Goal: Task Accomplishment & Management: Use online tool/utility

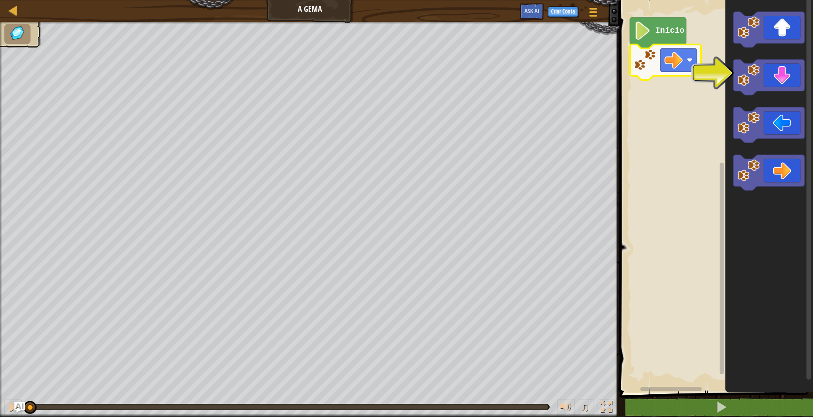
click at [662, 249] on rect "Espaço de trabalho do Blockly" at bounding box center [715, 194] width 196 height 397
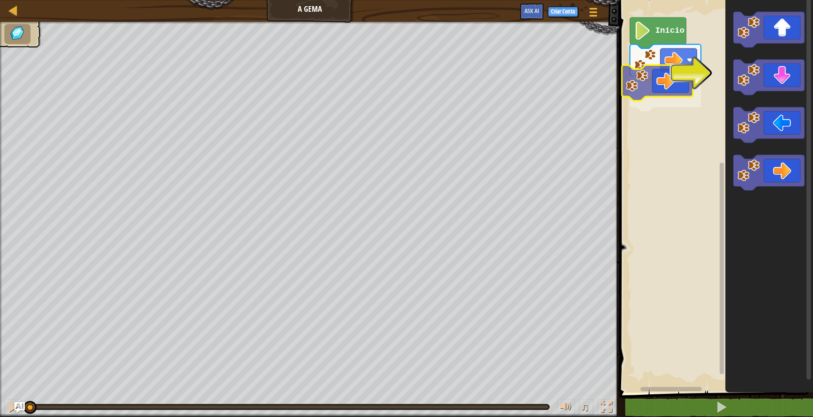
click at [669, 76] on div "Início" at bounding box center [715, 194] width 196 height 397
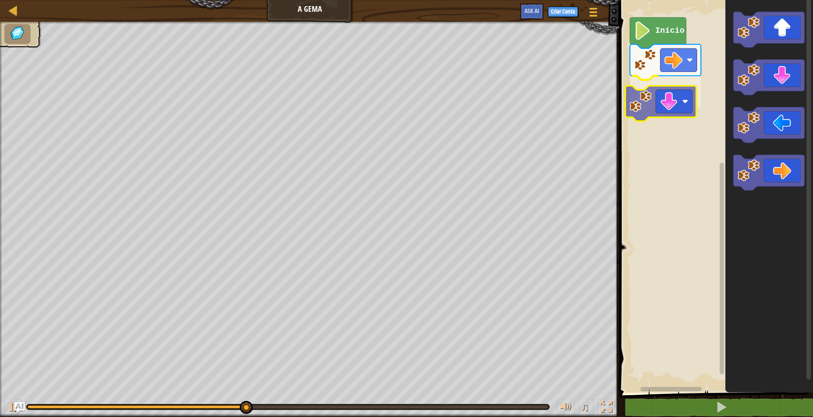
click at [672, 104] on div "Início" at bounding box center [715, 194] width 196 height 397
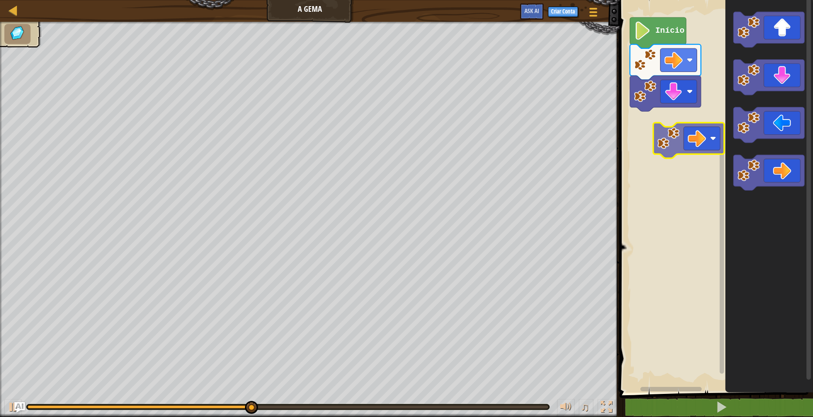
click at [687, 132] on div "Início" at bounding box center [715, 194] width 196 height 397
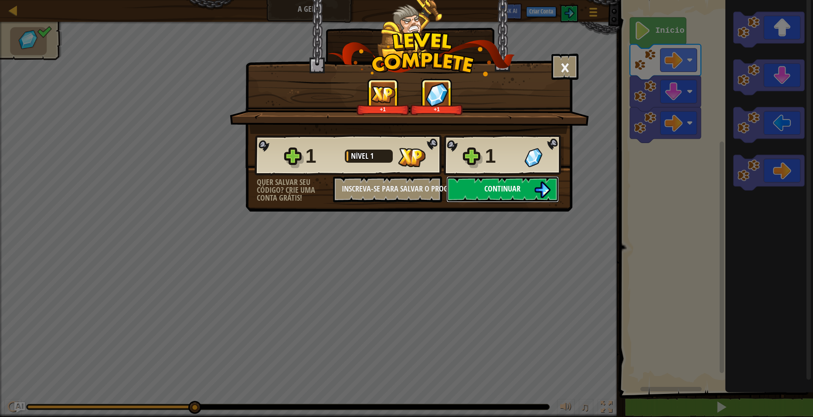
click at [483, 191] on button "Continuar" at bounding box center [502, 189] width 112 height 26
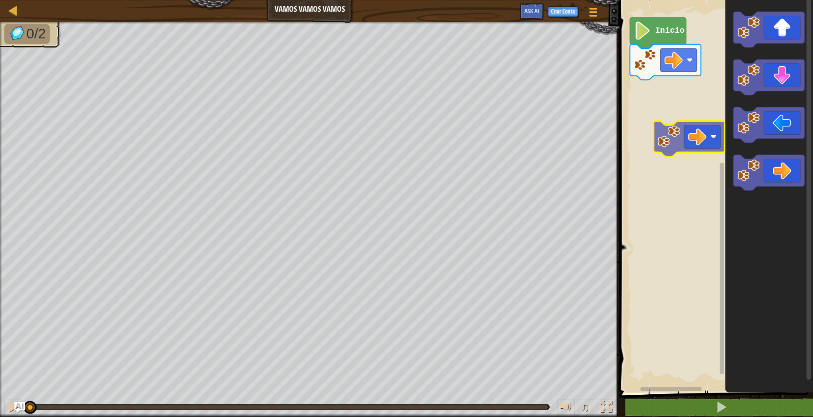
click at [677, 141] on div "Início" at bounding box center [715, 194] width 196 height 397
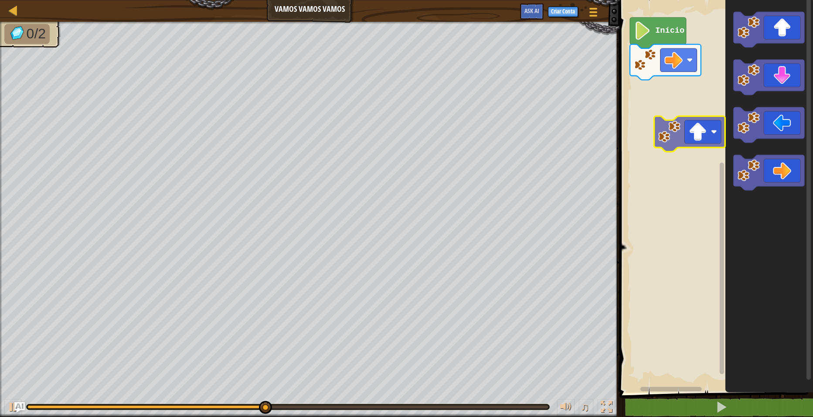
click at [671, 149] on div "Início" at bounding box center [715, 194] width 196 height 397
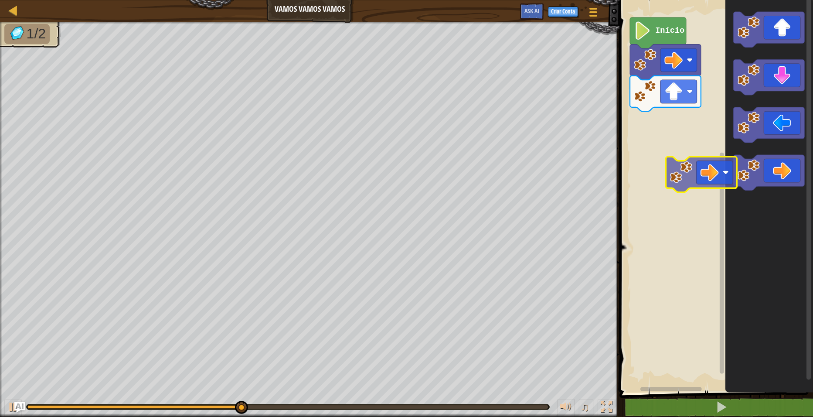
click at [675, 170] on div "Início" at bounding box center [715, 194] width 196 height 397
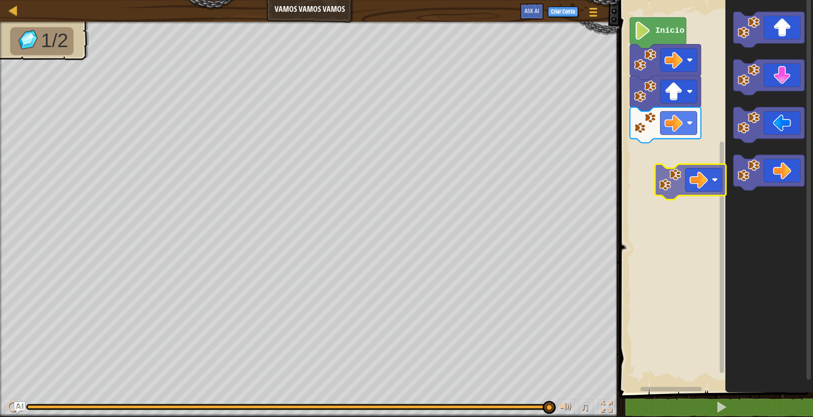
click at [671, 174] on div "Início" at bounding box center [715, 194] width 196 height 397
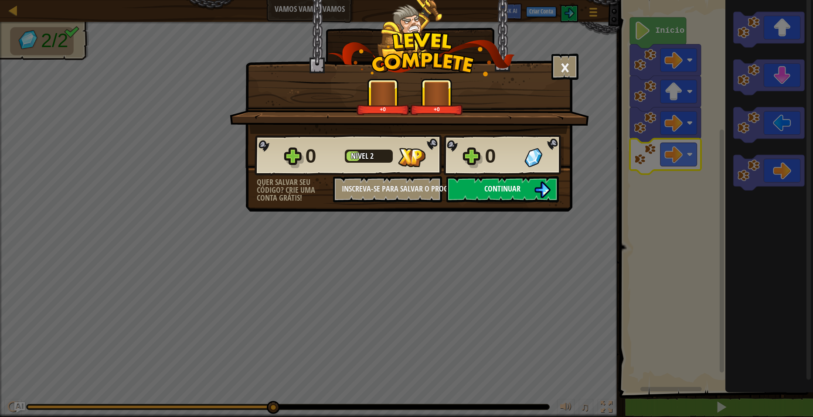
click at [533, 195] on button "Continuar" at bounding box center [502, 189] width 112 height 26
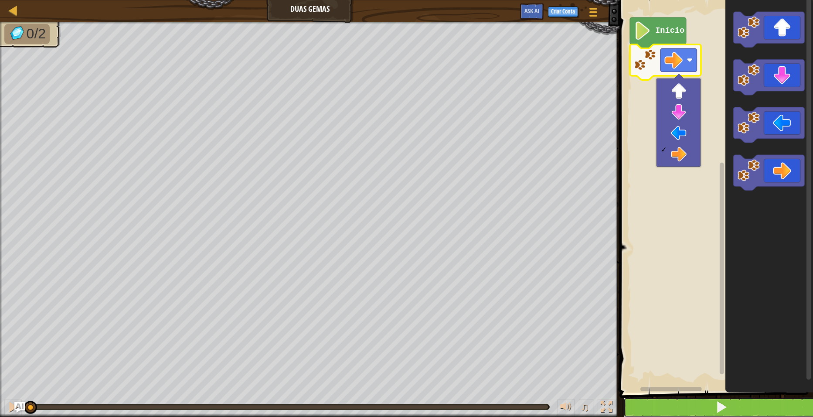
click at [698, 403] on button at bounding box center [721, 407] width 196 height 20
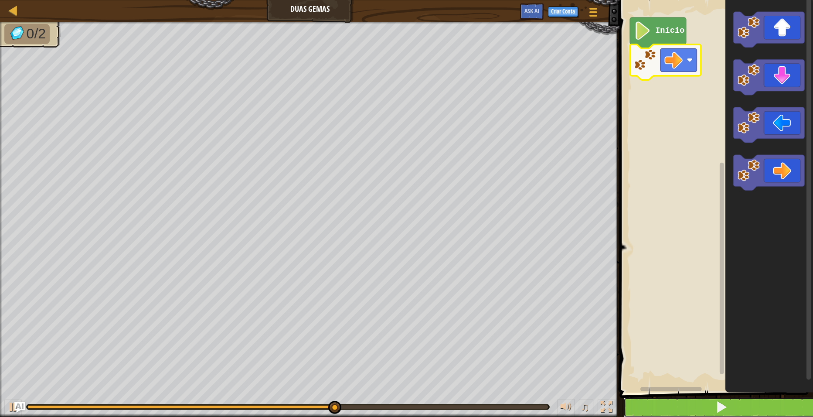
click at [698, 404] on button at bounding box center [721, 407] width 196 height 20
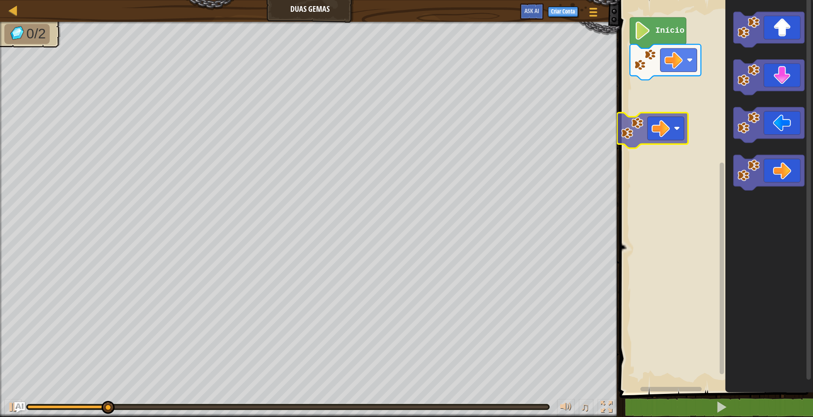
click at [663, 120] on div "Início" at bounding box center [715, 194] width 196 height 397
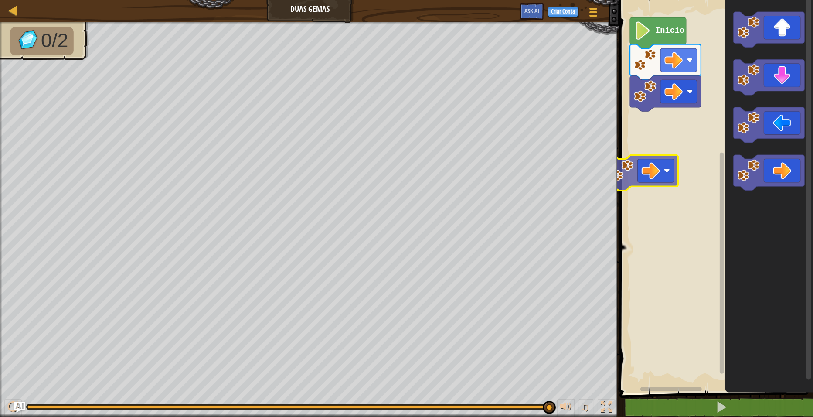
click at [658, 167] on div "Início" at bounding box center [715, 194] width 196 height 397
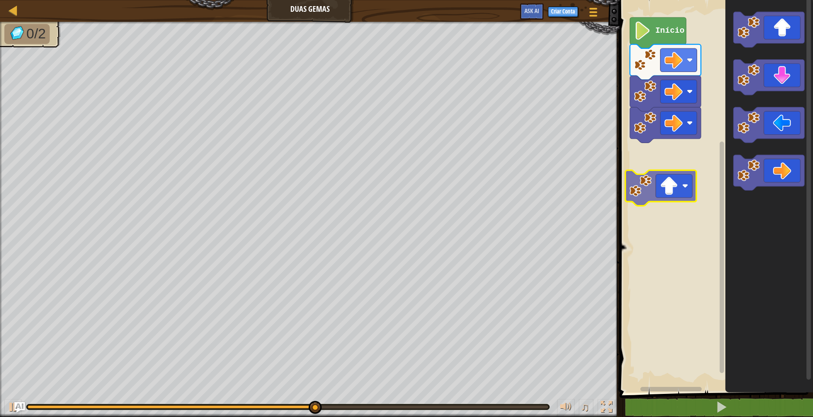
click at [679, 188] on div "Início" at bounding box center [715, 194] width 196 height 397
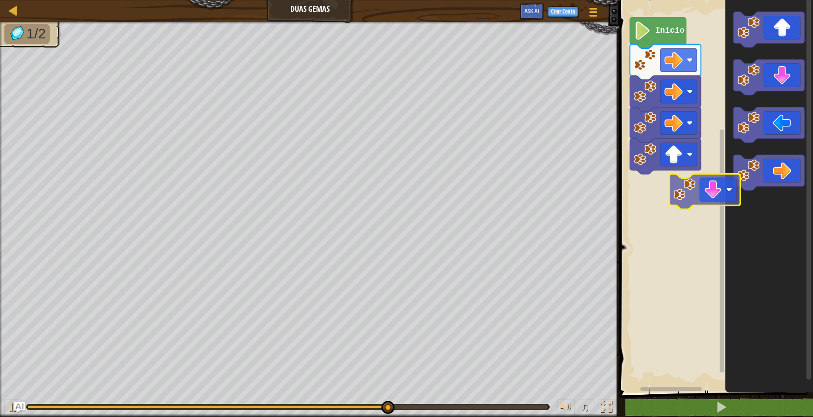
click at [691, 208] on div "Início" at bounding box center [715, 194] width 196 height 397
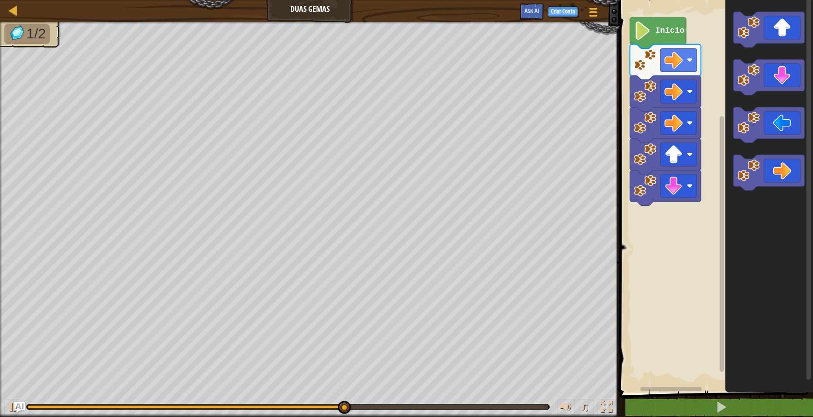
click at [680, 271] on div "Início" at bounding box center [715, 194] width 196 height 397
click at [675, 259] on div "Início" at bounding box center [715, 194] width 196 height 397
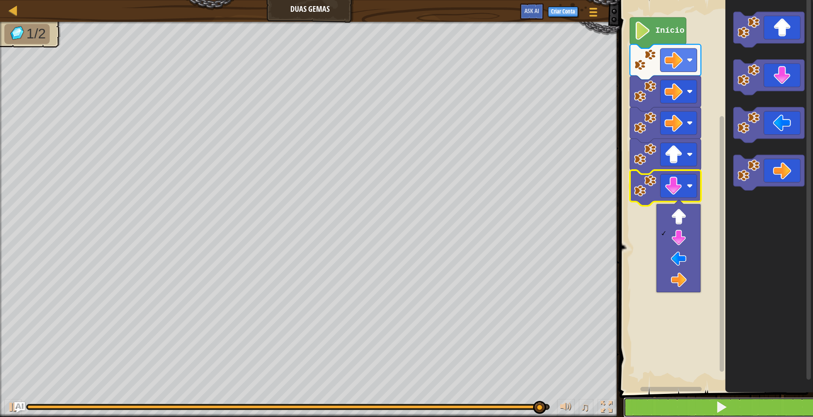
click at [683, 402] on button at bounding box center [721, 407] width 196 height 20
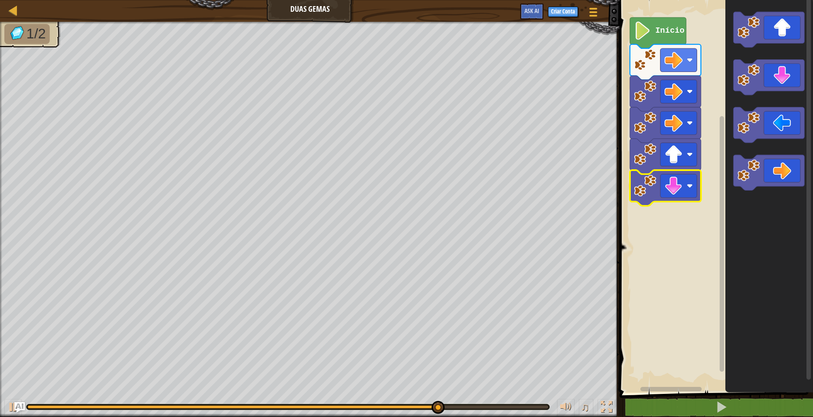
click at [654, 340] on rect "Espaço de trabalho do Blockly" at bounding box center [715, 194] width 196 height 397
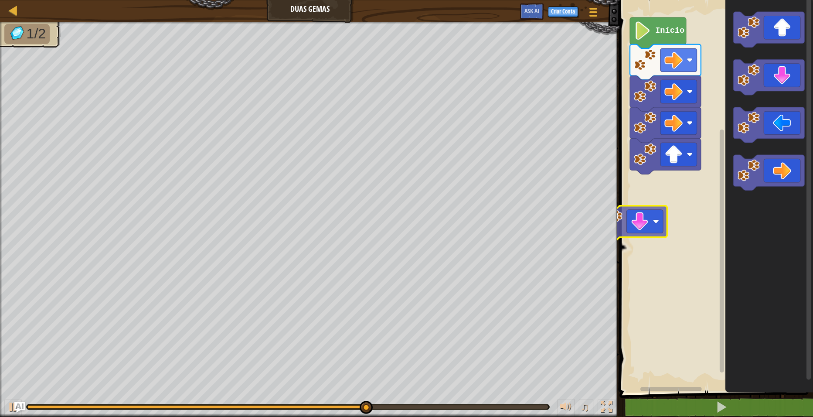
click at [669, 230] on div "Início" at bounding box center [715, 194] width 196 height 397
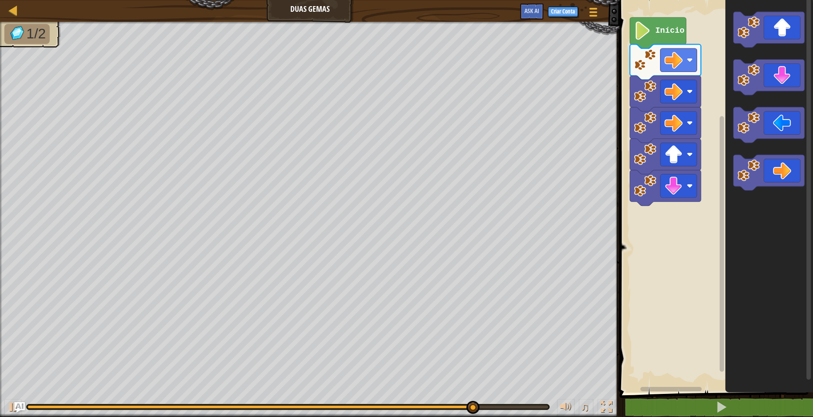
click at [684, 258] on div "Início" at bounding box center [715, 194] width 196 height 397
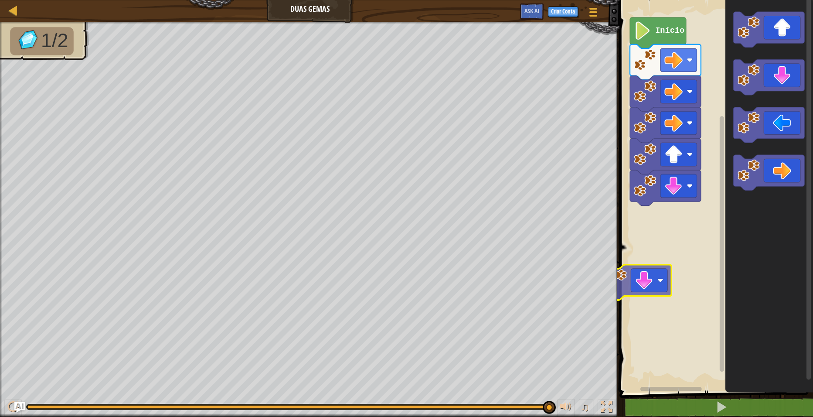
click at [657, 258] on div "Início" at bounding box center [715, 194] width 196 height 397
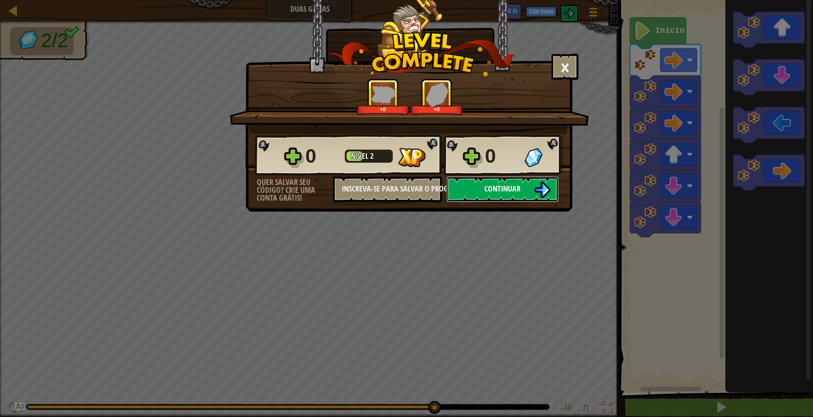
click at [530, 186] on button "Continuar" at bounding box center [502, 189] width 112 height 26
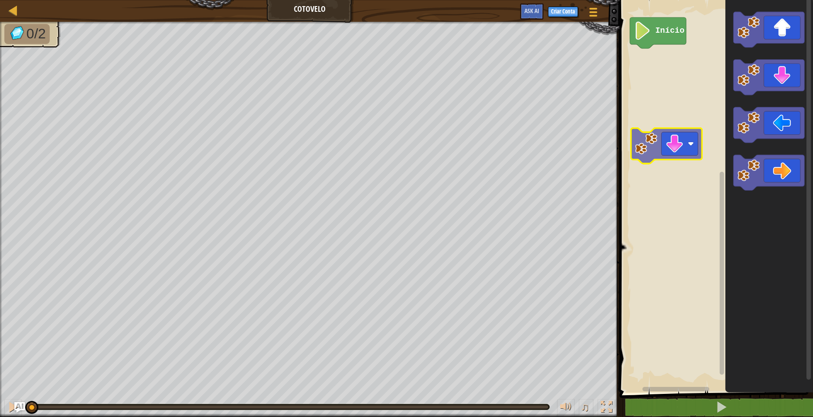
click at [668, 148] on div "Início" at bounding box center [715, 194] width 196 height 397
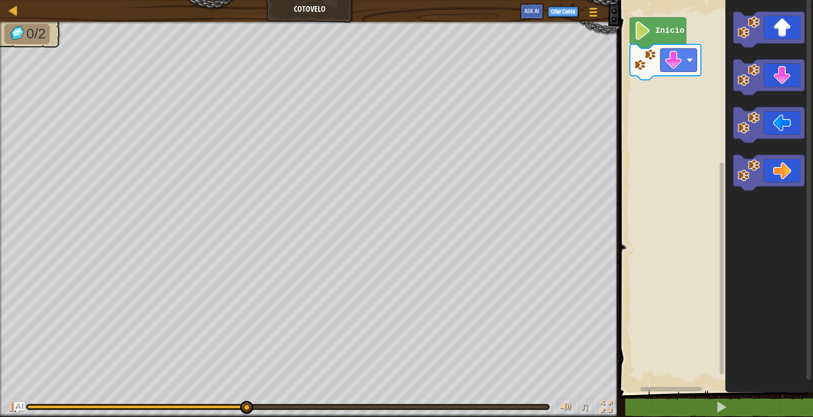
click at [670, 166] on div "Início" at bounding box center [715, 194] width 196 height 397
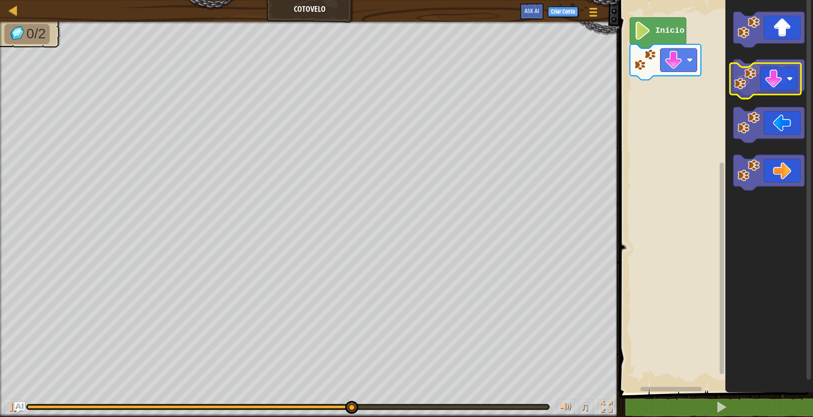
click at [691, 104] on div "Início" at bounding box center [715, 194] width 196 height 397
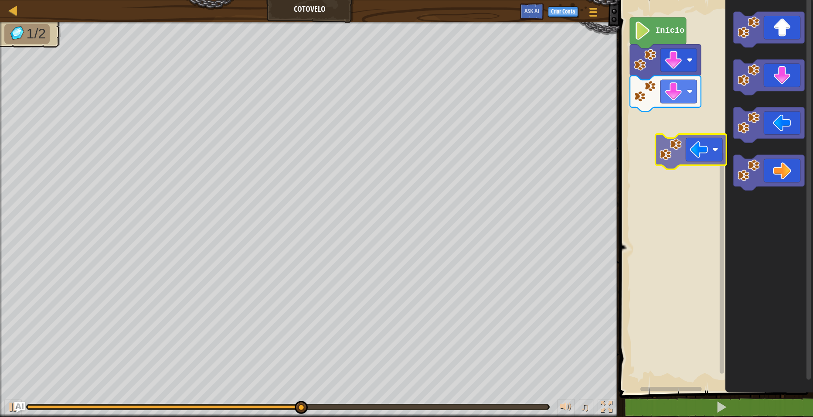
click at [681, 154] on div "Início" at bounding box center [715, 194] width 196 height 397
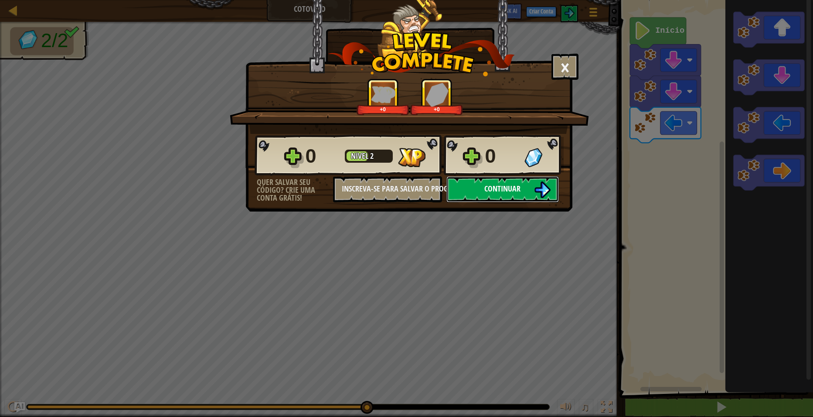
click at [499, 192] on span "Continuar" at bounding box center [502, 188] width 36 height 11
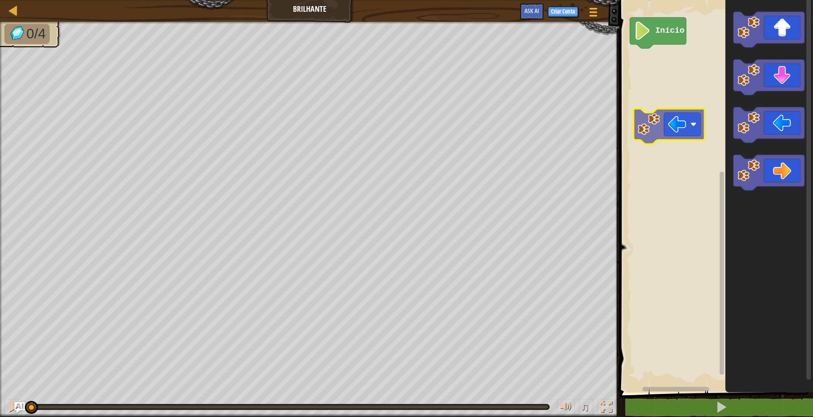
click at [669, 119] on div "Início" at bounding box center [715, 194] width 196 height 397
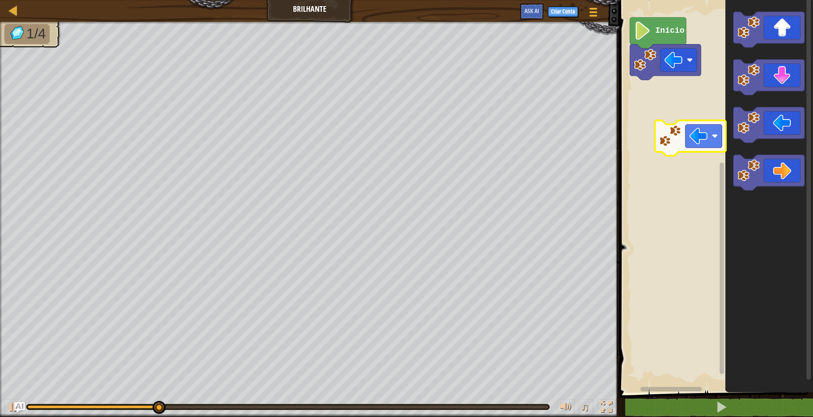
click at [711, 136] on div "Início" at bounding box center [715, 194] width 196 height 397
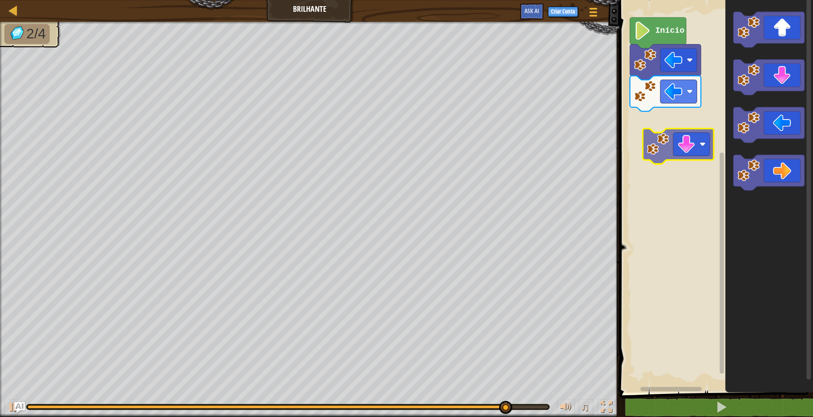
click at [698, 164] on div "Início" at bounding box center [715, 194] width 196 height 397
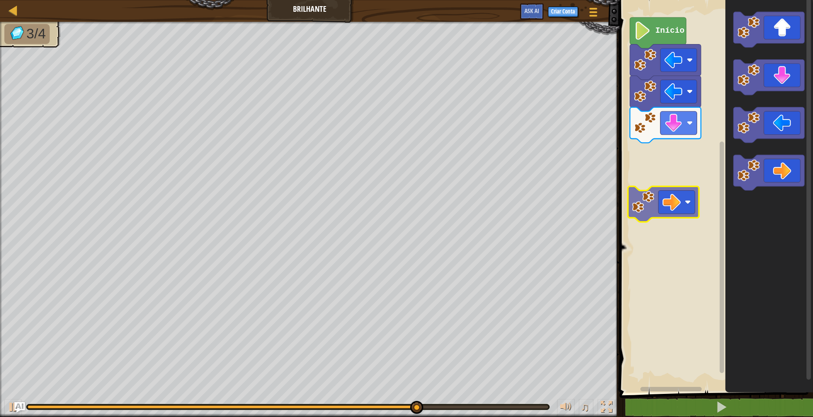
click at [672, 206] on div "Início" at bounding box center [715, 194] width 196 height 397
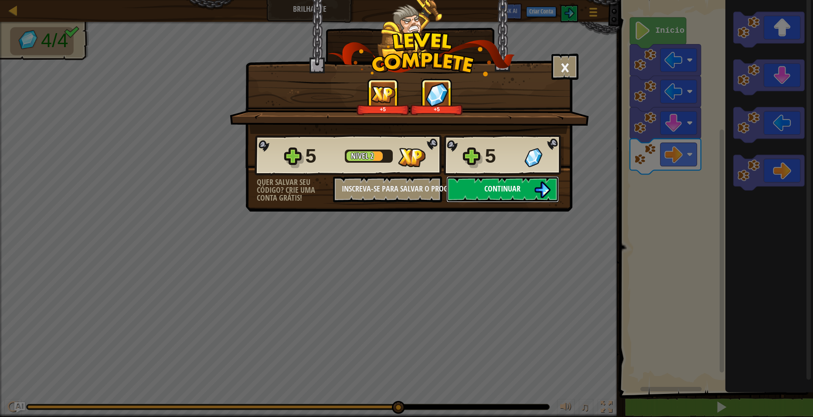
click at [523, 200] on button "Continuar" at bounding box center [502, 189] width 112 height 26
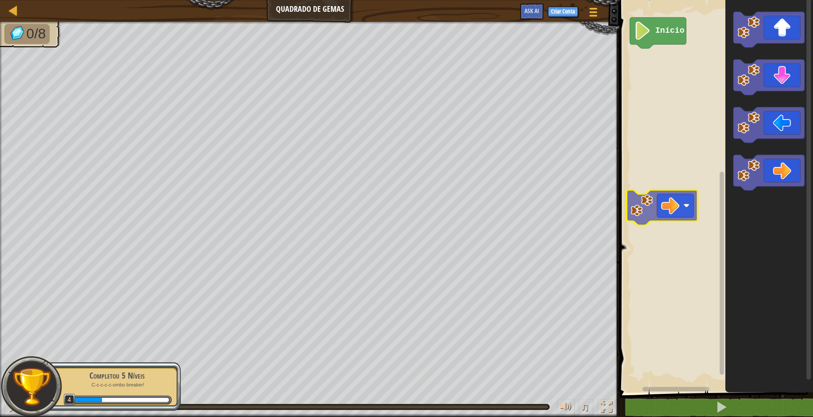
click at [660, 203] on div "Início" at bounding box center [715, 194] width 196 height 397
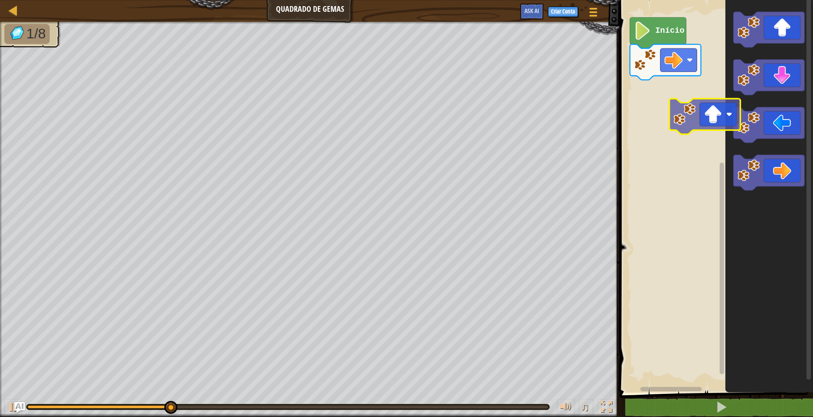
click at [703, 133] on div "Início" at bounding box center [715, 194] width 196 height 397
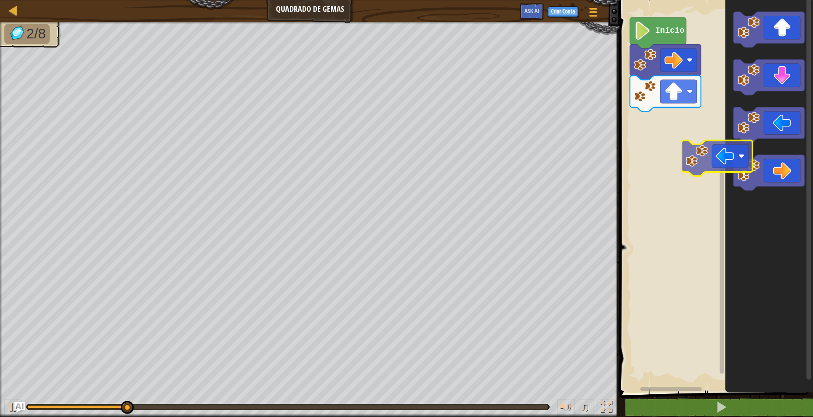
click at [666, 182] on div "Início" at bounding box center [715, 194] width 196 height 397
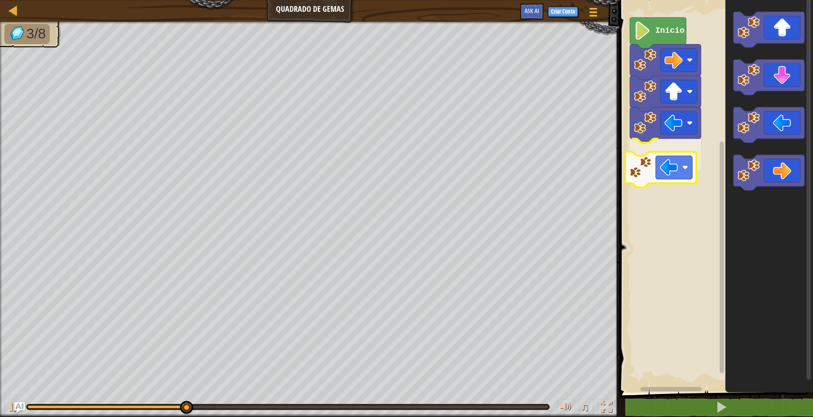
click at [669, 179] on div "Início" at bounding box center [715, 194] width 196 height 397
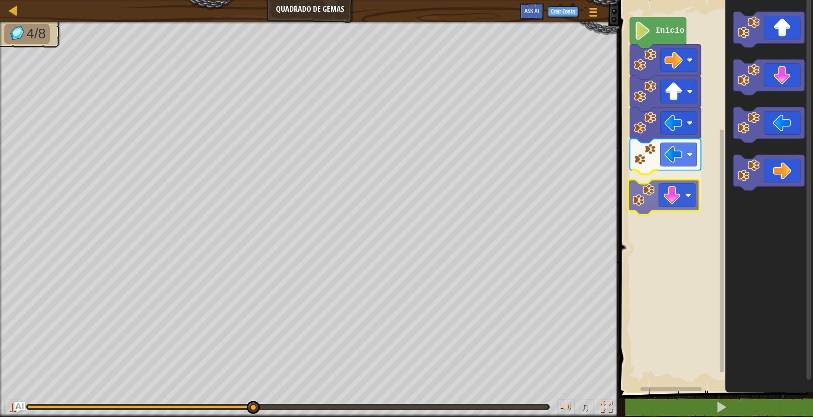
click at [683, 204] on div "Início" at bounding box center [715, 194] width 196 height 397
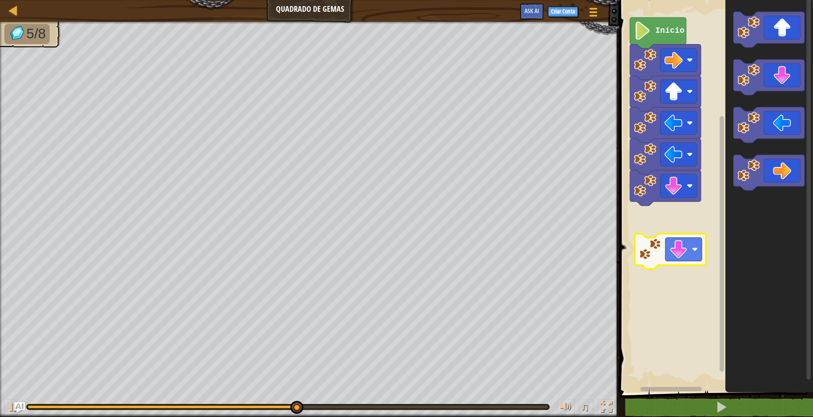
click at [684, 248] on div "Início" at bounding box center [715, 194] width 196 height 397
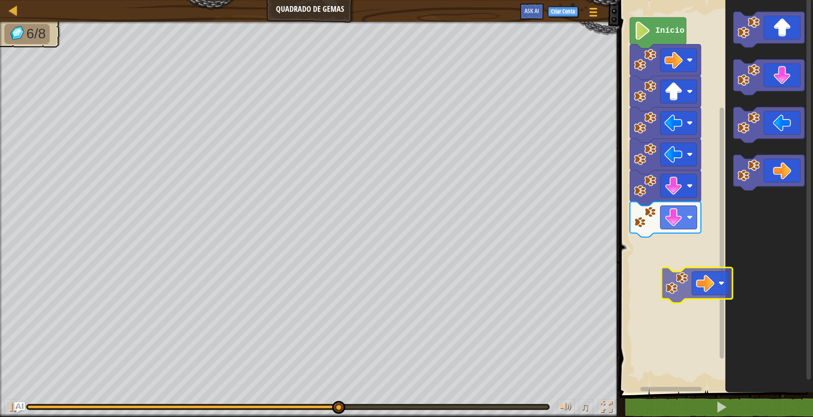
click at [703, 285] on div "Início" at bounding box center [715, 194] width 196 height 397
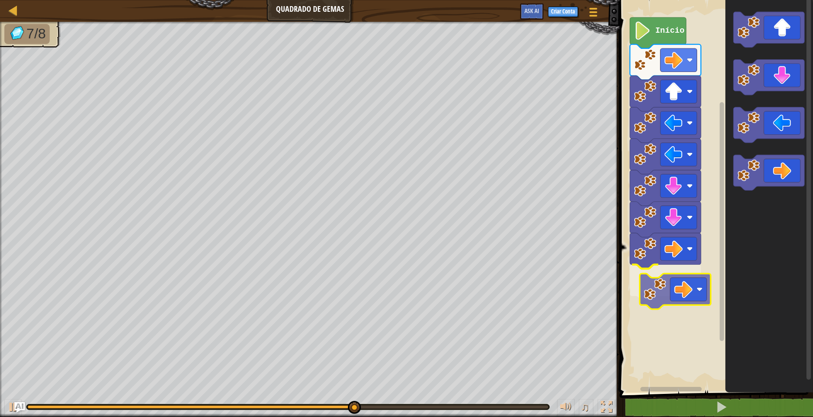
click at [683, 294] on div "Início" at bounding box center [715, 194] width 196 height 397
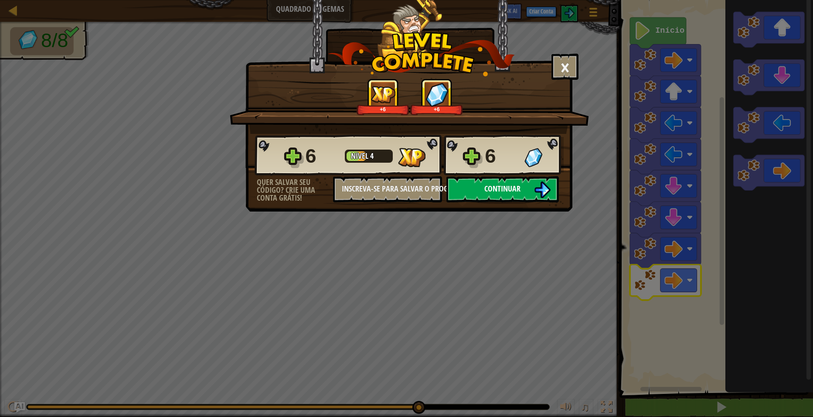
click at [497, 197] on button "Continuar" at bounding box center [502, 189] width 112 height 26
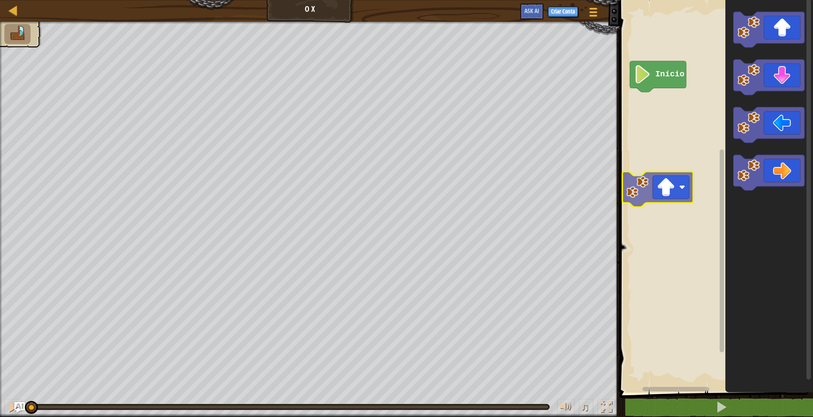
click at [672, 177] on div "Início" at bounding box center [715, 194] width 196 height 397
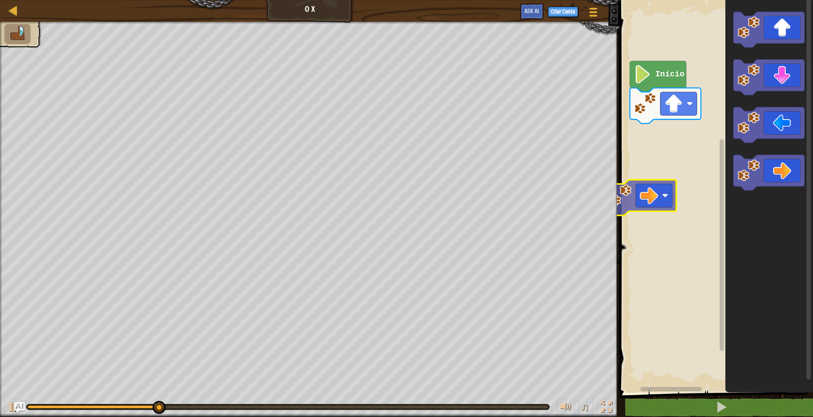
click at [649, 201] on div "Início" at bounding box center [715, 194] width 196 height 397
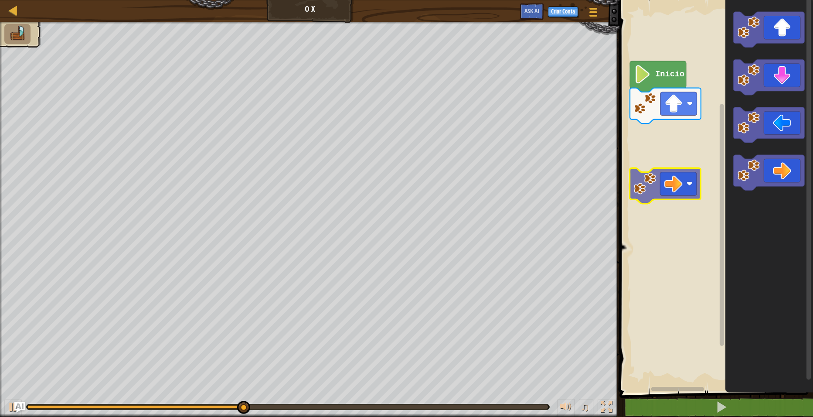
click at [696, 178] on div "Início" at bounding box center [715, 194] width 196 height 397
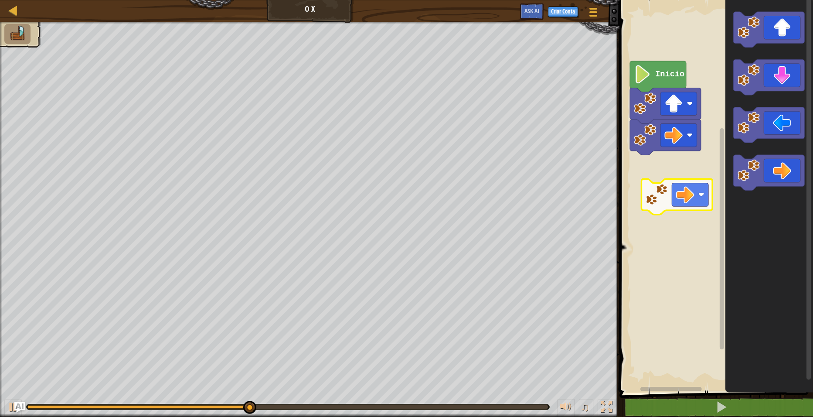
click at [693, 202] on div "Início" at bounding box center [715, 194] width 196 height 397
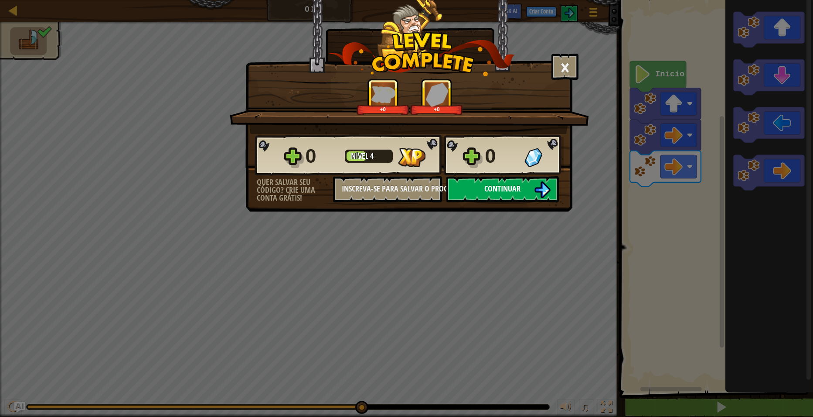
click at [520, 195] on button "Continuar" at bounding box center [502, 189] width 112 height 26
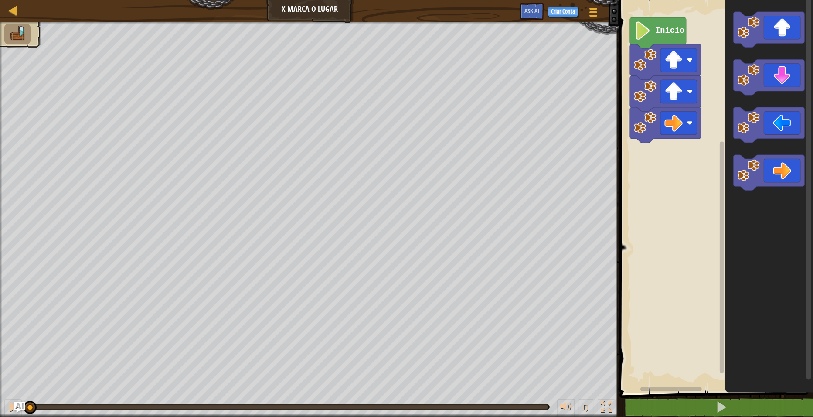
click at [666, 39] on icon "Espaço de trabalho do Blockly" at bounding box center [658, 32] width 56 height 31
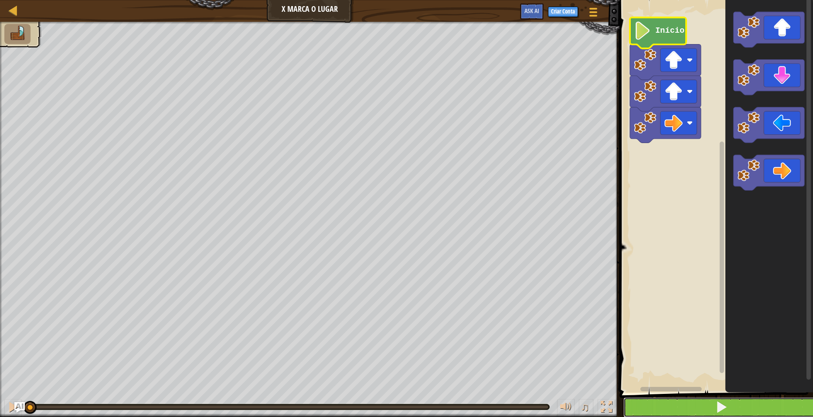
click at [700, 411] on button at bounding box center [721, 407] width 196 height 20
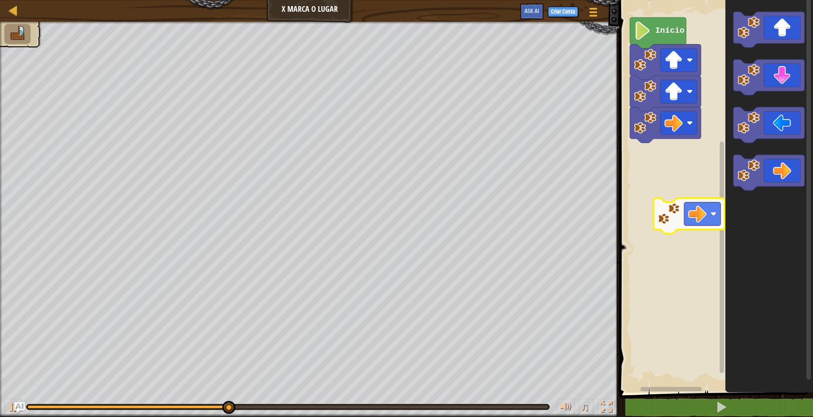
click at [706, 219] on div "Início" at bounding box center [715, 194] width 196 height 397
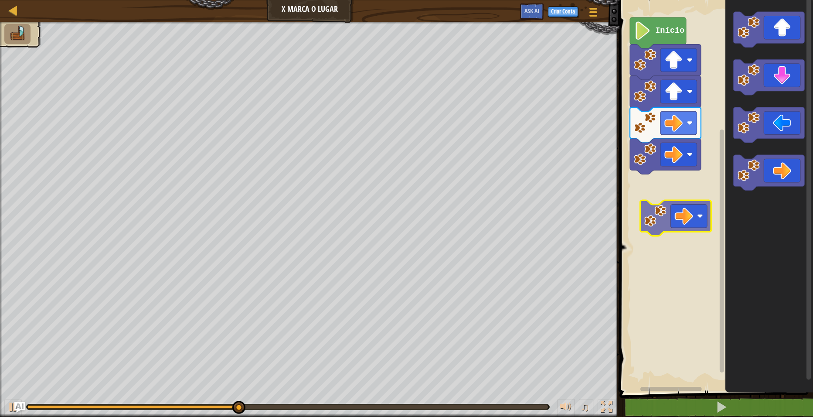
click at [677, 223] on div "Início" at bounding box center [715, 194] width 196 height 397
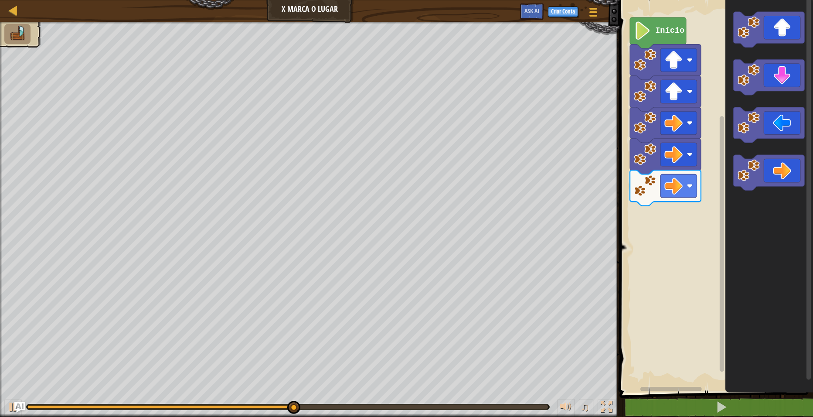
click at [699, 249] on div "Início" at bounding box center [715, 194] width 196 height 397
click at [663, 289] on div "Início" at bounding box center [715, 194] width 196 height 397
click at [731, 161] on icon "Espaço de trabalho do Blockly" at bounding box center [769, 194] width 88 height 397
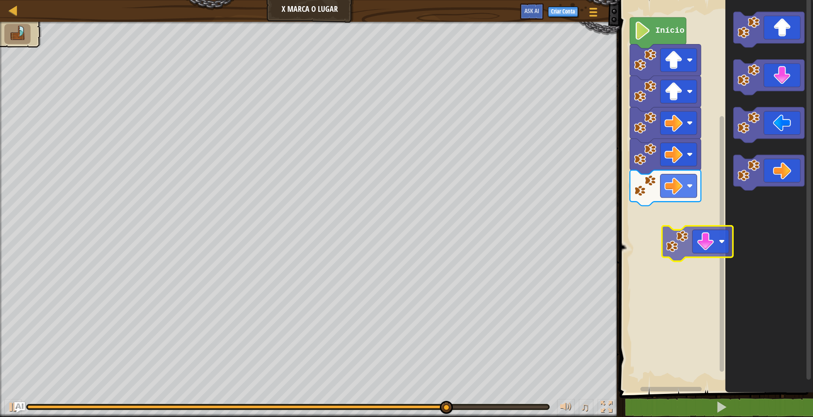
click at [662, 300] on div "Início" at bounding box center [715, 194] width 196 height 397
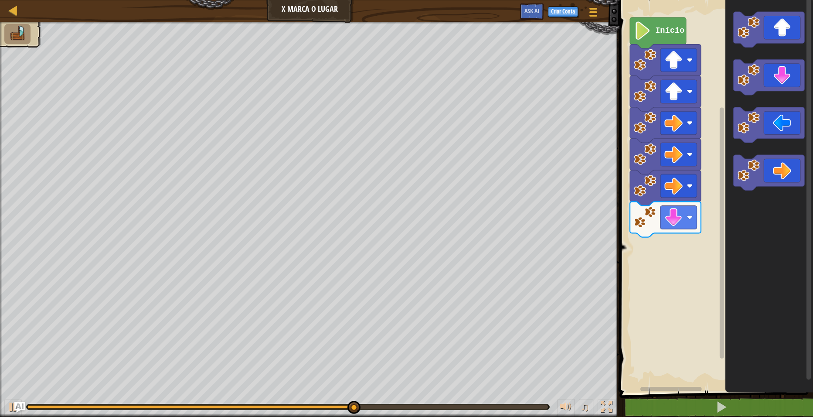
click at [668, 260] on div "Início" at bounding box center [715, 194] width 196 height 397
click at [763, 132] on g "Espaço de trabalho do Blockly" at bounding box center [768, 101] width 71 height 178
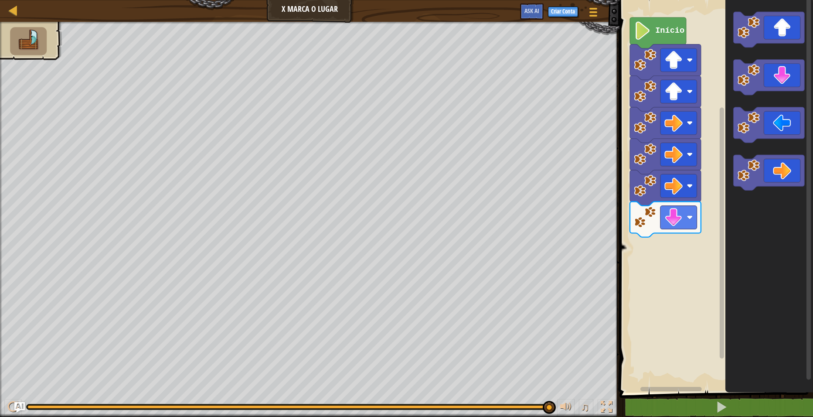
click at [758, 190] on g "Espaço de trabalho do Blockly" at bounding box center [768, 101] width 71 height 178
click at [658, 223] on icon "Espaço de trabalho do Blockly" at bounding box center [665, 218] width 71 height 35
click at [658, 28] on text "Início" at bounding box center [669, 30] width 29 height 9
click at [673, 284] on div "Início" at bounding box center [715, 194] width 196 height 397
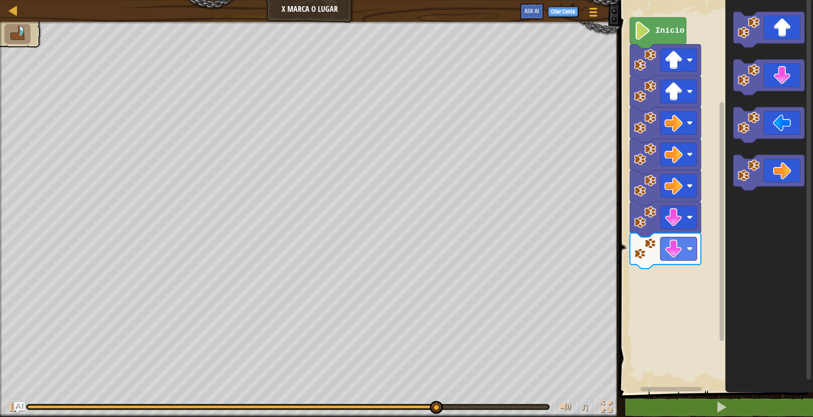
click at [702, 295] on div "Início" at bounding box center [715, 194] width 196 height 397
click at [761, 163] on g "Espaço de trabalho do Blockly" at bounding box center [768, 101] width 71 height 178
click at [765, 126] on icon "Espaço de trabalho do Blockly" at bounding box center [768, 124] width 71 height 35
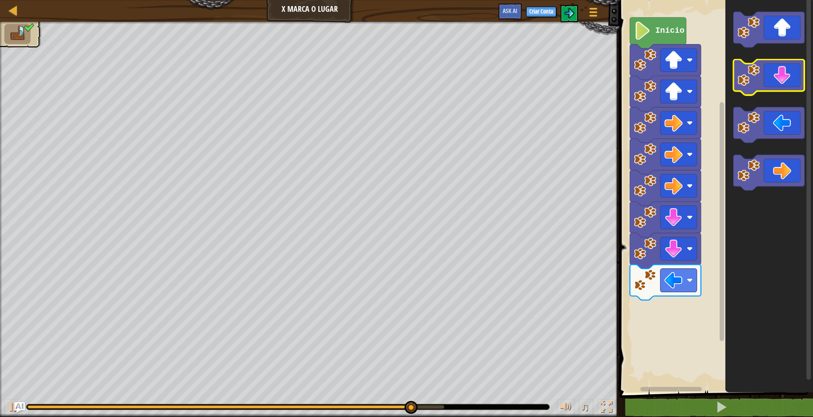
click at [772, 81] on icon "Espaço de trabalho do Blockly" at bounding box center [768, 77] width 71 height 35
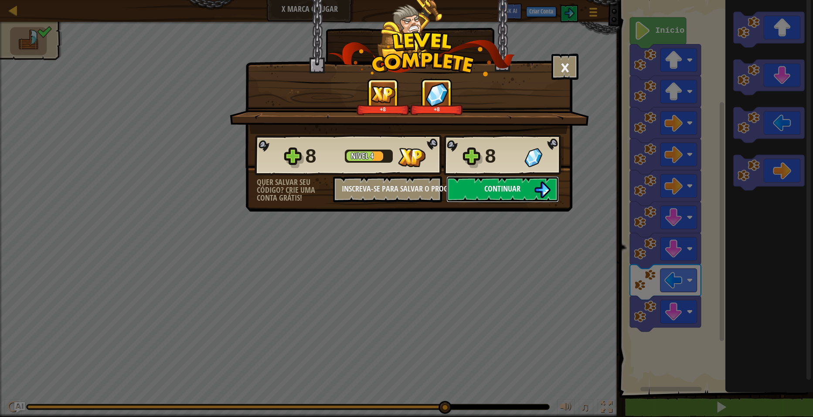
click at [520, 186] on span "Continuar" at bounding box center [502, 188] width 36 height 11
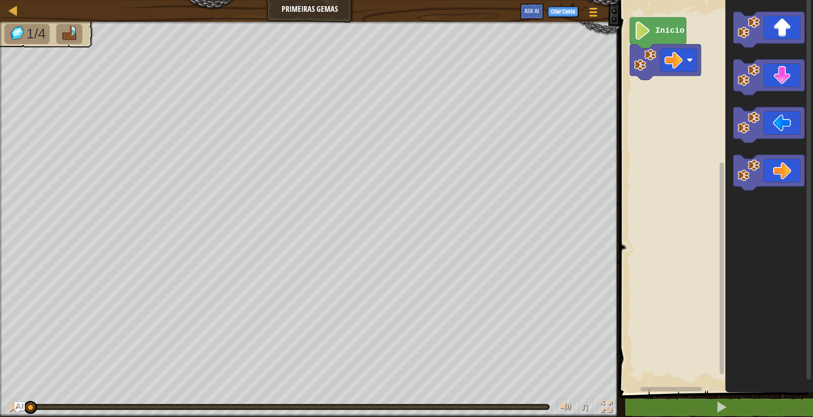
click at [648, 29] on image "Espaço de trabalho do Blockly" at bounding box center [642, 30] width 17 height 18
click at [650, 71] on icon "Espaço de trabalho do Blockly" at bounding box center [665, 61] width 71 height 35
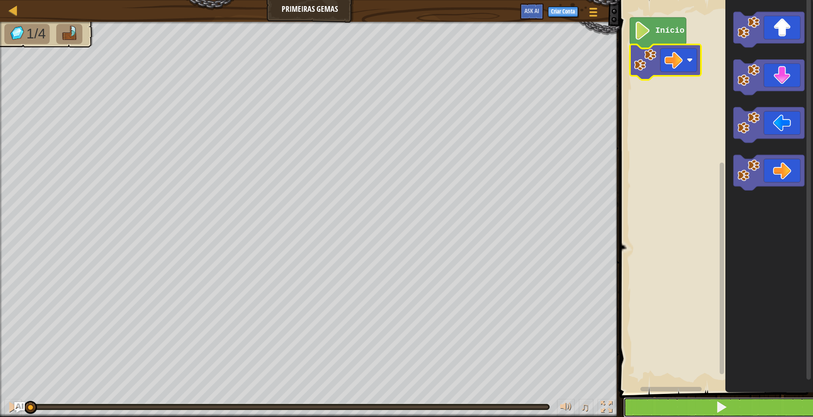
click at [719, 411] on span at bounding box center [721, 407] width 12 height 12
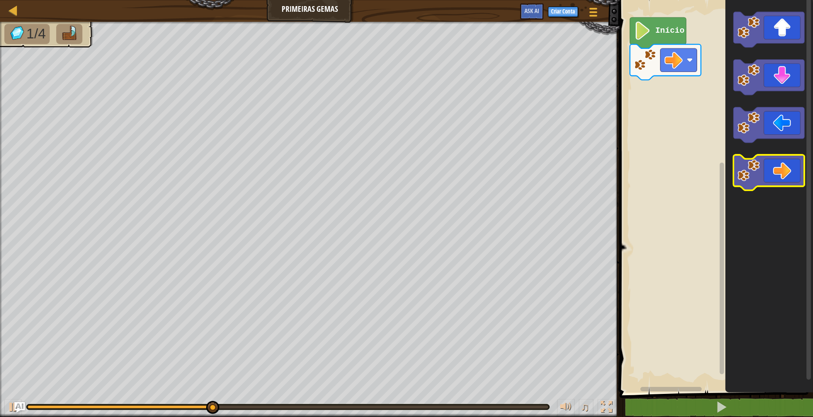
click at [772, 173] on icon "Espaço de trabalho do Blockly" at bounding box center [768, 172] width 71 height 35
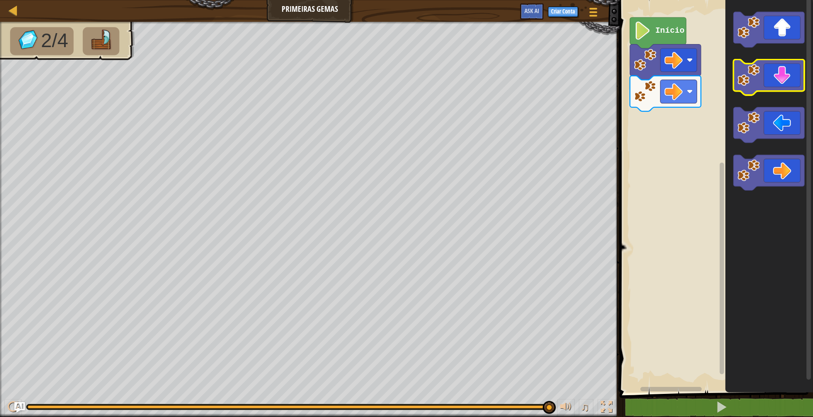
click at [798, 84] on icon "Espaço de trabalho do Blockly" at bounding box center [768, 77] width 71 height 35
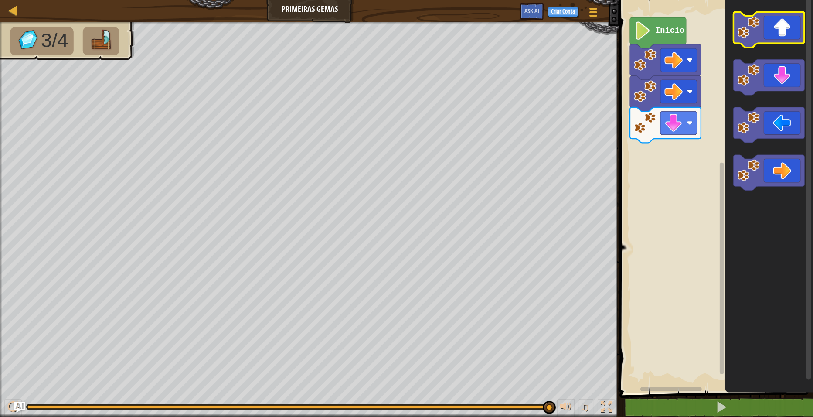
click at [795, 19] on icon "Espaço de trabalho do Blockly" at bounding box center [768, 29] width 71 height 35
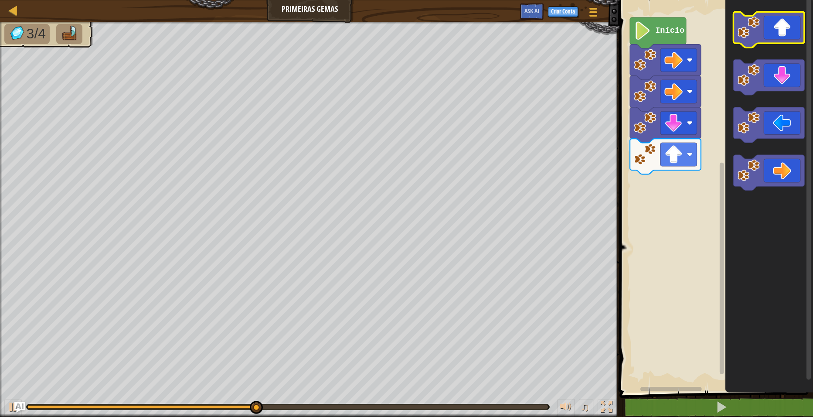
click at [781, 26] on icon "Espaço de trabalho do Blockly" at bounding box center [768, 29] width 71 height 35
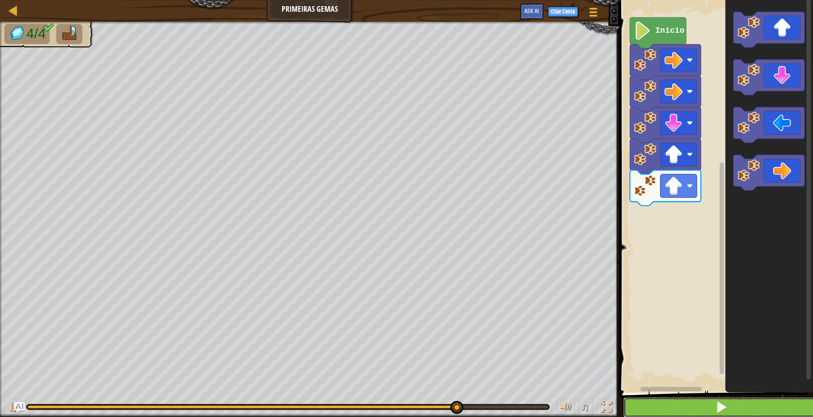
click at [715, 405] on button at bounding box center [721, 407] width 196 height 20
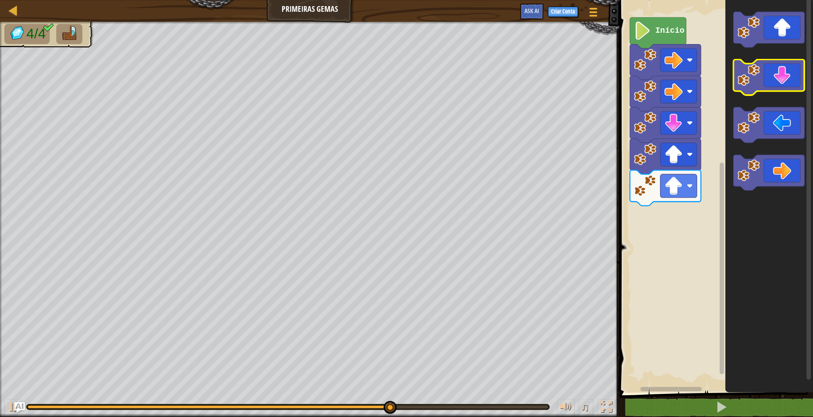
click at [790, 75] on icon "Espaço de trabalho do Blockly" at bounding box center [768, 77] width 71 height 35
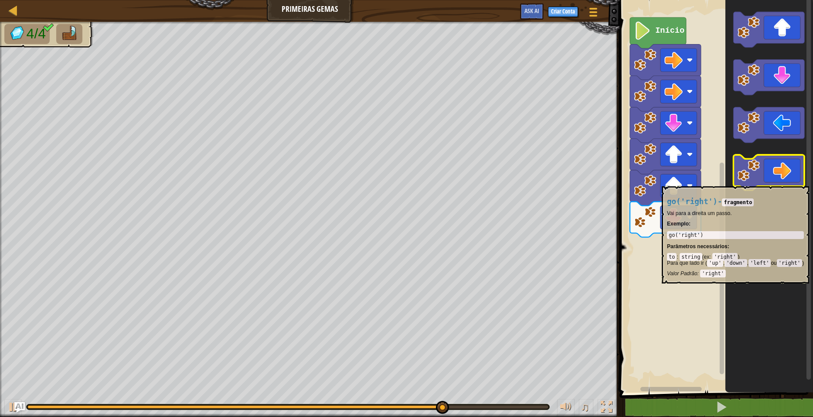
click at [782, 182] on icon "Espaço de trabalho do Blockly" at bounding box center [768, 172] width 71 height 35
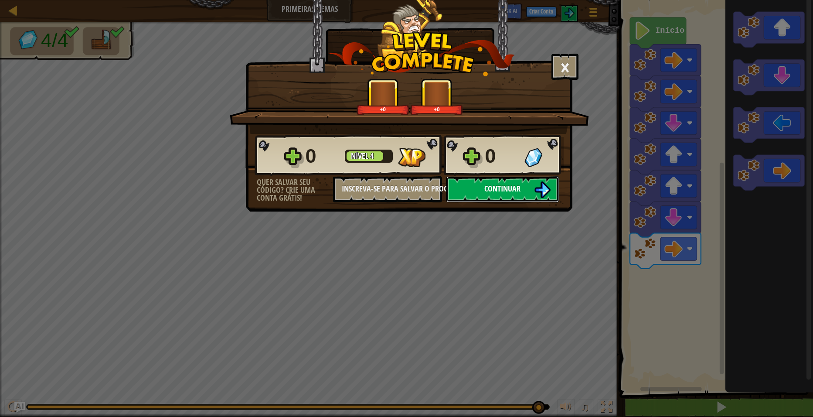
click at [506, 192] on span "Continuar" at bounding box center [502, 188] width 36 height 11
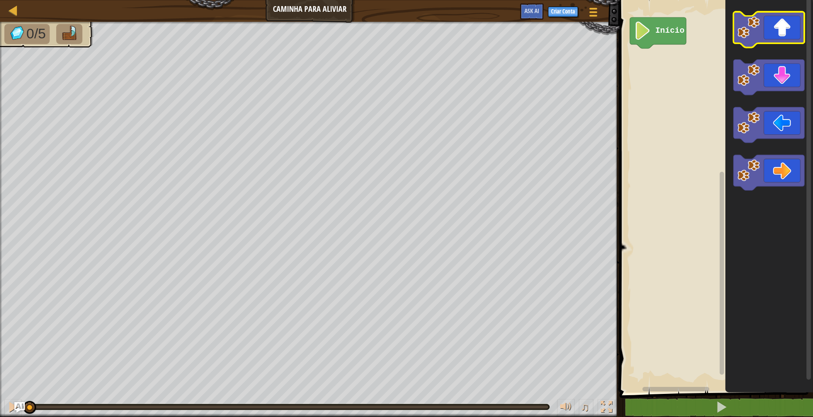
click at [773, 34] on icon "Espaço de trabalho do Blockly" at bounding box center [768, 29] width 71 height 35
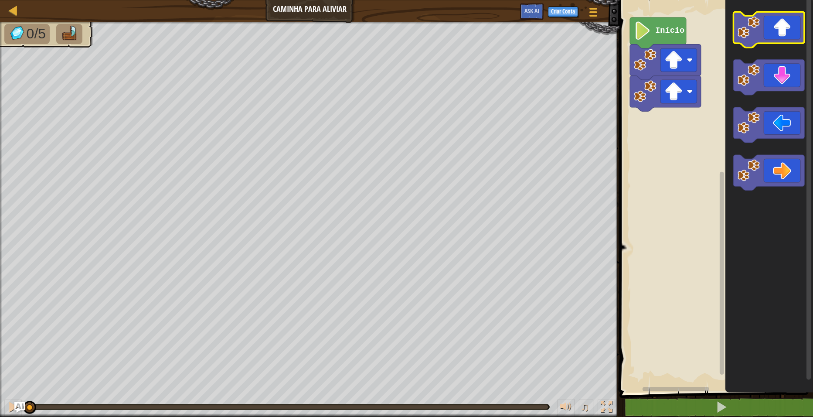
click at [773, 34] on icon "Espaço de trabalho do Blockly" at bounding box center [768, 29] width 71 height 35
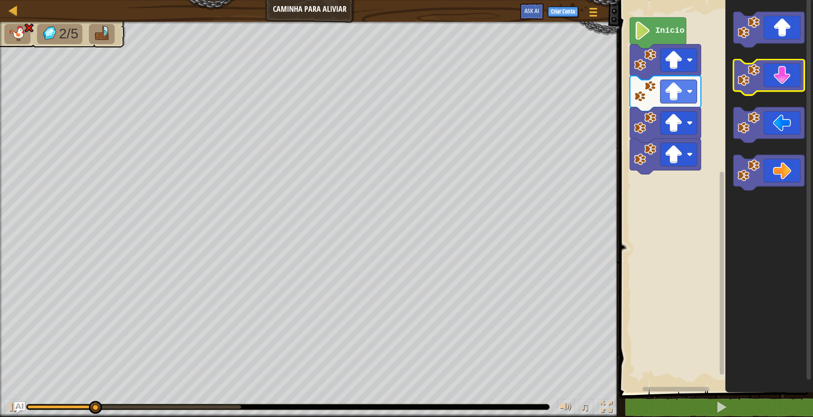
click at [767, 85] on icon "Espaço de trabalho do Blockly" at bounding box center [768, 77] width 71 height 35
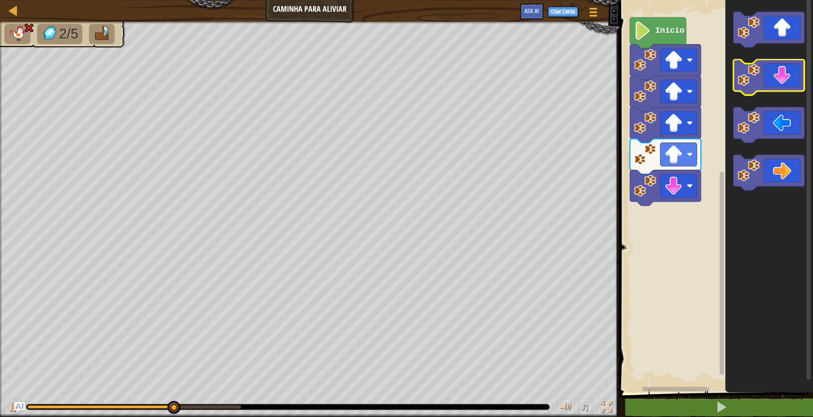
click at [772, 83] on icon "Espaço de trabalho do Blockly" at bounding box center [768, 77] width 71 height 35
click at [771, 83] on icon "Espaço de trabalho do Blockly" at bounding box center [768, 77] width 71 height 35
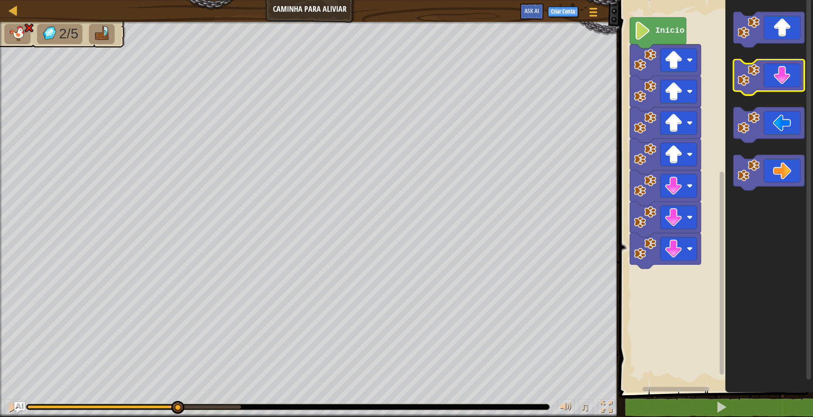
click at [771, 84] on icon "Espaço de trabalho do Blockly" at bounding box center [768, 77] width 71 height 35
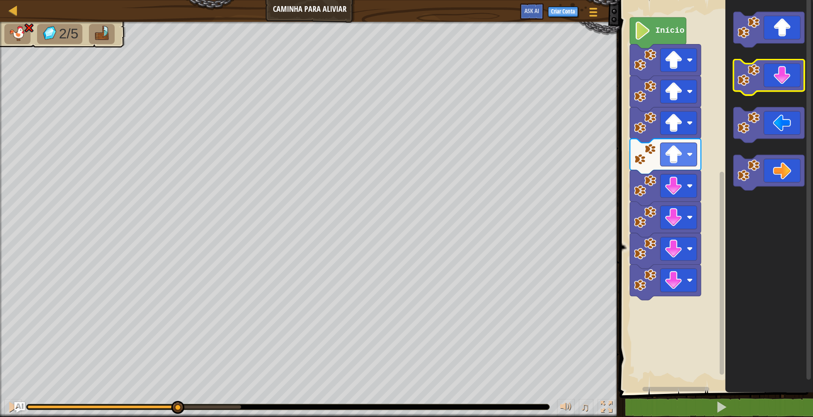
click at [771, 84] on icon "Espaço de trabalho do Blockly" at bounding box center [768, 77] width 71 height 35
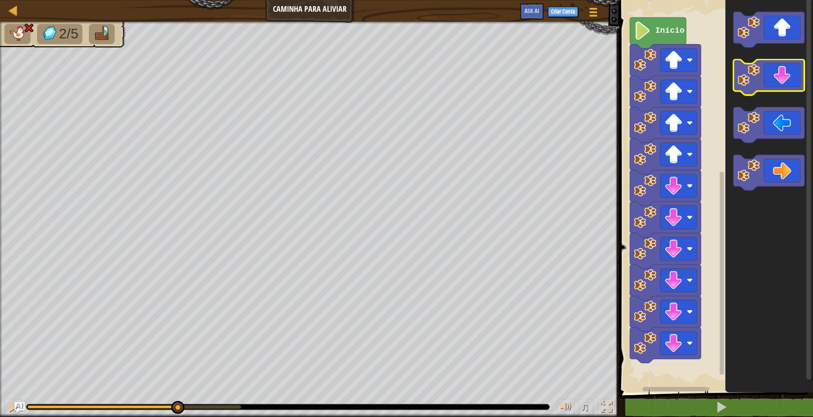
click at [771, 84] on icon "Espaço de trabalho do Blockly" at bounding box center [768, 77] width 71 height 35
click at [771, 83] on icon "Espaço de trabalho do Blockly" at bounding box center [768, 77] width 71 height 35
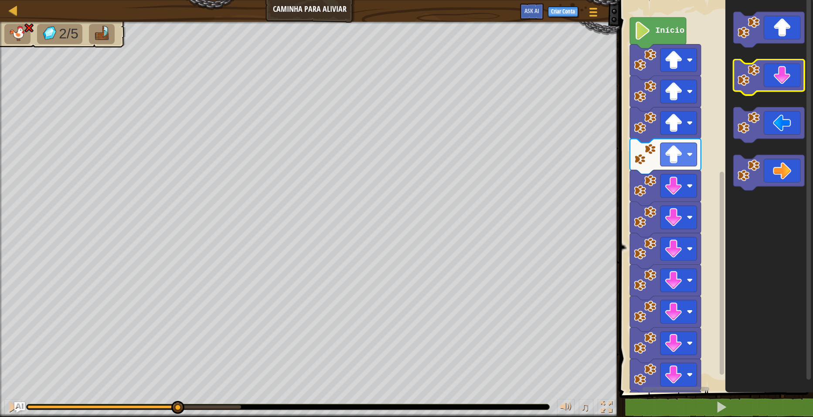
click at [770, 83] on icon "Espaço de trabalho do Blockly" at bounding box center [768, 77] width 71 height 35
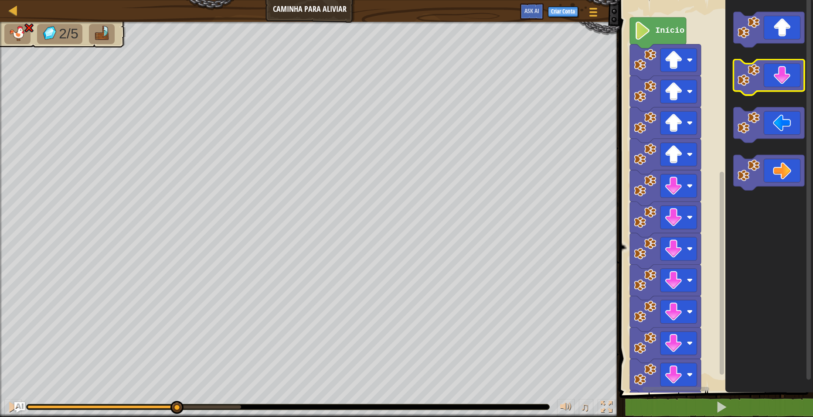
click at [770, 83] on icon "Espaço de trabalho do Blockly" at bounding box center [768, 77] width 71 height 35
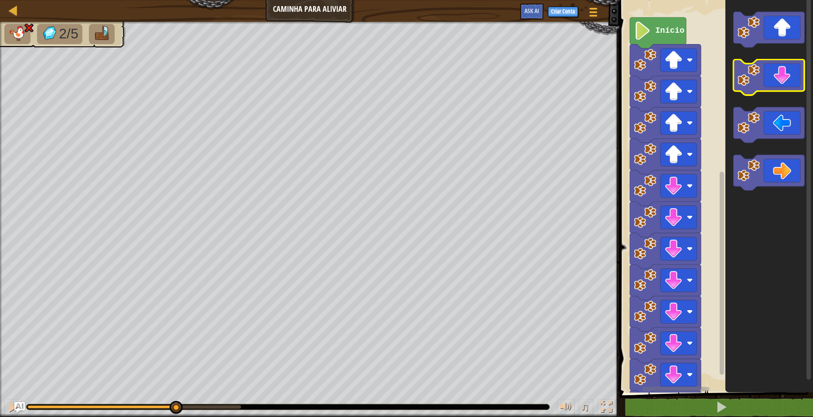
click at [770, 83] on icon "Espaço de trabalho do Blockly" at bounding box center [768, 77] width 71 height 35
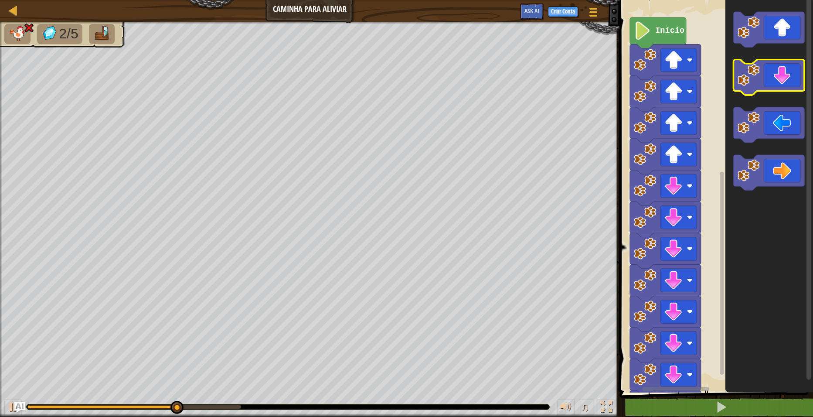
click at [770, 83] on icon "Espaço de trabalho do Blockly" at bounding box center [768, 77] width 71 height 35
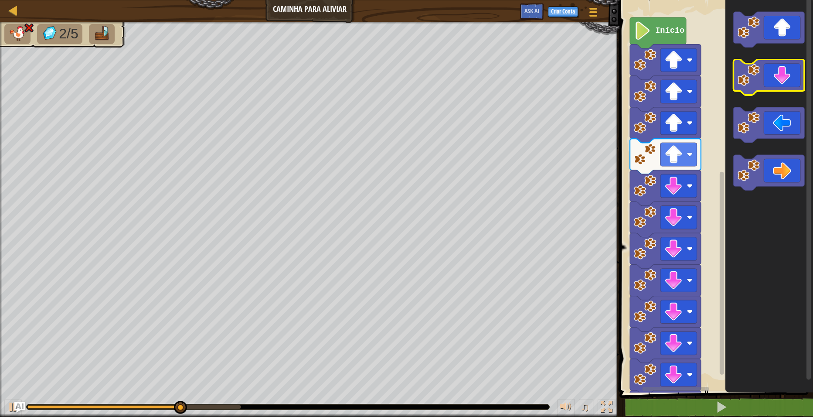
click at [770, 83] on icon "Espaço de trabalho do Blockly" at bounding box center [768, 77] width 71 height 35
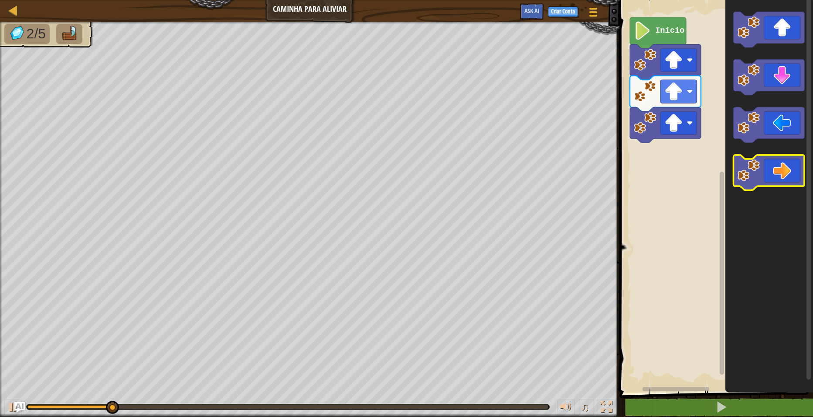
click at [772, 181] on icon "Espaço de trabalho do Blockly" at bounding box center [768, 172] width 71 height 35
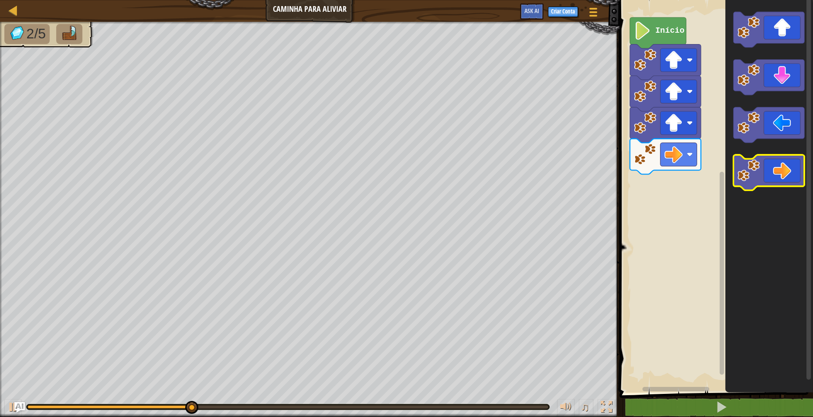
click at [791, 161] on icon "Espaço de trabalho do Blockly" at bounding box center [768, 172] width 71 height 35
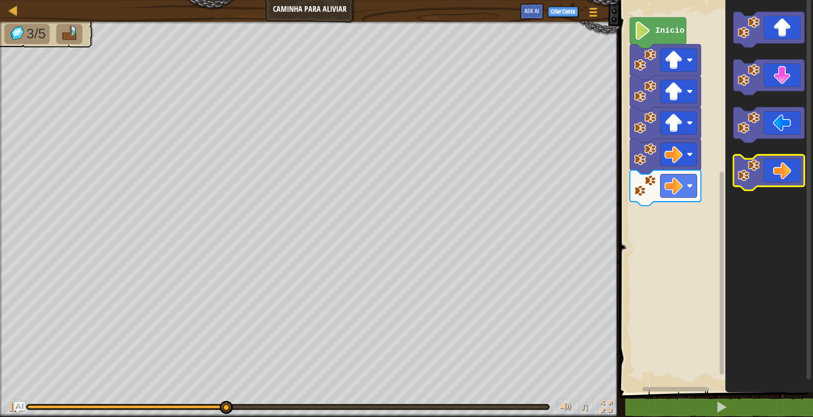
click at [791, 161] on icon "Espaço de trabalho do Blockly" at bounding box center [768, 172] width 71 height 35
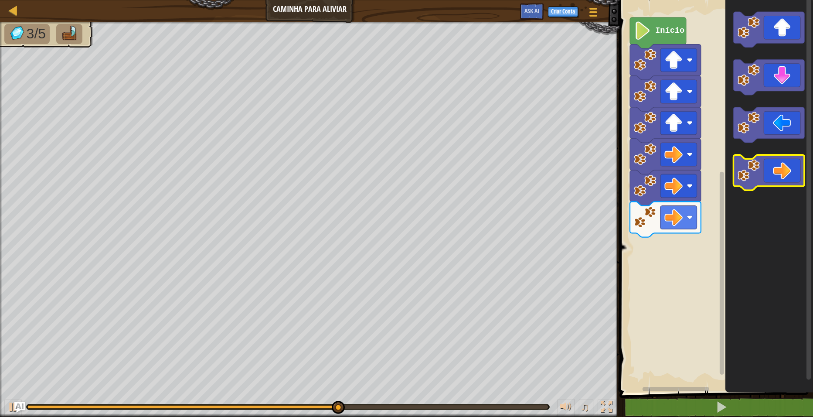
click at [785, 180] on icon "Espaço de trabalho do Blockly" at bounding box center [768, 172] width 71 height 35
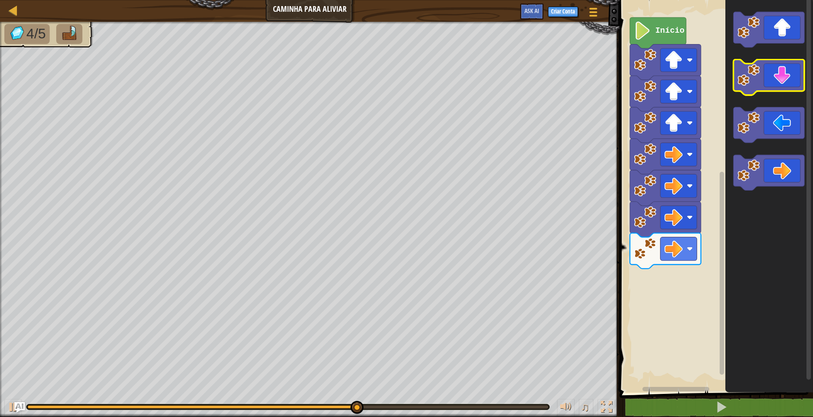
click at [777, 79] on icon "Espaço de trabalho do Blockly" at bounding box center [768, 77] width 71 height 35
click at [777, 78] on icon "Espaço de trabalho do Blockly" at bounding box center [768, 77] width 71 height 35
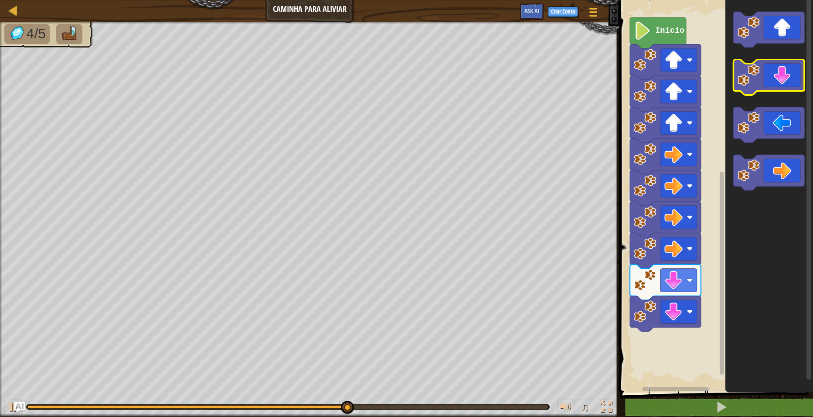
click at [777, 78] on icon "Espaço de trabalho do Blockly" at bounding box center [768, 77] width 71 height 35
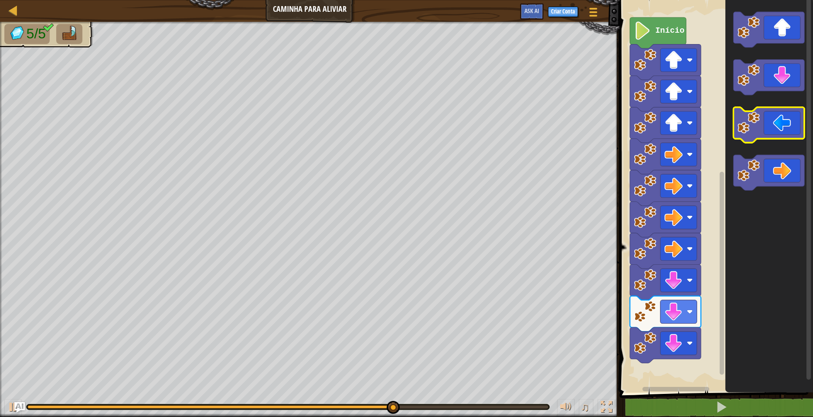
click at [773, 124] on icon "Espaço de trabalho do Blockly" at bounding box center [768, 124] width 71 height 35
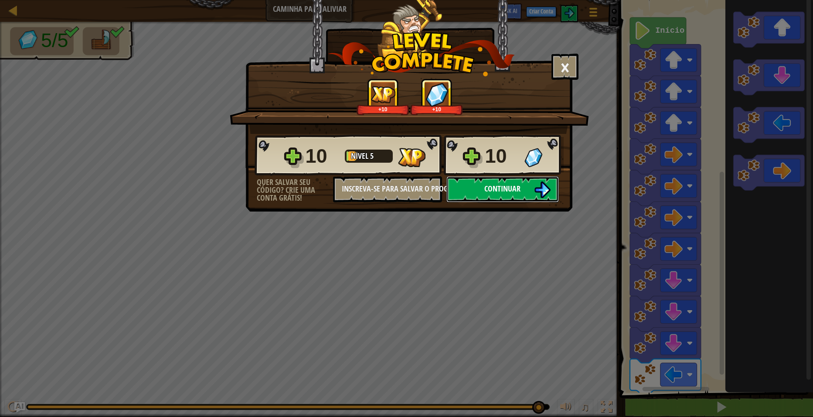
click at [502, 192] on span "Continuar" at bounding box center [502, 188] width 36 height 11
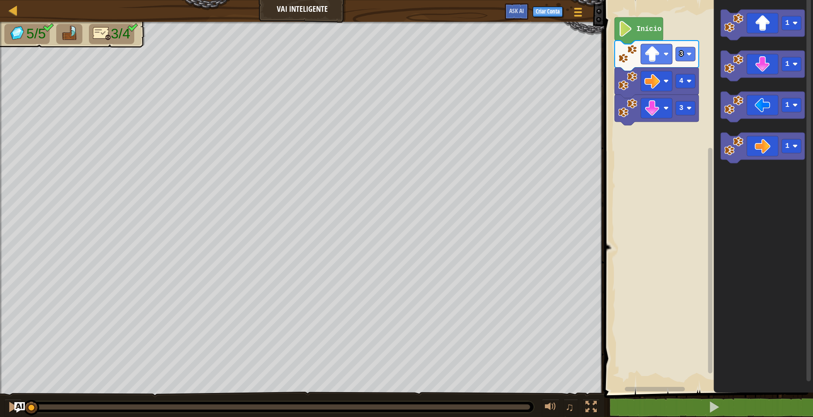
click at [636, 33] on icon "Espaço de trabalho do Blockly" at bounding box center [639, 30] width 48 height 27
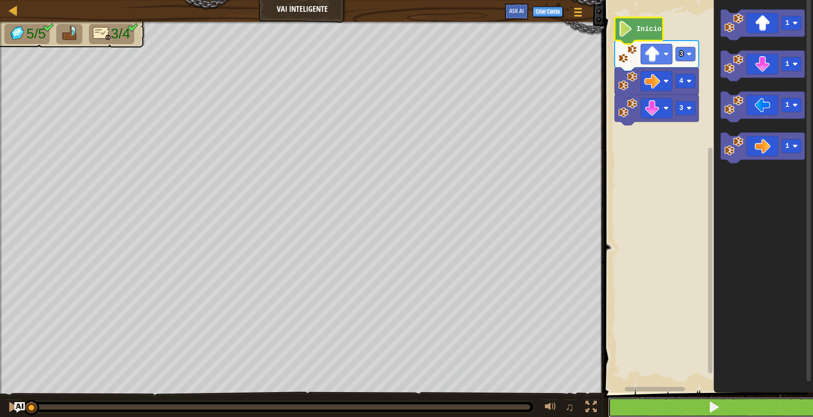
click at [703, 407] on button at bounding box center [713, 407] width 211 height 20
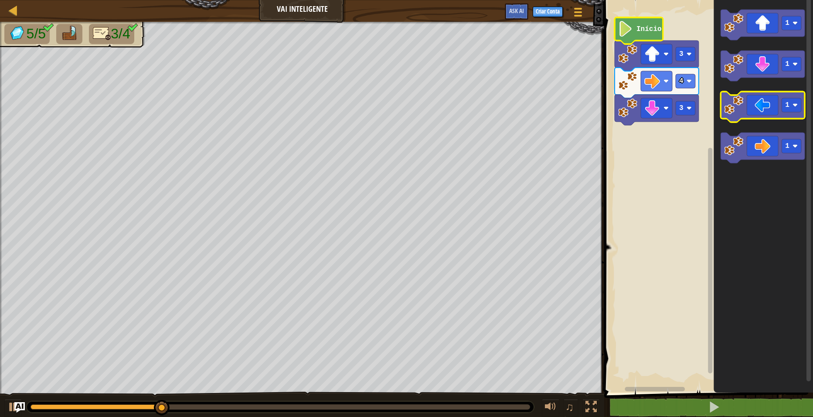
click at [756, 107] on icon "Espaço de trabalho do Blockly" at bounding box center [762, 107] width 84 height 31
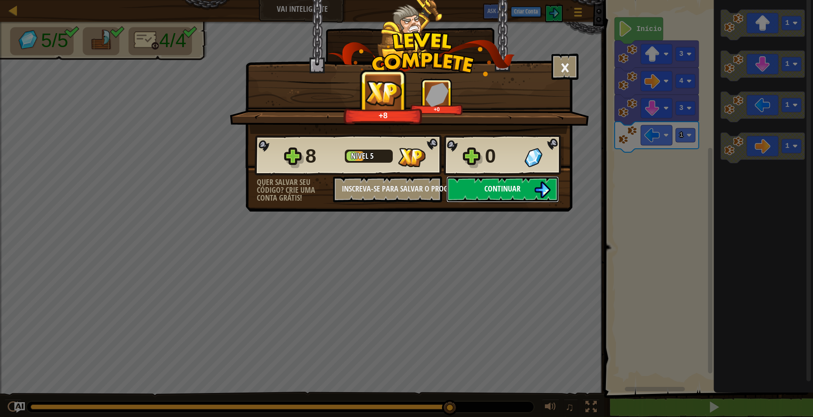
click at [499, 190] on span "Continuar" at bounding box center [502, 188] width 36 height 11
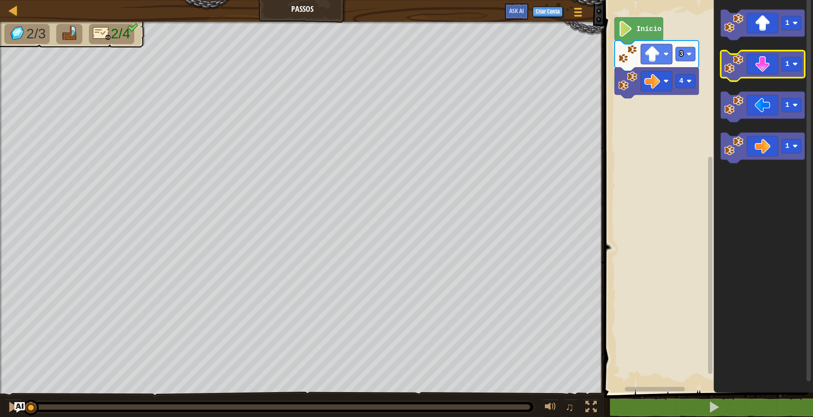
click at [759, 69] on icon "Espaço de trabalho do Blockly" at bounding box center [762, 66] width 84 height 31
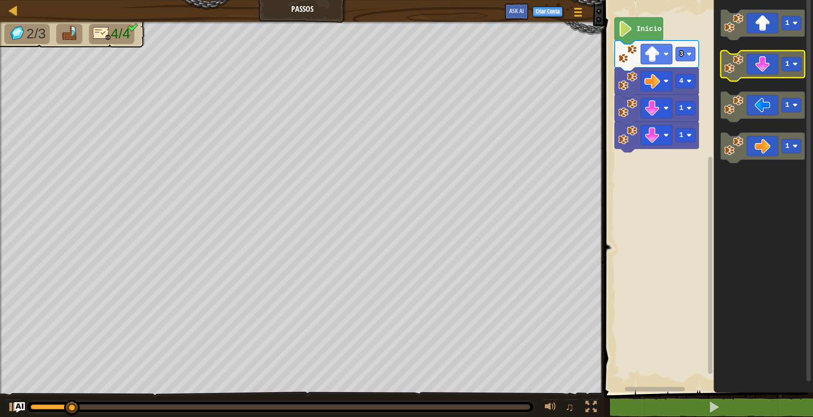
click at [759, 69] on icon "Espaço de trabalho do Blockly" at bounding box center [762, 66] width 84 height 31
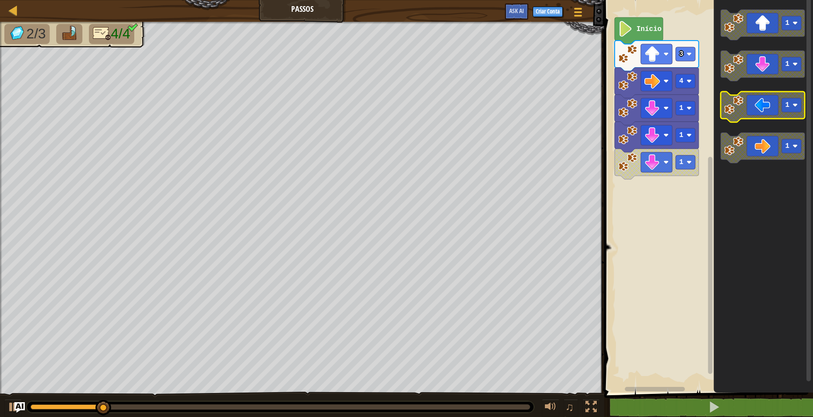
click at [751, 102] on icon "Espaço de trabalho do Blockly" at bounding box center [762, 107] width 84 height 31
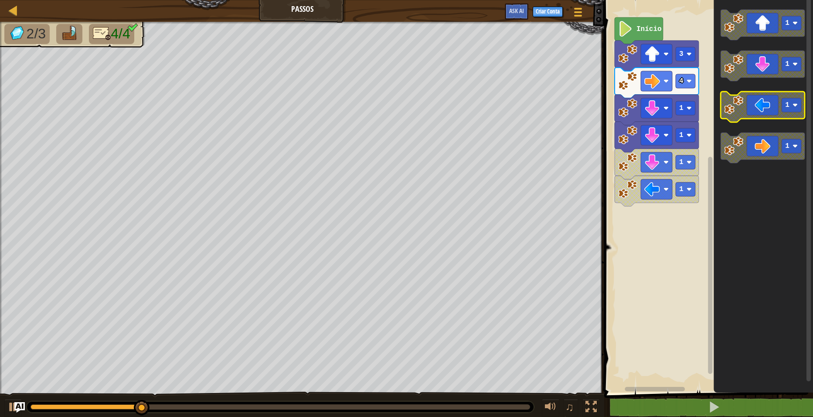
click at [754, 111] on icon "Espaço de trabalho do Blockly" at bounding box center [762, 107] width 84 height 31
click at [757, 115] on icon "Espaço de trabalho do Blockly" at bounding box center [762, 107] width 84 height 31
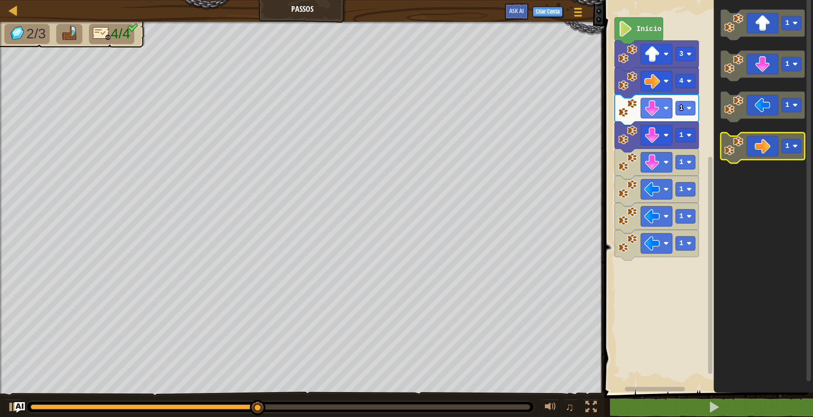
click at [752, 152] on icon "Espaço de trabalho do Blockly" at bounding box center [762, 147] width 84 height 31
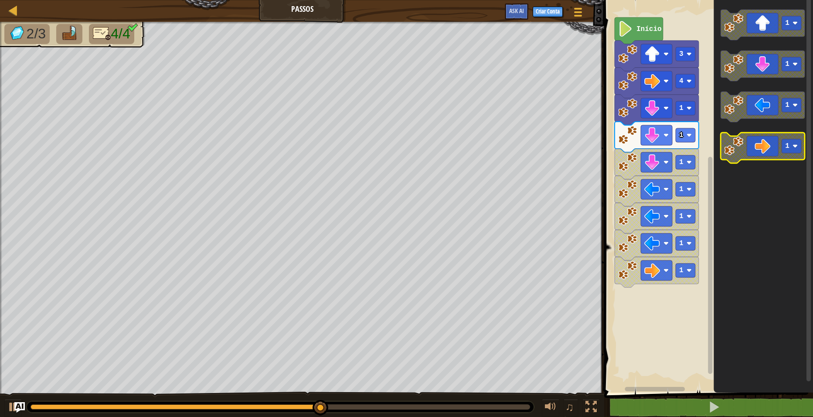
click at [752, 151] on icon "Espaço de trabalho do Blockly" at bounding box center [762, 147] width 84 height 31
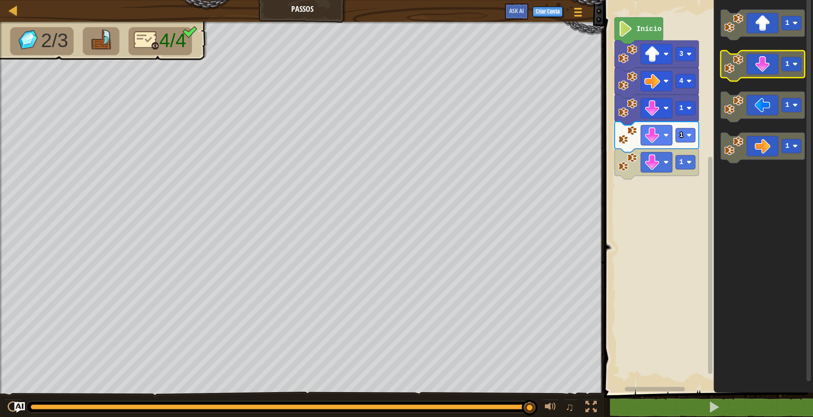
click at [765, 73] on icon "Espaço de trabalho do Blockly" at bounding box center [762, 66] width 84 height 31
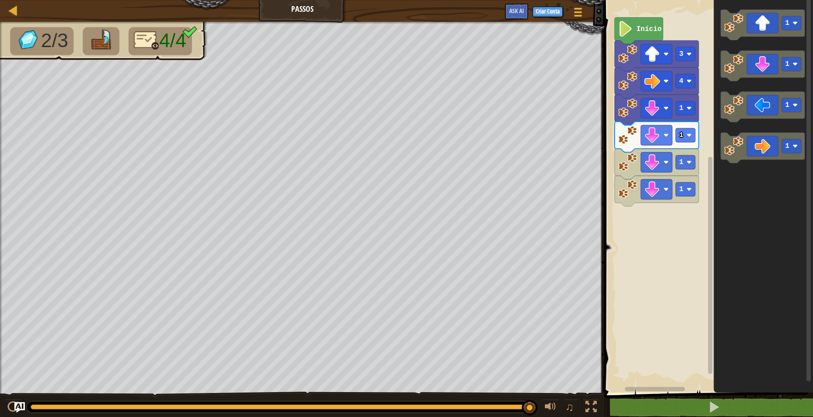
click at [741, 284] on icon "Espaço de trabalho do Blockly" at bounding box center [762, 194] width 99 height 397
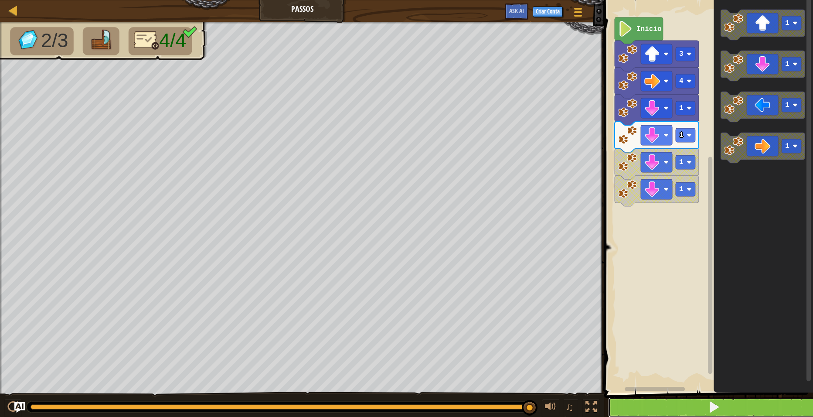
click at [673, 411] on button at bounding box center [713, 407] width 211 height 20
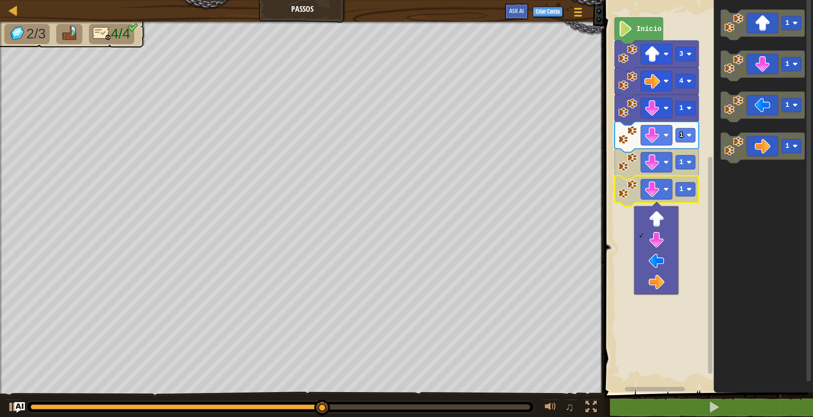
click at [688, 264] on rect "Espaço de trabalho do Blockly" at bounding box center [706, 194] width 211 height 397
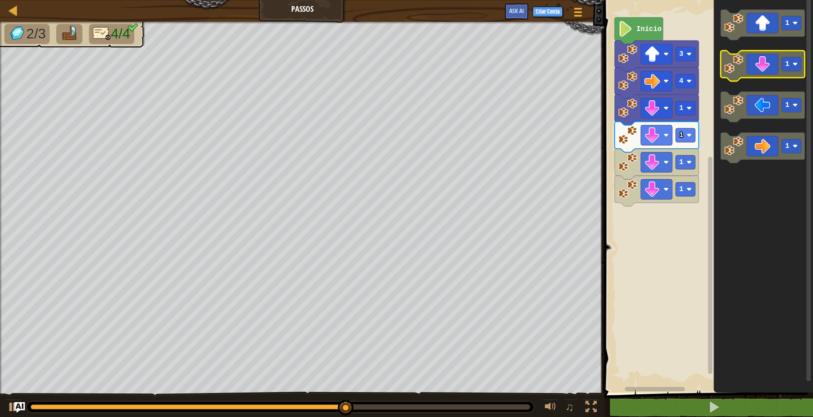
click at [766, 73] on icon "Espaço de trabalho do Blockly" at bounding box center [762, 66] width 84 height 31
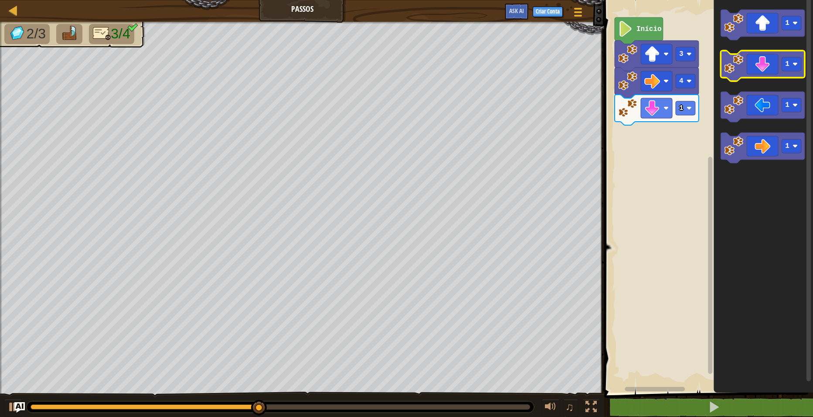
click at [771, 66] on icon "Espaço de trabalho do Blockly" at bounding box center [762, 66] width 84 height 31
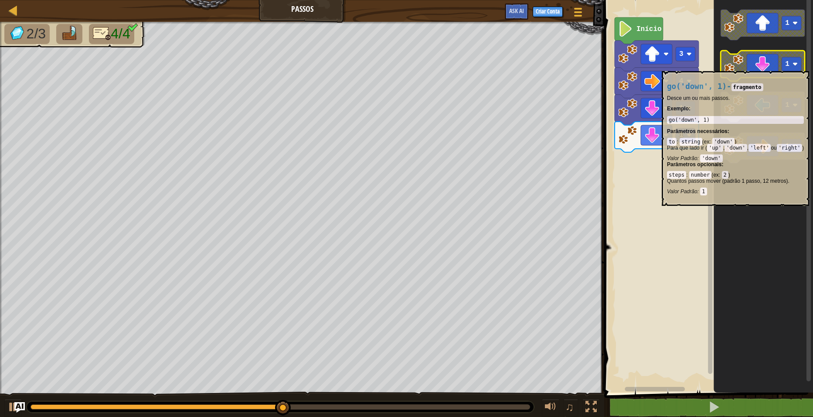
click at [771, 67] on icon "Espaço de trabalho do Blockly" at bounding box center [762, 66] width 84 height 31
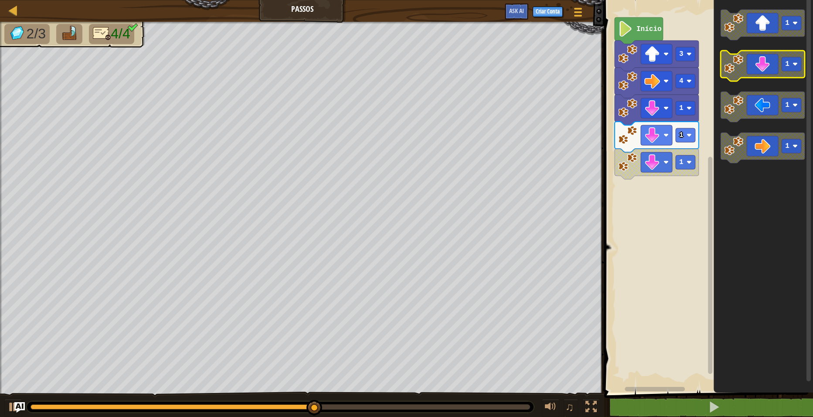
click at [771, 67] on icon "Espaço de trabalho do Blockly" at bounding box center [762, 66] width 84 height 31
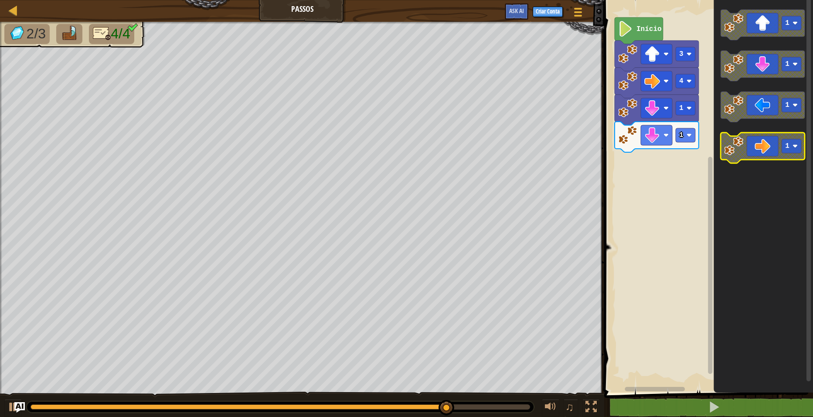
click at [756, 156] on icon "Espaço de trabalho do Blockly" at bounding box center [762, 147] width 84 height 31
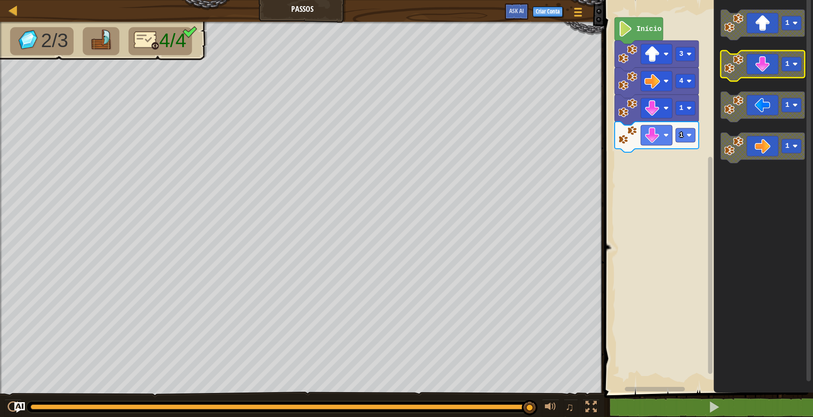
click at [774, 77] on icon "Espaço de trabalho do Blockly" at bounding box center [762, 66] width 84 height 31
click at [693, 185] on div "Início 3 4 1 1 1 1 1 1" at bounding box center [706, 194] width 211 height 397
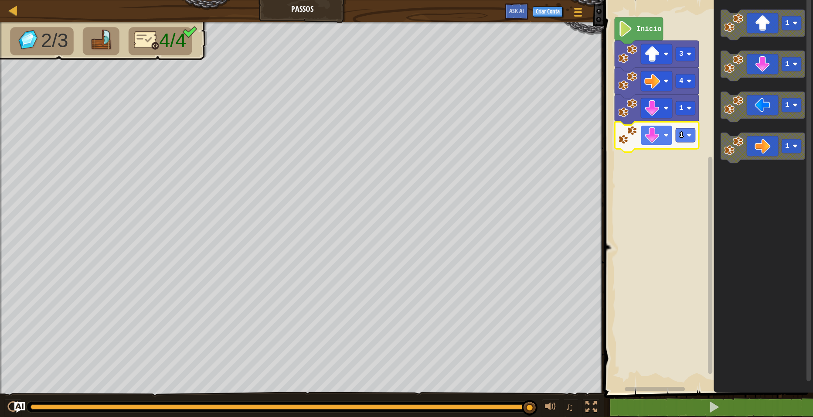
click at [649, 135] on image "Espaço de trabalho do Blockly" at bounding box center [652, 135] width 16 height 16
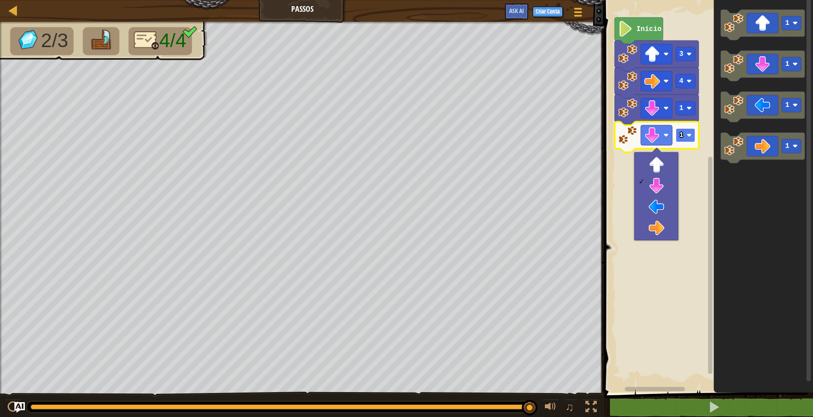
click at [680, 137] on text "1" at bounding box center [681, 135] width 4 height 8
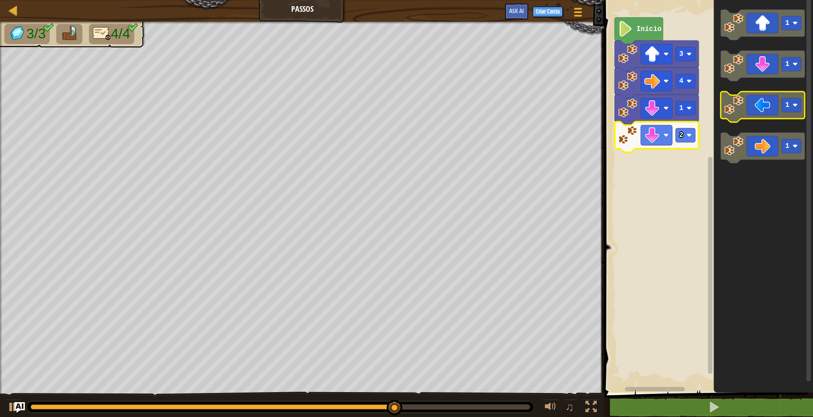
click at [772, 111] on icon "Espaço de trabalho do Blockly" at bounding box center [762, 107] width 84 height 31
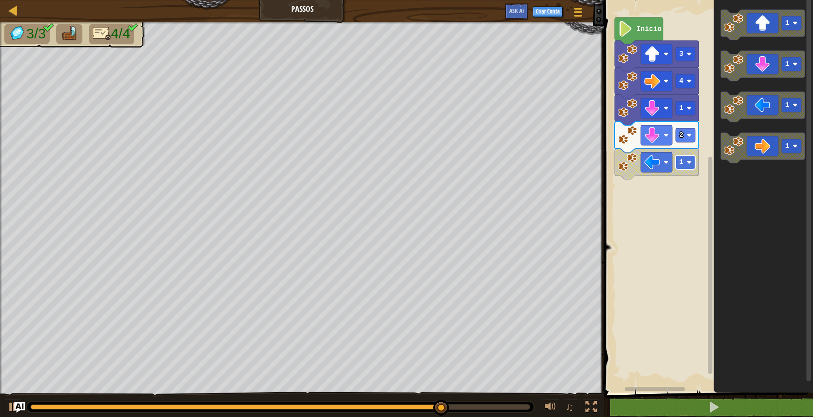
click at [683, 166] on text "1" at bounding box center [681, 162] width 4 height 8
click at [749, 238] on icon "Espaço de trabalho do Blockly" at bounding box center [762, 194] width 99 height 397
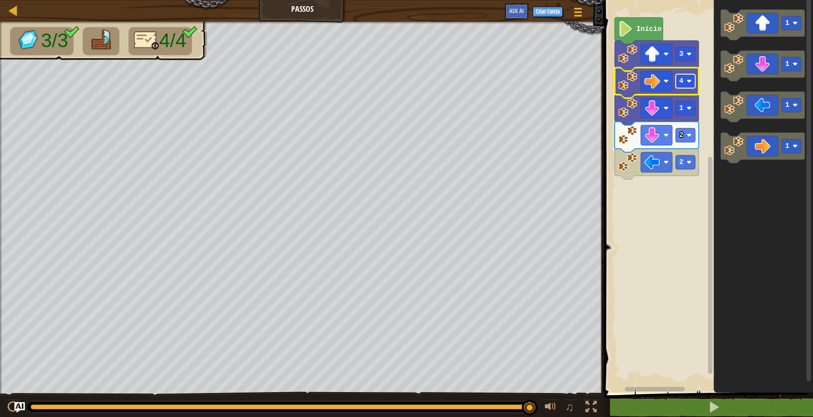
click at [686, 88] on rect "Espaço de trabalho do Blockly" at bounding box center [686, 81] width 20 height 14
click at [744, 198] on icon "Espaço de trabalho do Blockly" at bounding box center [762, 194] width 99 height 397
click at [685, 163] on rect "Espaço de trabalho do Blockly" at bounding box center [686, 162] width 20 height 14
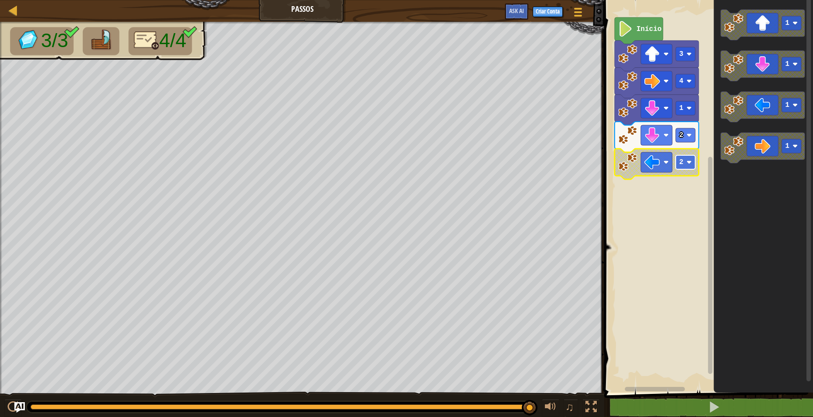
click at [683, 162] on rect "Espaço de trabalho do Blockly" at bounding box center [686, 162] width 20 height 14
click at [725, 220] on icon "Espaço de trabalho do Blockly" at bounding box center [762, 194] width 99 height 397
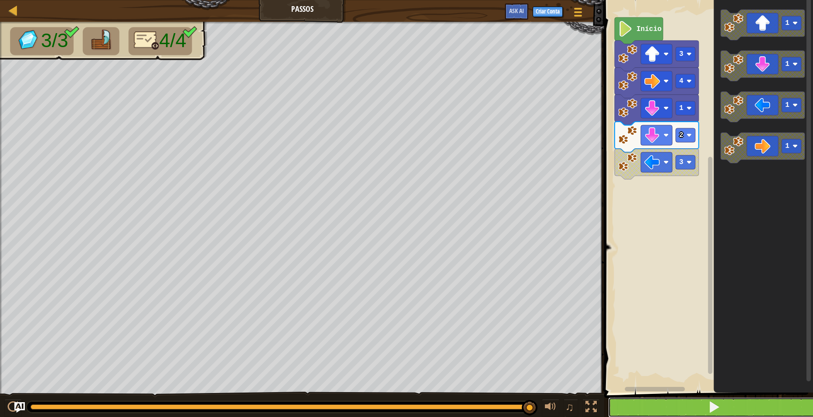
click at [690, 406] on button at bounding box center [713, 407] width 211 height 20
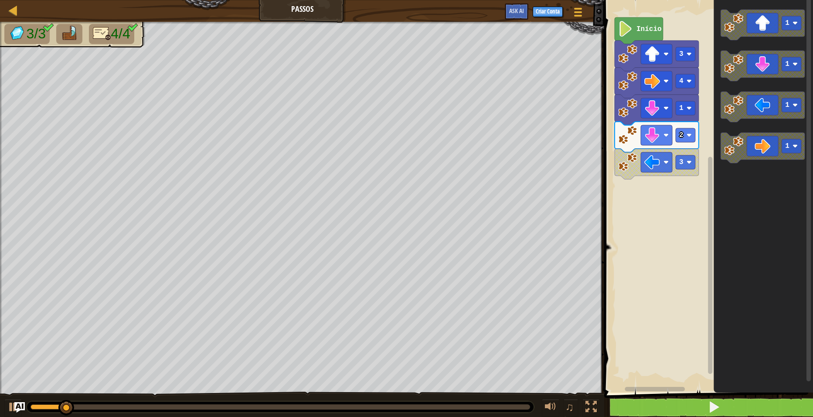
click at [756, 205] on icon "Espaço de trabalho do Blockly" at bounding box center [762, 194] width 99 height 397
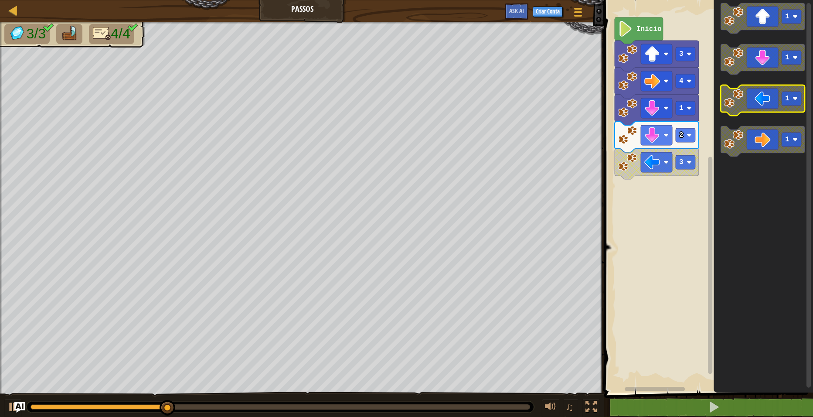
click at [770, 105] on icon "Espaço de trabalho do Blockly" at bounding box center [762, 100] width 84 height 31
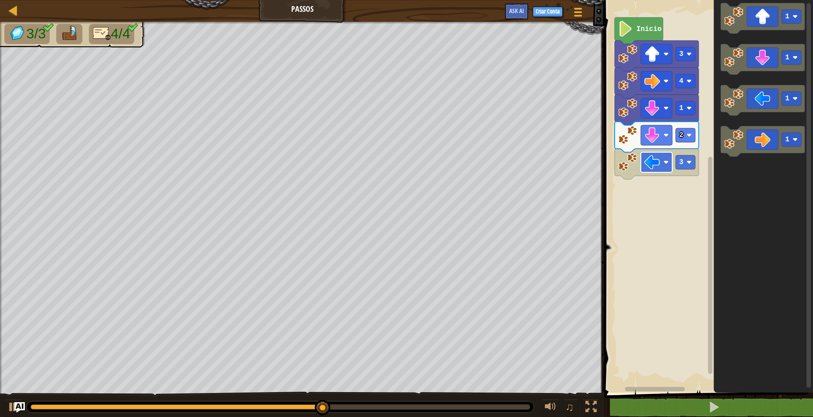
click at [663, 166] on rect "Espaço de trabalho do Blockly" at bounding box center [656, 162] width 31 height 20
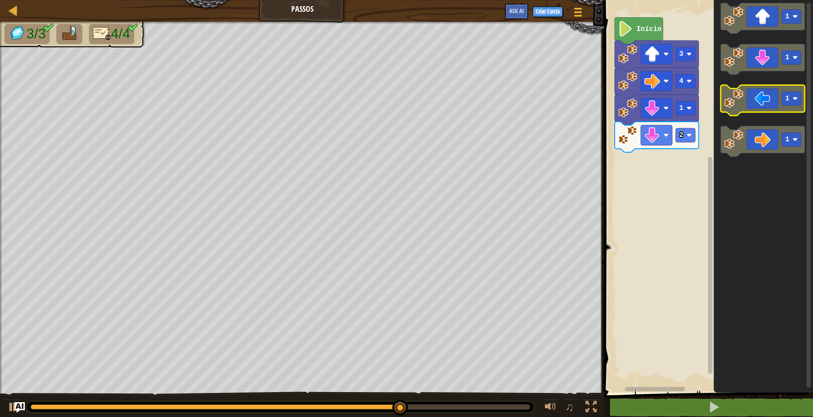
click at [754, 94] on icon "Espaço de trabalho do Blockly" at bounding box center [762, 100] width 84 height 31
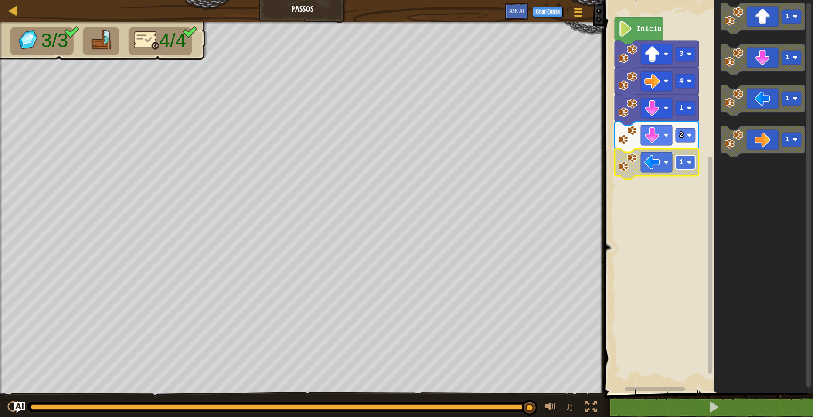
click at [680, 168] on rect "Espaço de trabalho do Blockly" at bounding box center [686, 162] width 20 height 14
click at [725, 213] on icon "Espaço de trabalho do Blockly" at bounding box center [762, 194] width 99 height 397
click at [657, 166] on image "Espaço de trabalho do Blockly" at bounding box center [652, 162] width 16 height 16
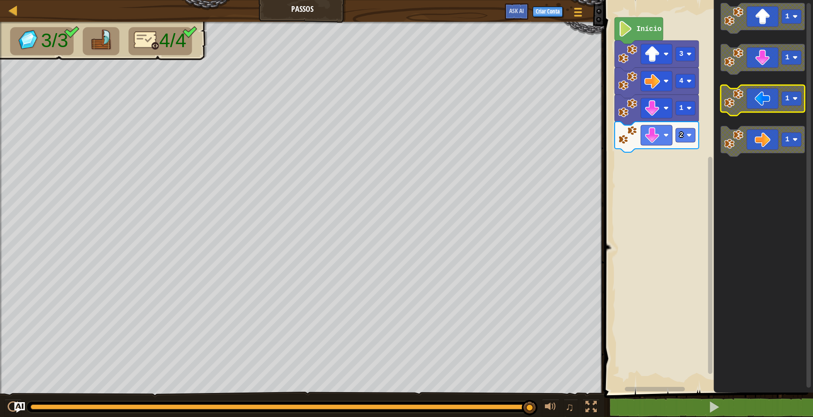
click at [768, 92] on icon "Espaço de trabalho do Blockly" at bounding box center [762, 100] width 84 height 31
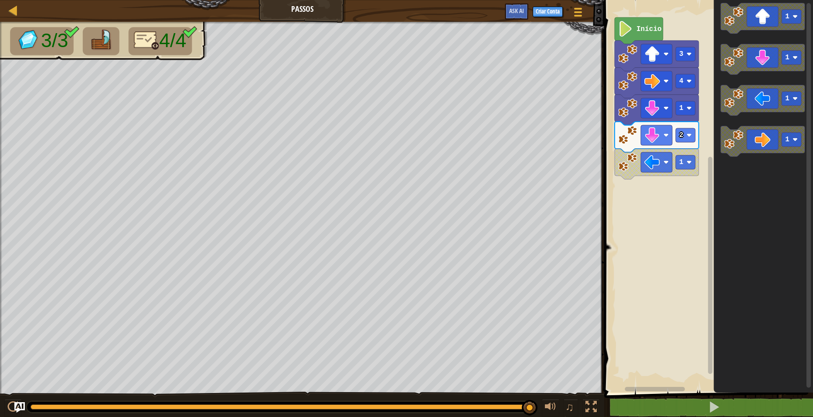
click at [679, 310] on rect "Espaço de trabalho do Blockly" at bounding box center [706, 194] width 211 height 397
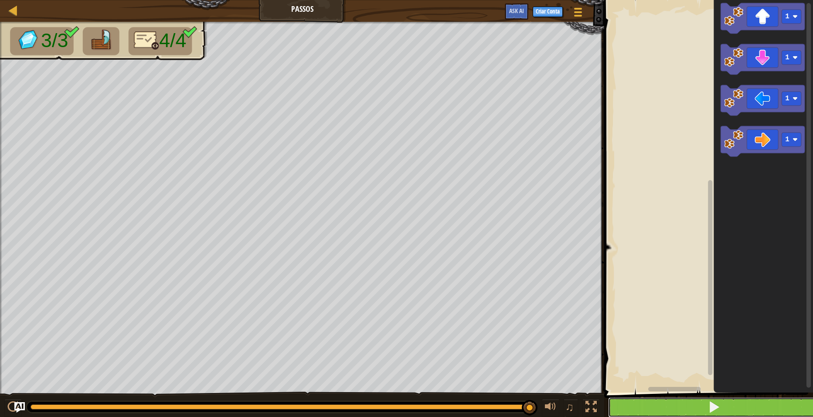
click at [709, 399] on button at bounding box center [713, 407] width 211 height 20
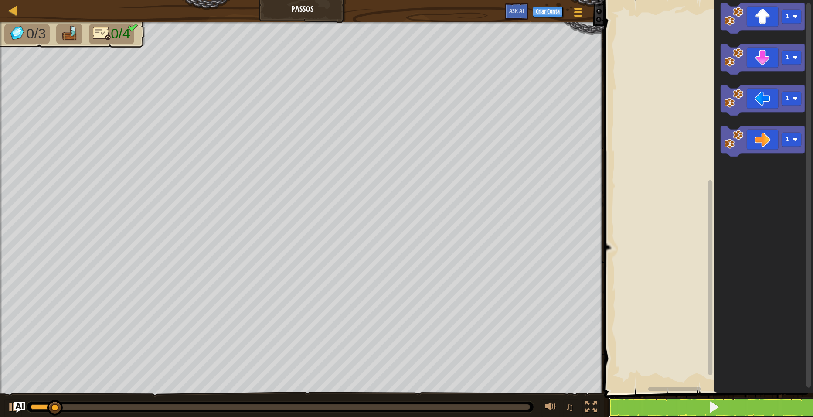
click at [709, 399] on button at bounding box center [713, 407] width 211 height 20
click at [768, 26] on icon "Espaço de trabalho do Blockly" at bounding box center [762, 18] width 84 height 31
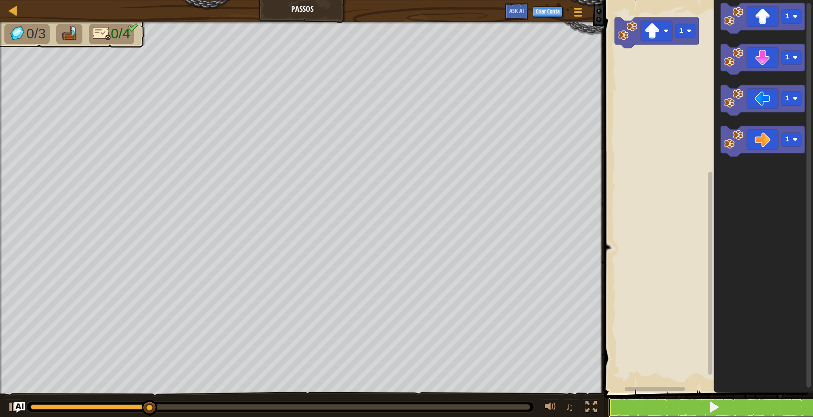
click at [672, 406] on button at bounding box center [713, 407] width 211 height 20
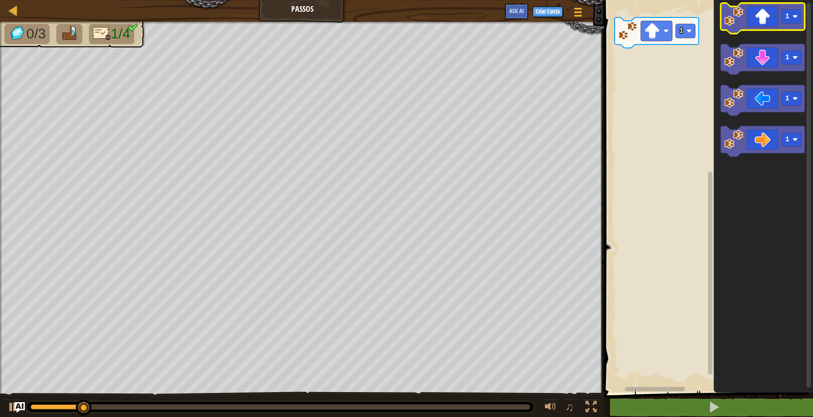
click at [764, 17] on icon "Espaço de trabalho do Blockly" at bounding box center [762, 18] width 84 height 31
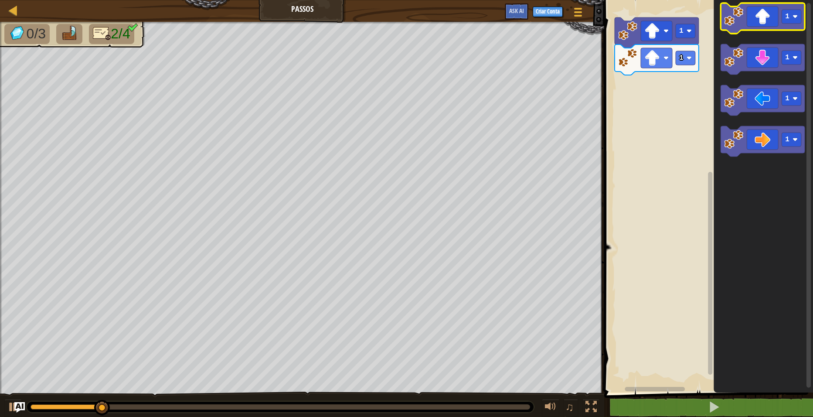
click at [759, 18] on icon "Espaço de trabalho do Blockly" at bounding box center [762, 18] width 84 height 31
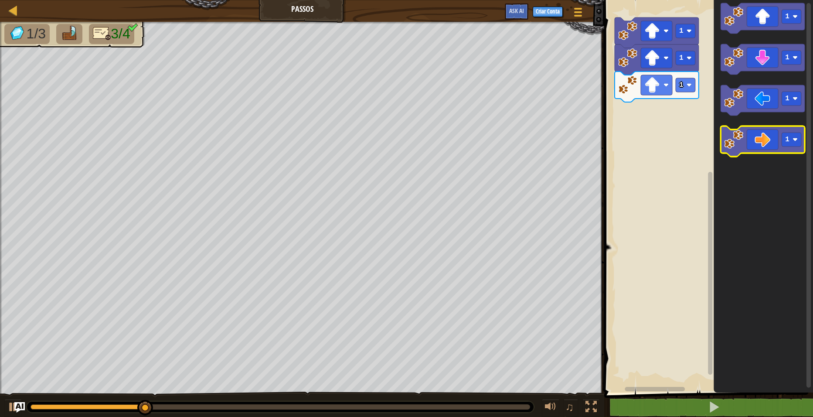
click at [762, 138] on icon "Espaço de trabalho do Blockly" at bounding box center [762, 141] width 84 height 31
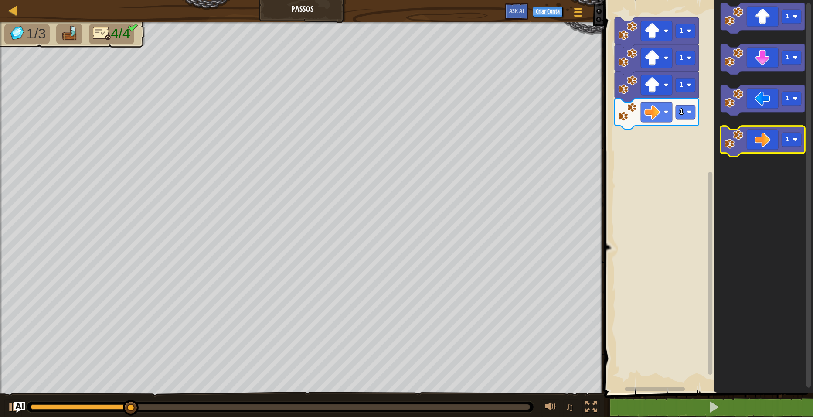
click at [763, 138] on icon "Espaço de trabalho do Blockly" at bounding box center [762, 141] width 84 height 31
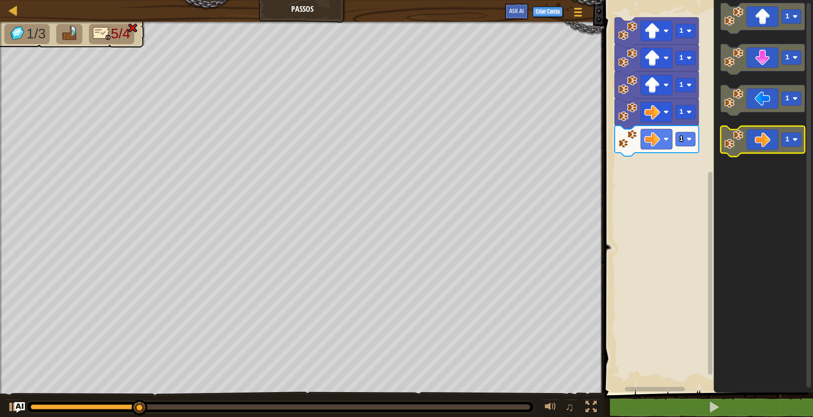
click at [763, 138] on icon "Espaço de trabalho do Blockly" at bounding box center [762, 141] width 84 height 31
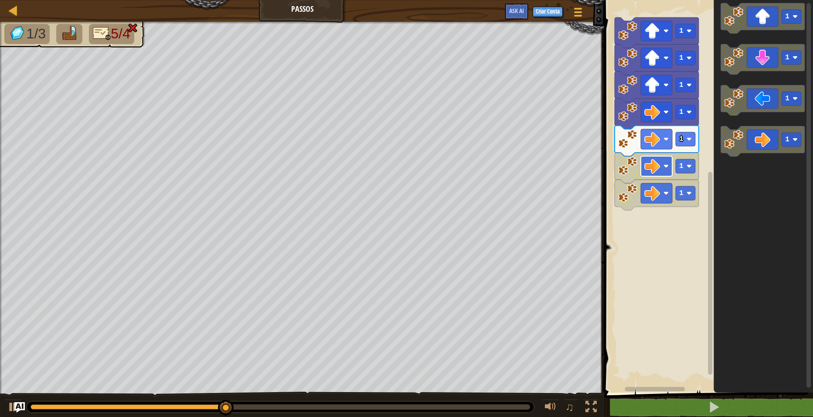
click at [658, 166] on image "Espaço de trabalho do Blockly" at bounding box center [652, 166] width 16 height 16
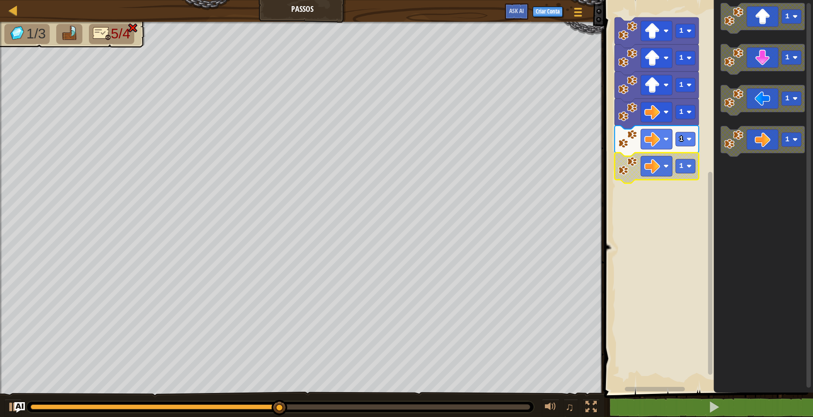
click at [628, 173] on image "Espaço de trabalho do Blockly" at bounding box center [627, 165] width 19 height 19
click at [744, 213] on icon "Espaço de trabalho do Blockly" at bounding box center [762, 194] width 99 height 397
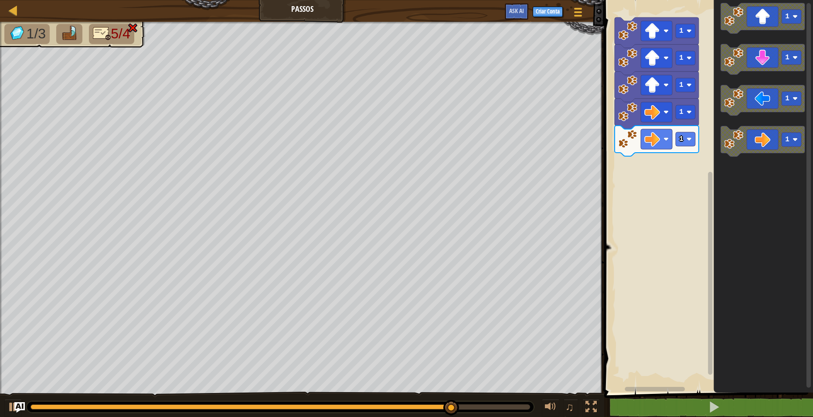
click at [138, 25] on img at bounding box center [132, 28] width 11 height 10
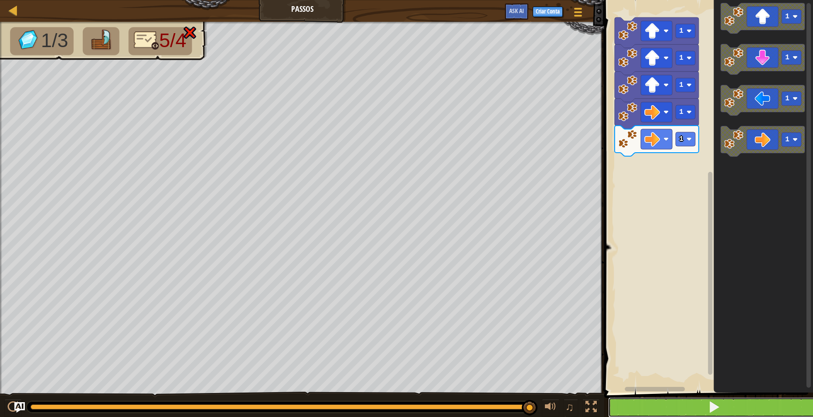
click at [733, 399] on button at bounding box center [713, 407] width 211 height 20
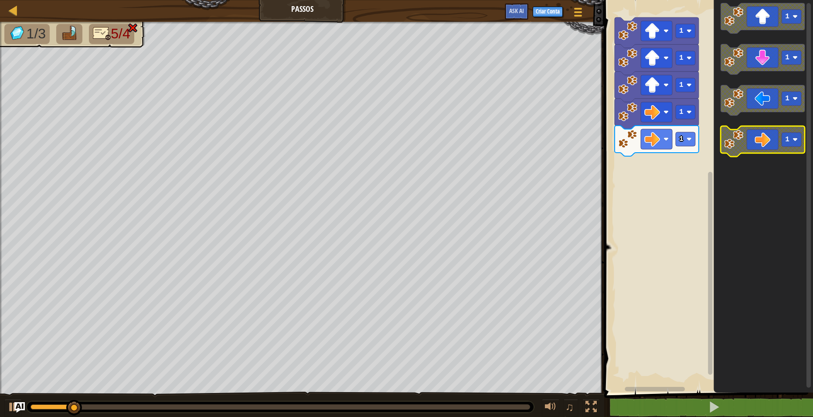
click at [766, 137] on icon "Espaço de trabalho do Blockly" at bounding box center [762, 141] width 84 height 31
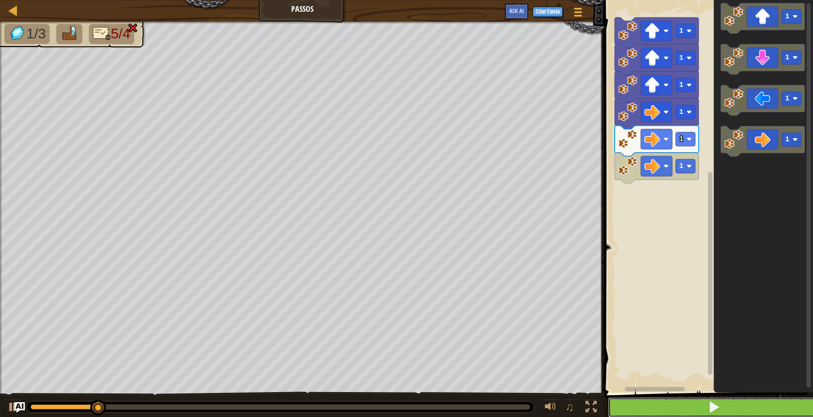
click at [722, 407] on button at bounding box center [713, 407] width 211 height 20
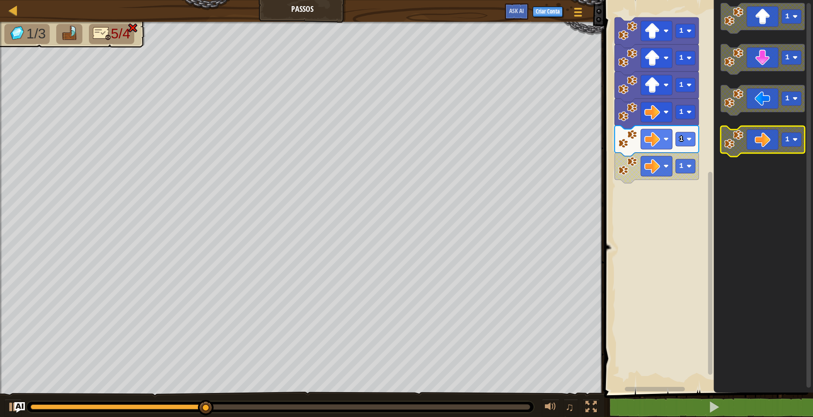
click at [759, 135] on icon "Espaço de trabalho do Blockly" at bounding box center [762, 141] width 84 height 31
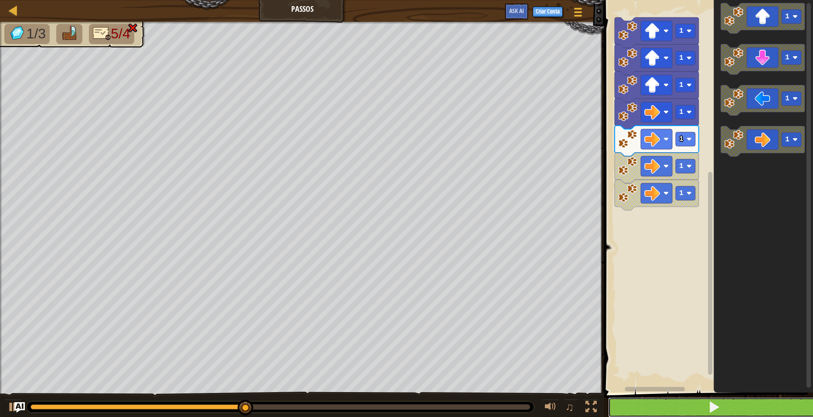
click at [699, 408] on button at bounding box center [713, 407] width 211 height 20
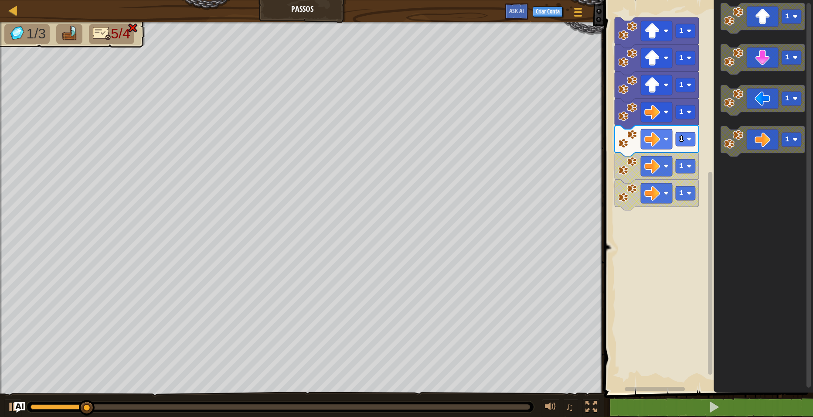
click at [625, 194] on image "Espaço de trabalho do Blockly" at bounding box center [627, 192] width 19 height 19
click at [622, 165] on image "Espaço de trabalho do Blockly" at bounding box center [627, 165] width 19 height 19
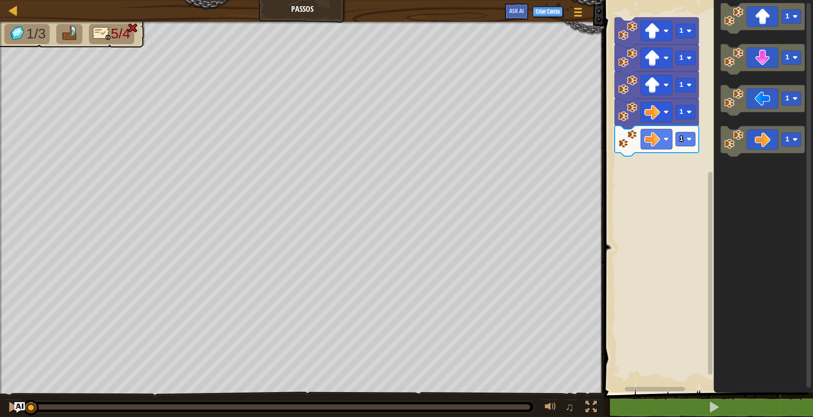
drag, startPoint x: 533, startPoint y: 409, endPoint x: 47, endPoint y: 401, distance: 486.0
click at [0, 0] on html "Mapa Passos Menu do Jogo Criar Conta Ask AI 1 ההההההההההההההההההההההההההההההההה…" at bounding box center [406, 0] width 813 height 0
click at [758, 285] on icon "Espaço de trabalho do Blockly" at bounding box center [762, 194] width 99 height 397
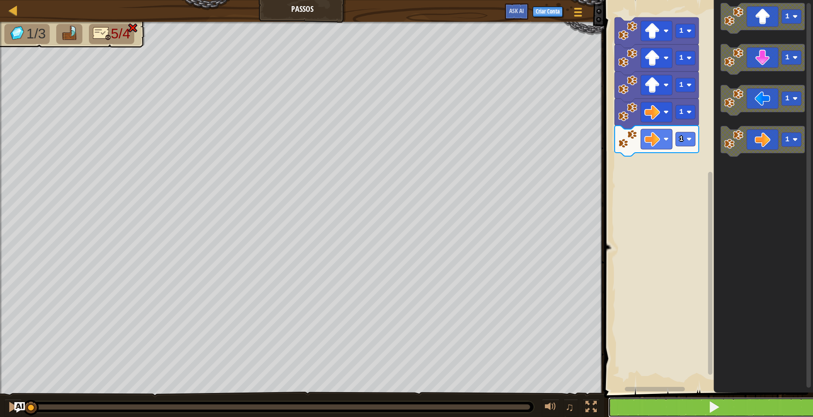
click at [722, 401] on button at bounding box center [713, 407] width 211 height 20
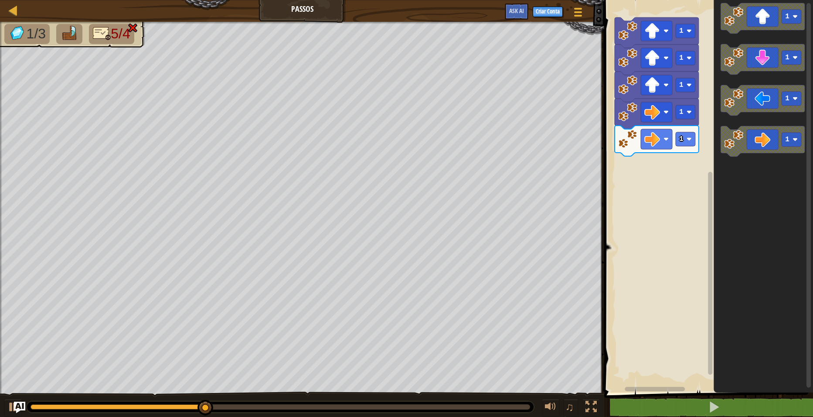
click at [23, 407] on img "Ask AI" at bounding box center [19, 406] width 11 height 11
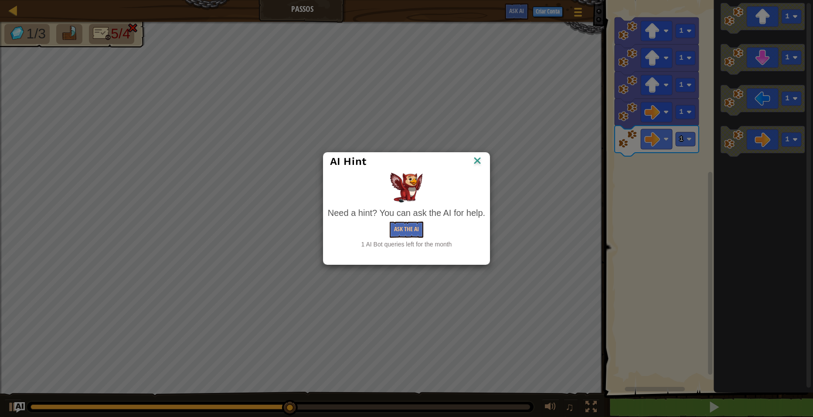
click at [475, 162] on img at bounding box center [477, 161] width 11 height 13
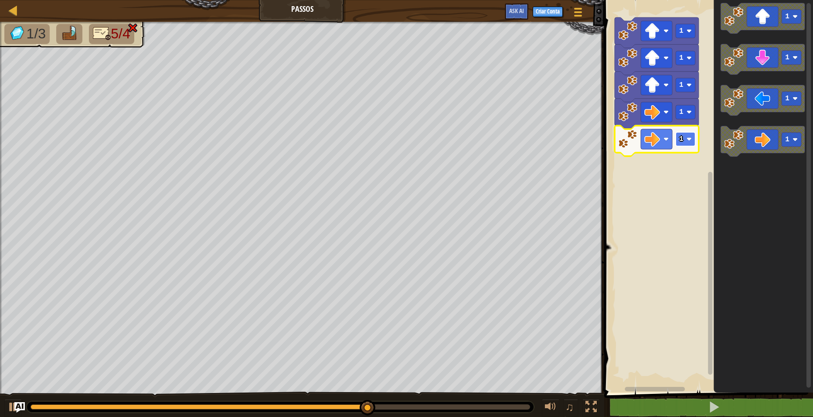
click at [686, 139] on rect "Espaço de trabalho do Blockly" at bounding box center [686, 139] width 20 height 14
click at [681, 143] on rect "Espaço de trabalho do Blockly" at bounding box center [686, 139] width 20 height 14
click at [774, 64] on icon "Espaço de trabalho do Blockly" at bounding box center [762, 59] width 84 height 31
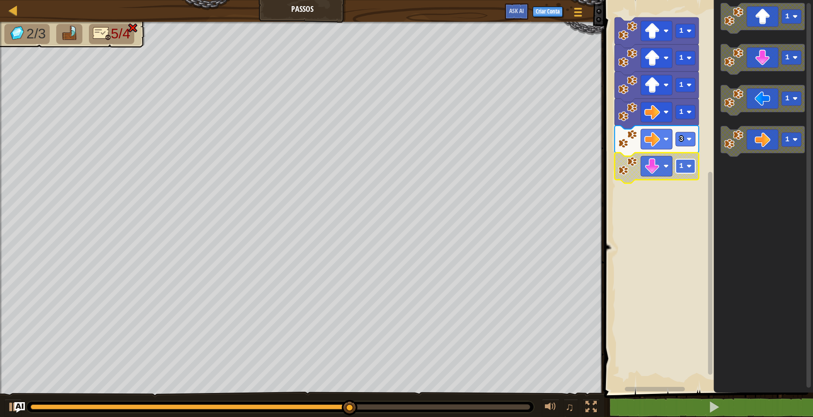
click at [685, 170] on rect "Espaço de trabalho do Blockly" at bounding box center [686, 166] width 20 height 14
click at [687, 170] on rect "Espaço de trabalho do Blockly" at bounding box center [686, 166] width 20 height 14
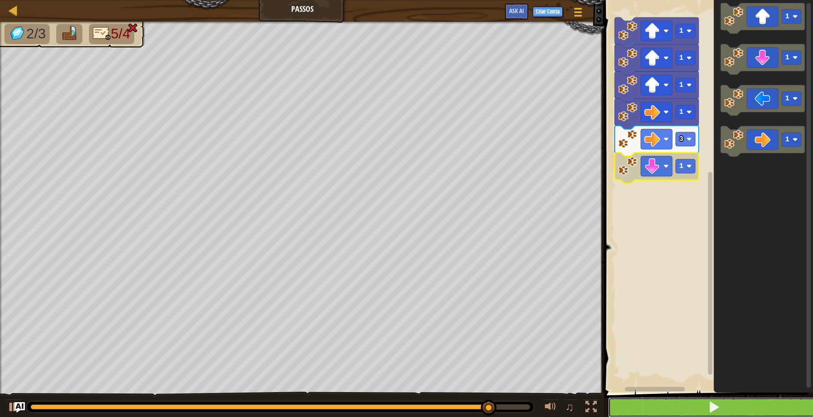
click at [717, 412] on span at bounding box center [714, 407] width 12 height 12
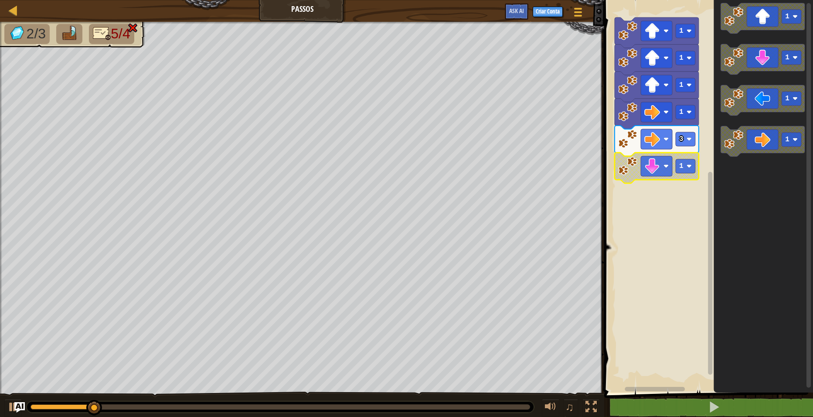
click at [635, 166] on image "Espaço de trabalho do Blockly" at bounding box center [627, 165] width 19 height 19
click at [630, 251] on rect "Espaço de trabalho do Blockly" at bounding box center [706, 194] width 211 height 397
click at [629, 166] on image "Espaço de trabalho do Blockly" at bounding box center [627, 165] width 19 height 19
click at [686, 166] on image "Espaço de trabalho do Blockly" at bounding box center [688, 165] width 5 height 5
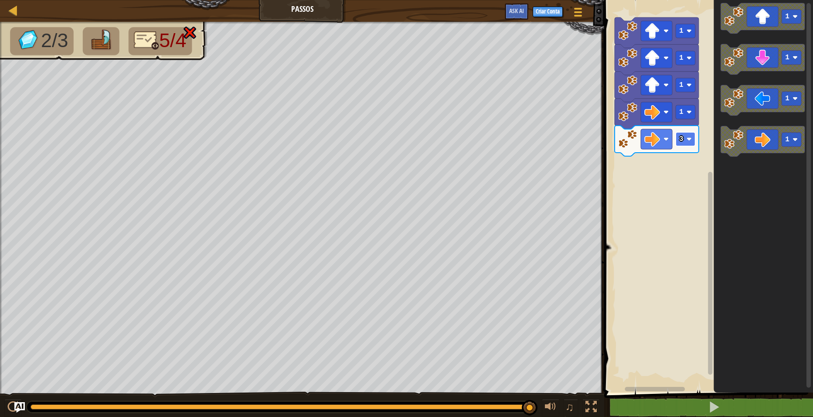
click at [681, 141] on text "3" at bounding box center [681, 139] width 4 height 8
click at [665, 144] on rect "Espaço de trabalho do Blockly" at bounding box center [656, 139] width 31 height 20
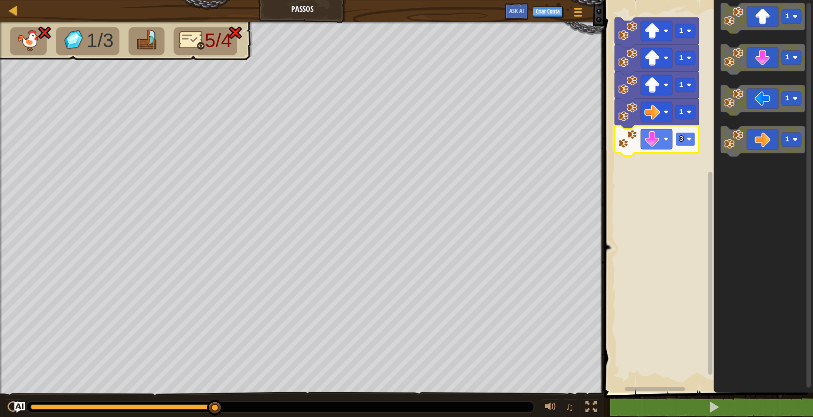
click at [688, 142] on image "Espaço de trabalho do Blockly" at bounding box center [688, 138] width 5 height 5
click at [661, 139] on rect "Espaço de trabalho do Blockly" at bounding box center [656, 139] width 31 height 20
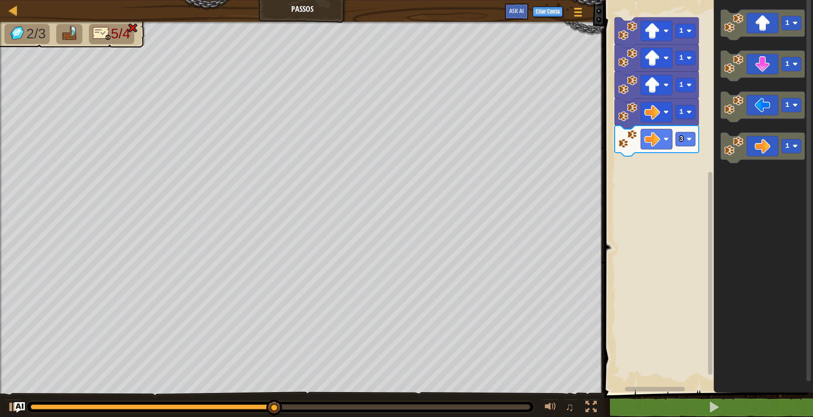
click at [745, 93] on g "1 1 1 1" at bounding box center [762, 86] width 84 height 153
click at [752, 65] on icon "Espaço de trabalho do Blockly" at bounding box center [762, 66] width 84 height 31
click at [621, 168] on image "Espaço de trabalho do Blockly" at bounding box center [627, 165] width 19 height 19
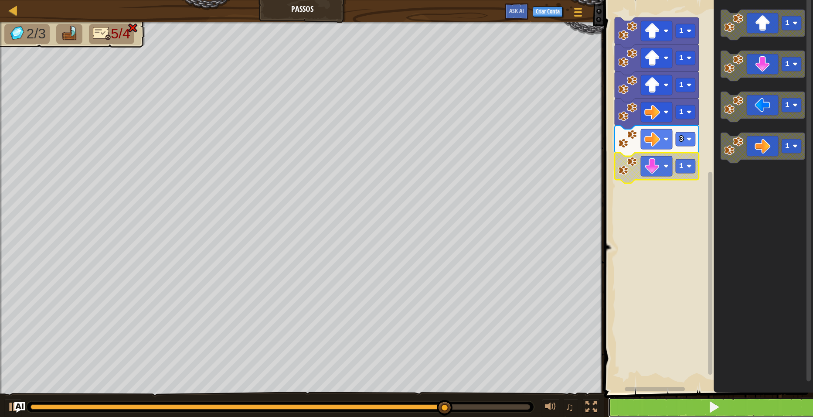
click at [689, 400] on button at bounding box center [713, 407] width 211 height 20
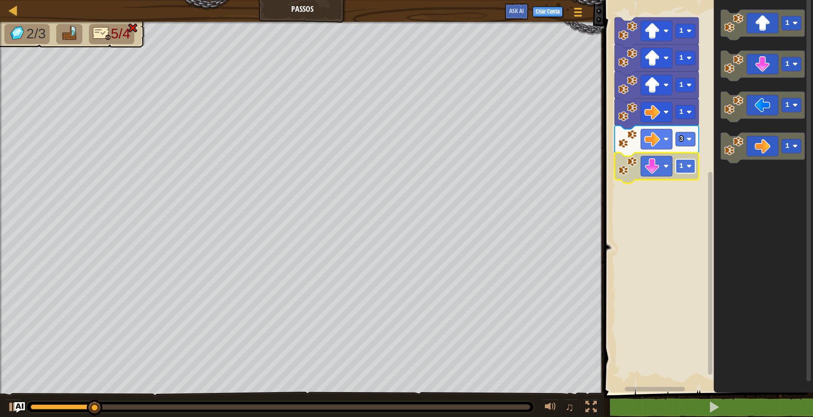
click at [681, 166] on text "1" at bounding box center [681, 166] width 4 height 8
click at [686, 171] on rect "Espaço de trabalho do Blockly" at bounding box center [686, 166] width 20 height 14
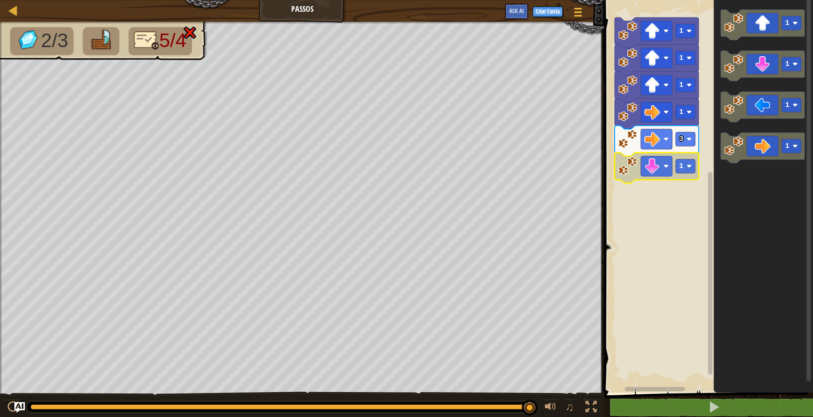
click at [669, 326] on rect "Espaço de trabalho do Blockly" at bounding box center [706, 194] width 211 height 397
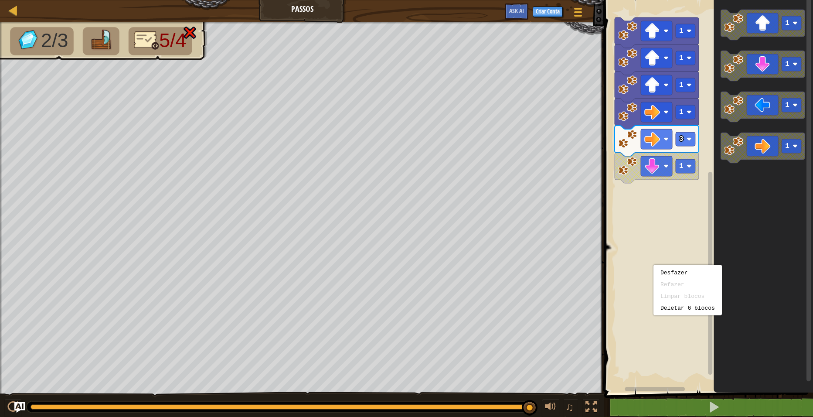
click at [756, 274] on icon "Espaço de trabalho do Blockly" at bounding box center [762, 194] width 99 height 397
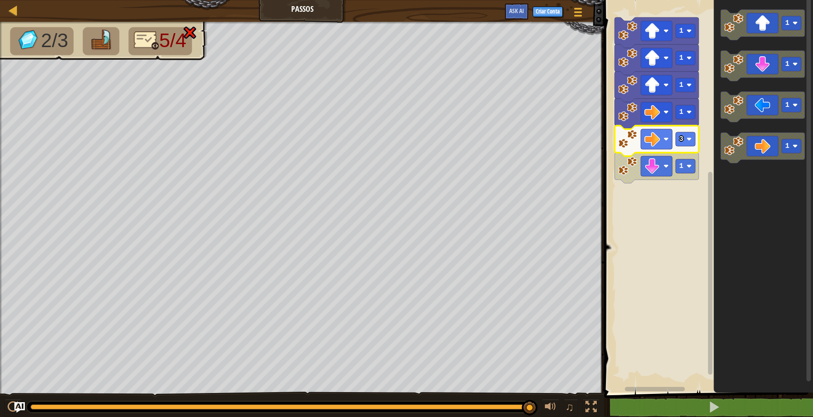
click at [625, 143] on image "Espaço de trabalho do Blockly" at bounding box center [627, 138] width 19 height 19
click at [652, 263] on rect "Espaço de trabalho do Blockly" at bounding box center [706, 194] width 211 height 397
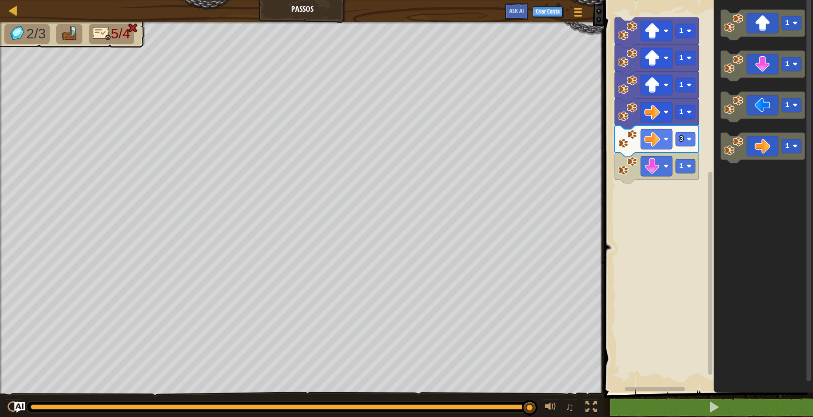
click at [744, 238] on icon "Espaço de trabalho do Blockly" at bounding box center [762, 194] width 99 height 397
click at [614, 171] on rect "Espaço de trabalho do Blockly" at bounding box center [706, 194] width 211 height 397
click at [628, 166] on image "Espaço de trabalho do Blockly" at bounding box center [627, 165] width 19 height 19
click at [649, 312] on rect "Espaço de trabalho do Blockly" at bounding box center [706, 194] width 211 height 397
click at [633, 166] on image "Espaço de trabalho do Blockly" at bounding box center [627, 165] width 19 height 19
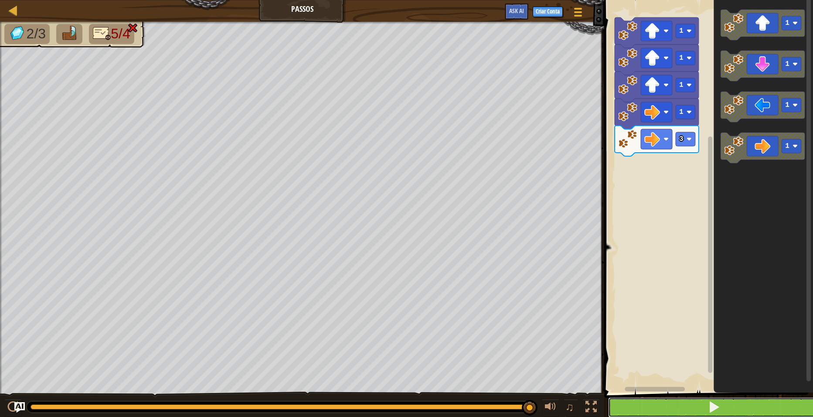
click at [701, 405] on button at bounding box center [713, 407] width 211 height 20
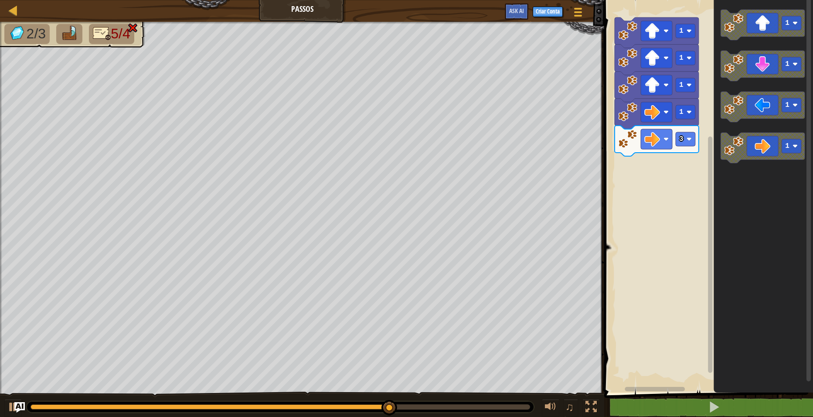
click at [719, 155] on icon "1 1 1 1" at bounding box center [762, 194] width 99 height 397
click at [757, 58] on icon "Espaço de trabalho do Blockly" at bounding box center [762, 66] width 84 height 31
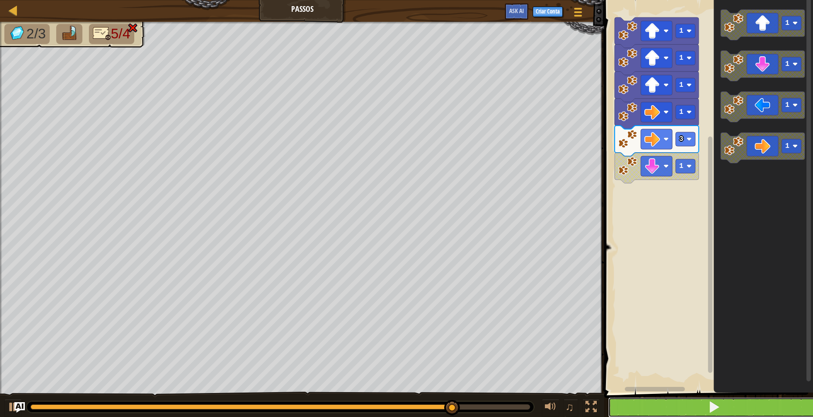
click at [701, 411] on button at bounding box center [713, 407] width 211 height 20
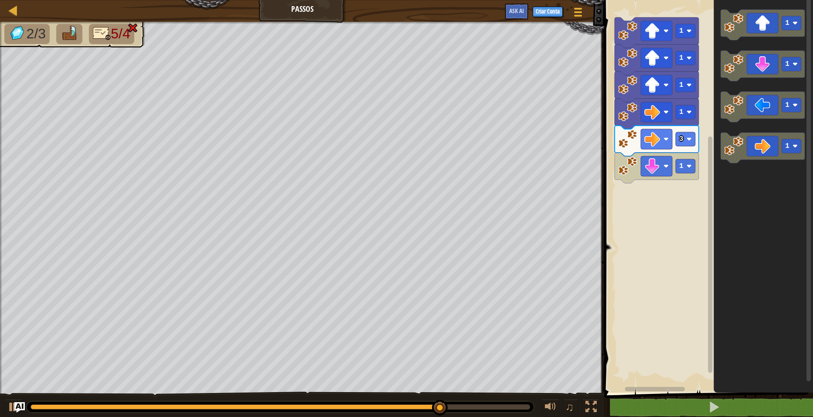
click at [753, 276] on icon "Espaço de trabalho do Blockly" at bounding box center [762, 194] width 99 height 397
click at [745, 273] on icon "Espaço de trabalho do Blockly" at bounding box center [762, 194] width 99 height 397
click at [630, 267] on rect "Espaço de trabalho do Blockly" at bounding box center [706, 194] width 211 height 397
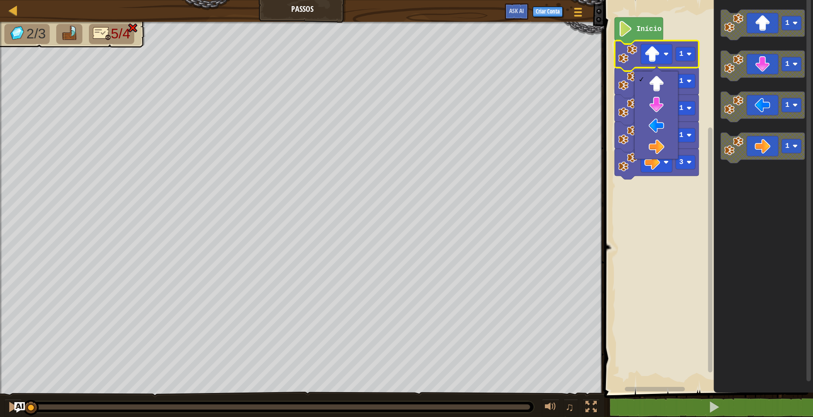
click at [747, 235] on icon "Espaço de trabalho do Blockly" at bounding box center [762, 194] width 99 height 397
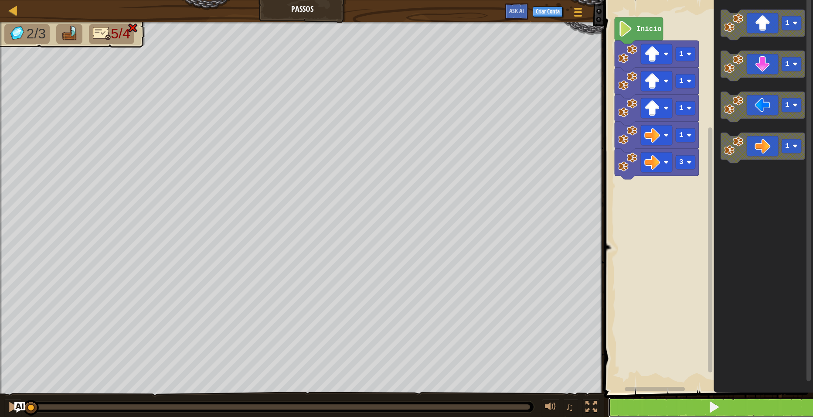
click at [671, 407] on button at bounding box center [713, 407] width 211 height 20
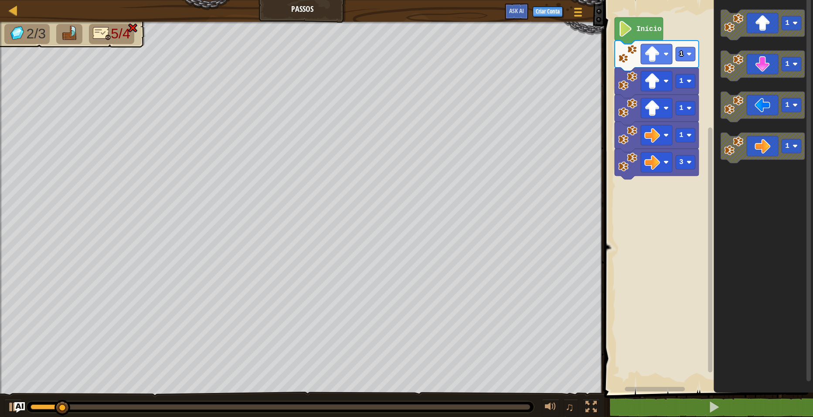
click at [780, 291] on icon "Espaço de trabalho do Blockly" at bounding box center [762, 194] width 99 height 397
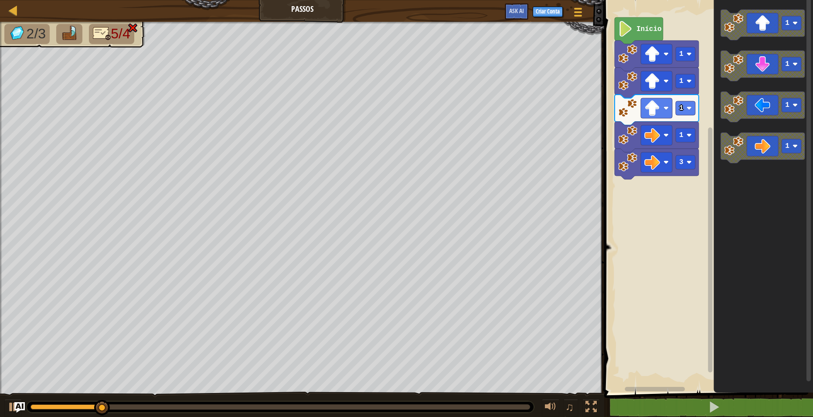
click at [780, 291] on icon "Espaço de trabalho do Blockly" at bounding box center [762, 194] width 99 height 397
click at [780, 290] on icon "Espaço de trabalho do Blockly" at bounding box center [762, 194] width 99 height 397
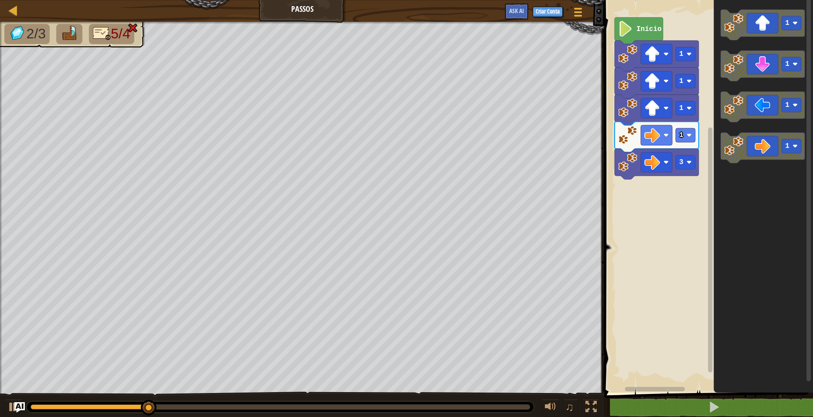
click at [780, 290] on icon "Espaço de trabalho do Blockly" at bounding box center [762, 194] width 99 height 397
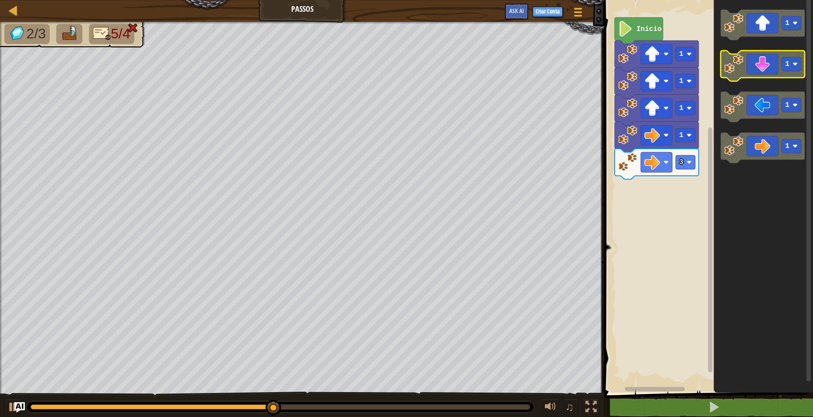
click at [777, 75] on icon "Espaço de trabalho do Blockly" at bounding box center [762, 66] width 84 height 31
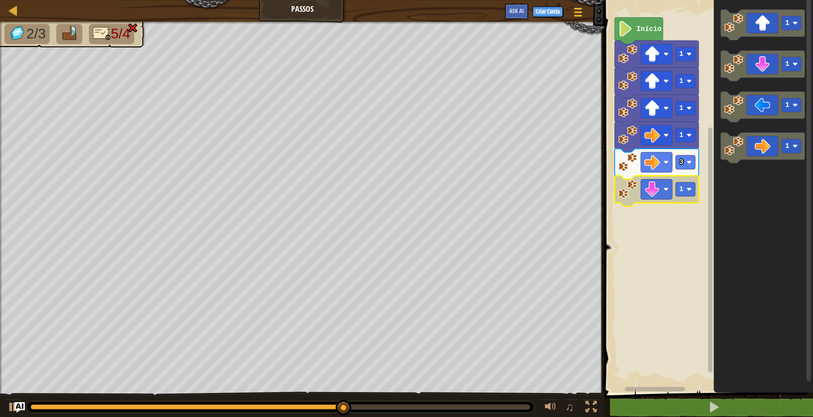
click at [736, 237] on icon "Espaço de trabalho do Blockly" at bounding box center [762, 194] width 99 height 397
click at [679, 194] on rect "Espaço de trabalho do Blockly" at bounding box center [686, 189] width 20 height 14
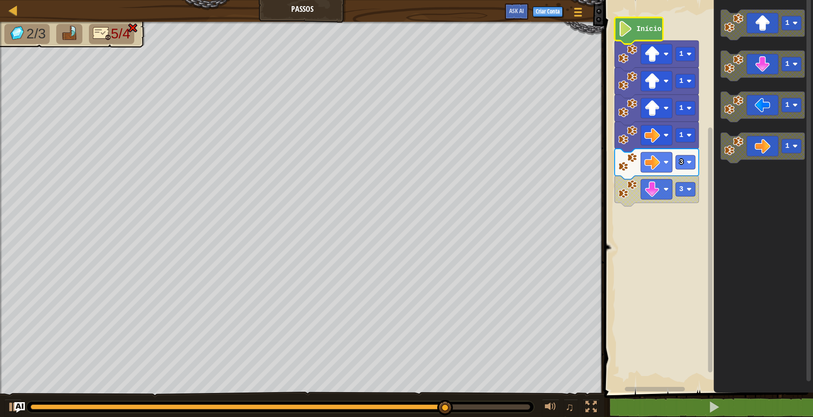
click at [654, 31] on text "Início" at bounding box center [648, 29] width 25 height 8
click at [653, 31] on text "Início" at bounding box center [648, 29] width 25 height 8
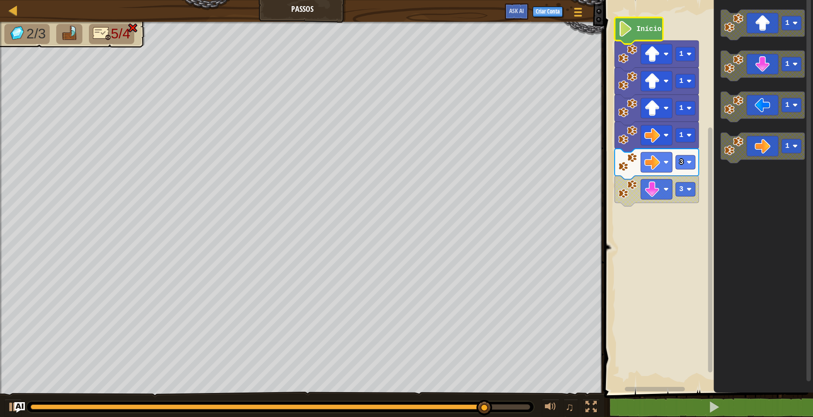
click at [653, 31] on text "Início" at bounding box center [648, 29] width 25 height 8
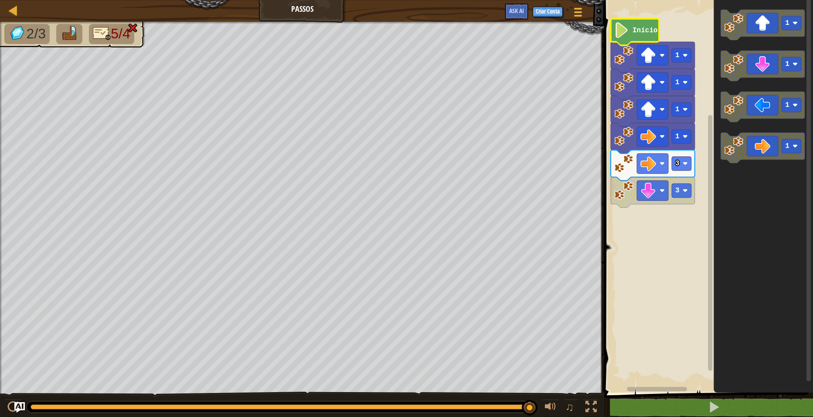
click at [137, 27] on img at bounding box center [132, 28] width 11 height 10
click at [16, 10] on div at bounding box center [13, 10] width 11 height 11
select select "pt-BR"
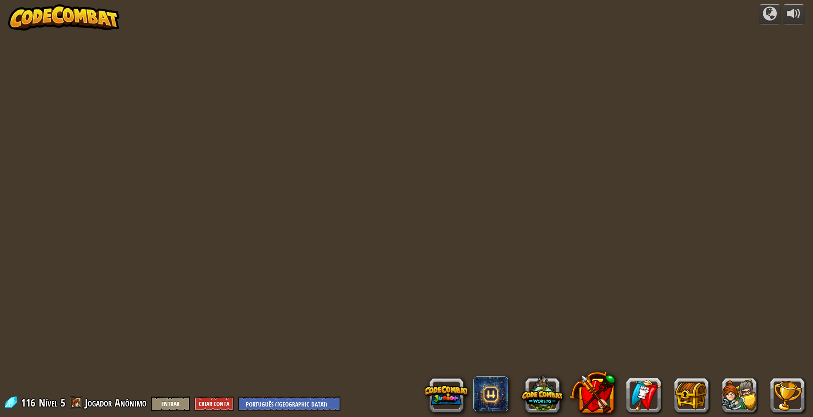
select select "pt-BR"
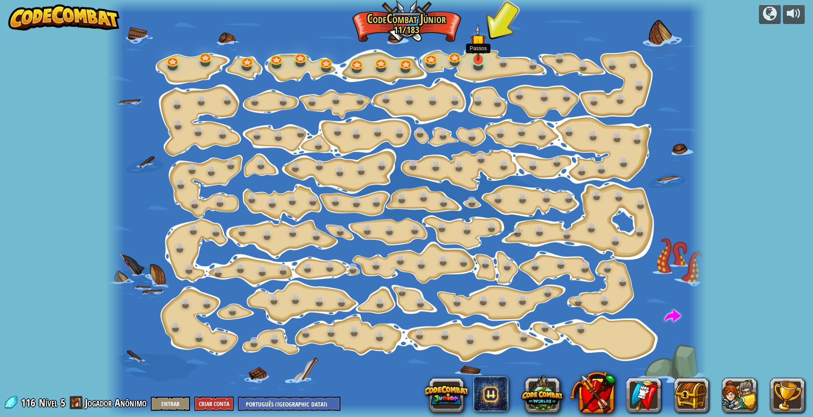
click at [475, 60] on img at bounding box center [478, 42] width 16 height 37
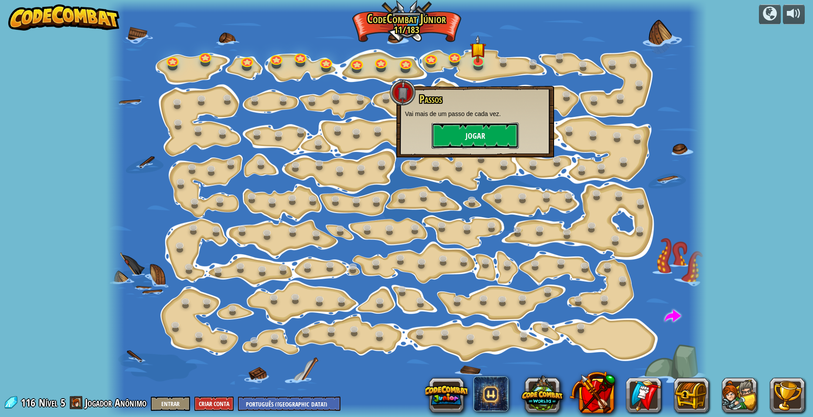
click at [462, 140] on button "Jogar" at bounding box center [474, 135] width 87 height 26
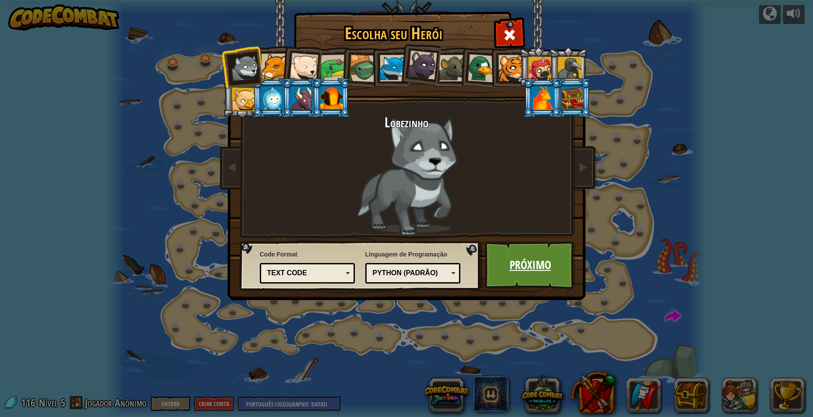
click at [517, 266] on link "Próximo" at bounding box center [530, 265] width 91 height 48
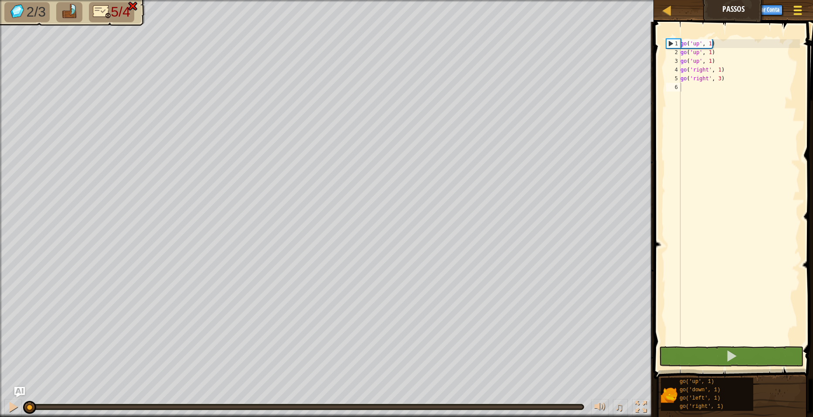
click at [798, 10] on span at bounding box center [798, 11] width 8 height 2
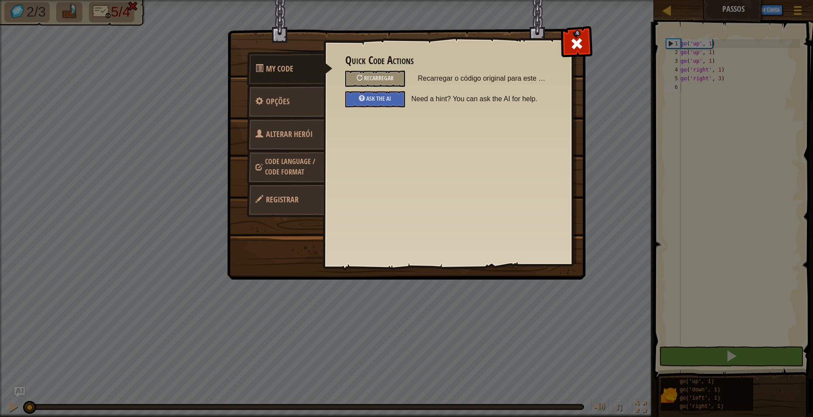
click at [278, 200] on span "Registrar" at bounding box center [282, 199] width 33 height 11
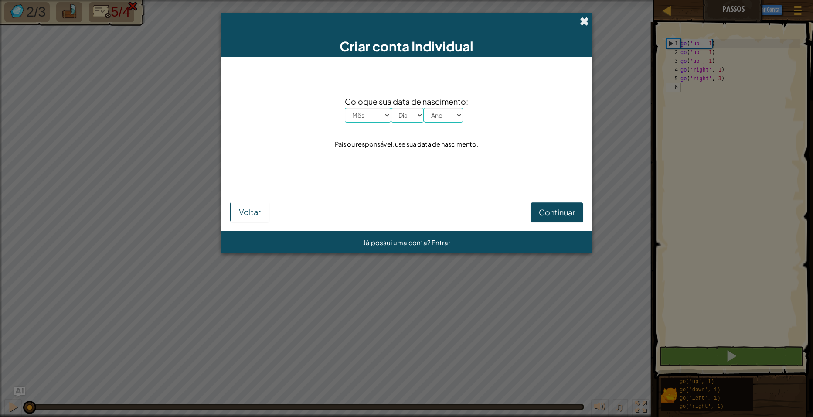
click at [581, 26] on span at bounding box center [584, 21] width 9 height 9
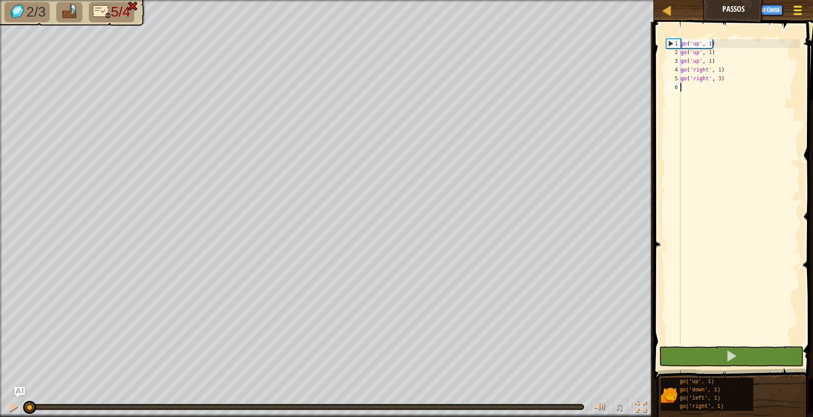
click at [798, 14] on span at bounding box center [798, 14] width 8 height 2
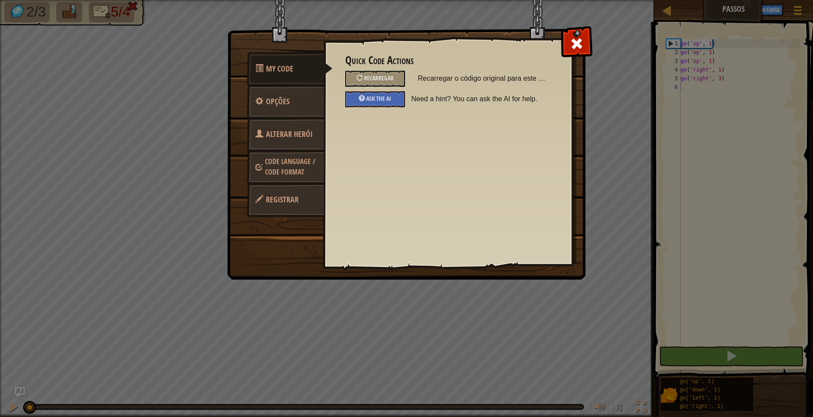
click at [288, 161] on span "Code Language / Code Format" at bounding box center [290, 166] width 50 height 20
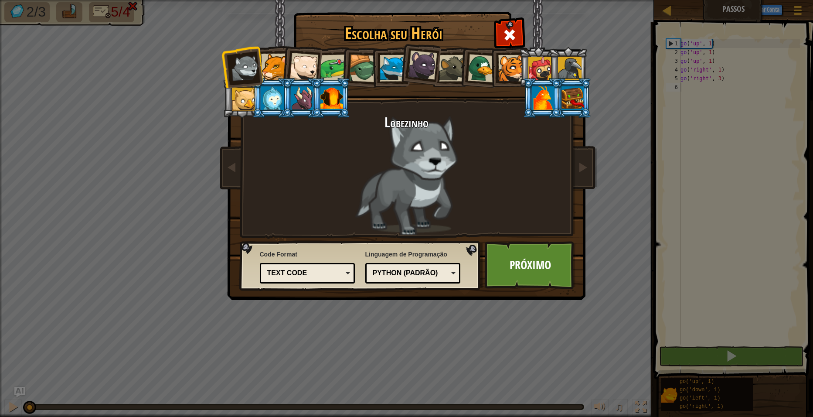
click at [308, 271] on div "Text code" at bounding box center [304, 273] width 75 height 10
click at [523, 275] on link "Próximo" at bounding box center [530, 265] width 91 height 48
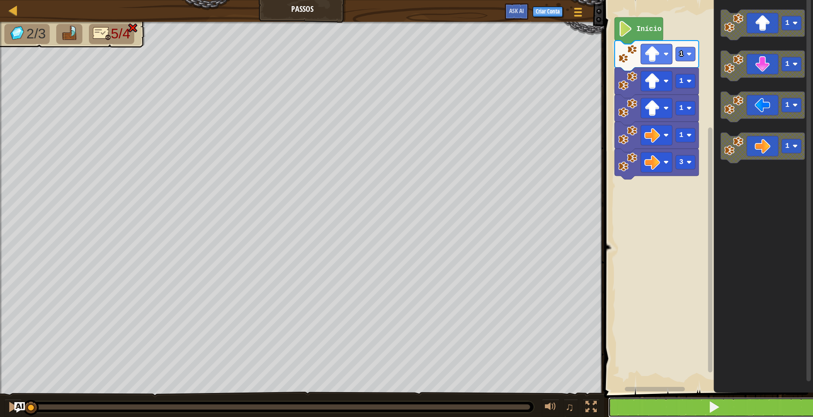
click at [692, 403] on button at bounding box center [713, 407] width 211 height 20
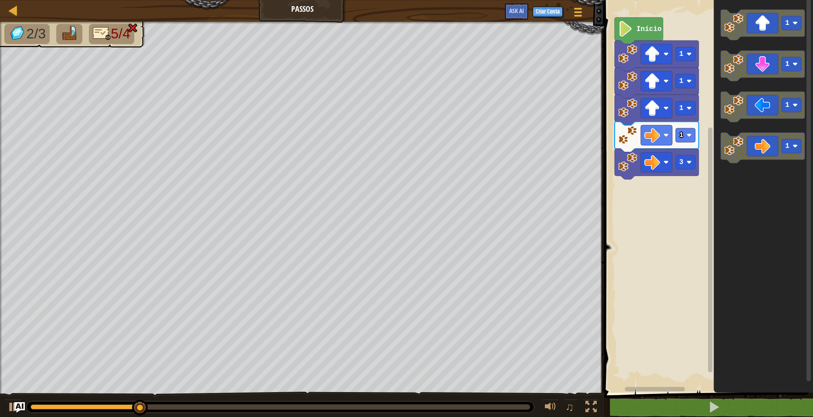
click at [735, 278] on icon "Espaço de trabalho do Blockly" at bounding box center [762, 194] width 99 height 397
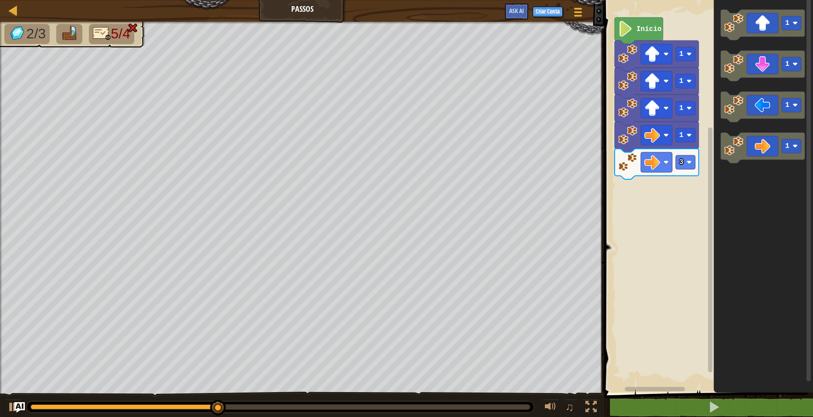
click at [135, 28] on img at bounding box center [132, 28] width 11 height 10
click at [105, 31] on img at bounding box center [102, 33] width 18 height 15
click at [109, 31] on img at bounding box center [102, 33] width 18 height 15
click at [105, 37] on img at bounding box center [102, 33] width 18 height 15
click at [109, 37] on img at bounding box center [102, 33] width 18 height 15
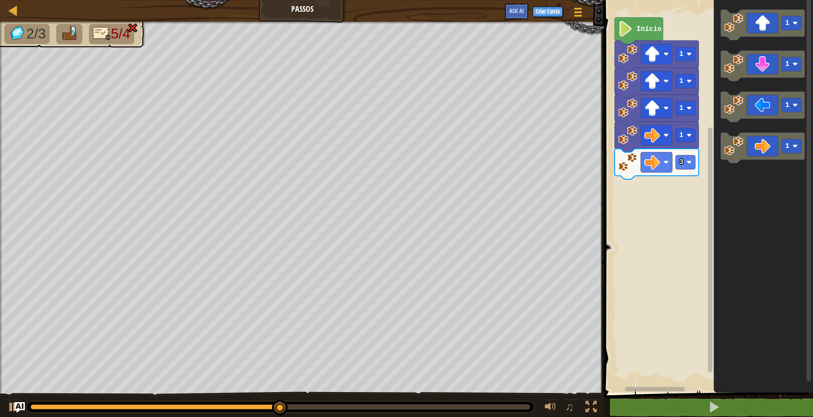
click at [109, 37] on img at bounding box center [102, 33] width 18 height 15
click at [136, 27] on img at bounding box center [132, 28] width 11 height 10
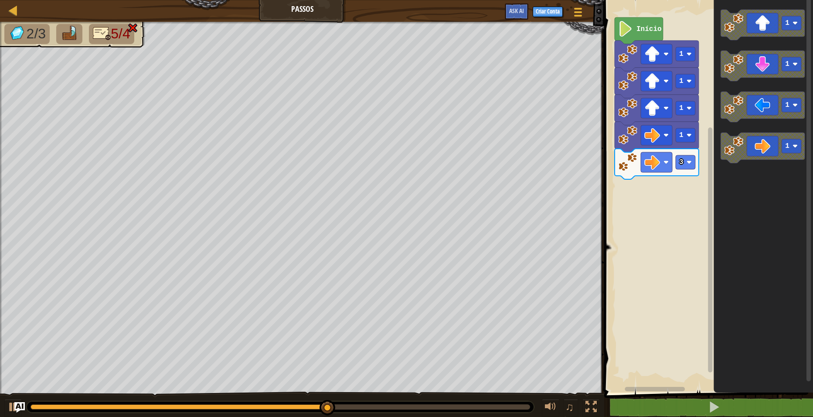
click at [136, 27] on img at bounding box center [132, 28] width 11 height 10
click at [136, 29] on img at bounding box center [132, 28] width 11 height 10
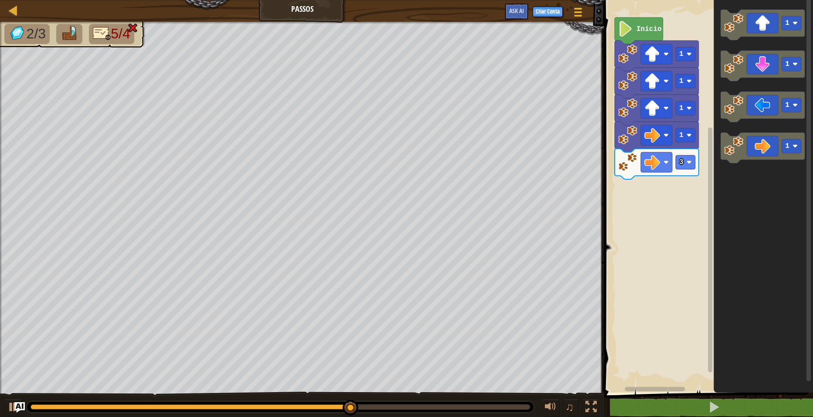
click at [136, 29] on img at bounding box center [132, 28] width 11 height 10
click at [134, 29] on img at bounding box center [132, 28] width 11 height 10
click at [134, 30] on img at bounding box center [132, 28] width 11 height 10
